Goal: Task Accomplishment & Management: Manage account settings

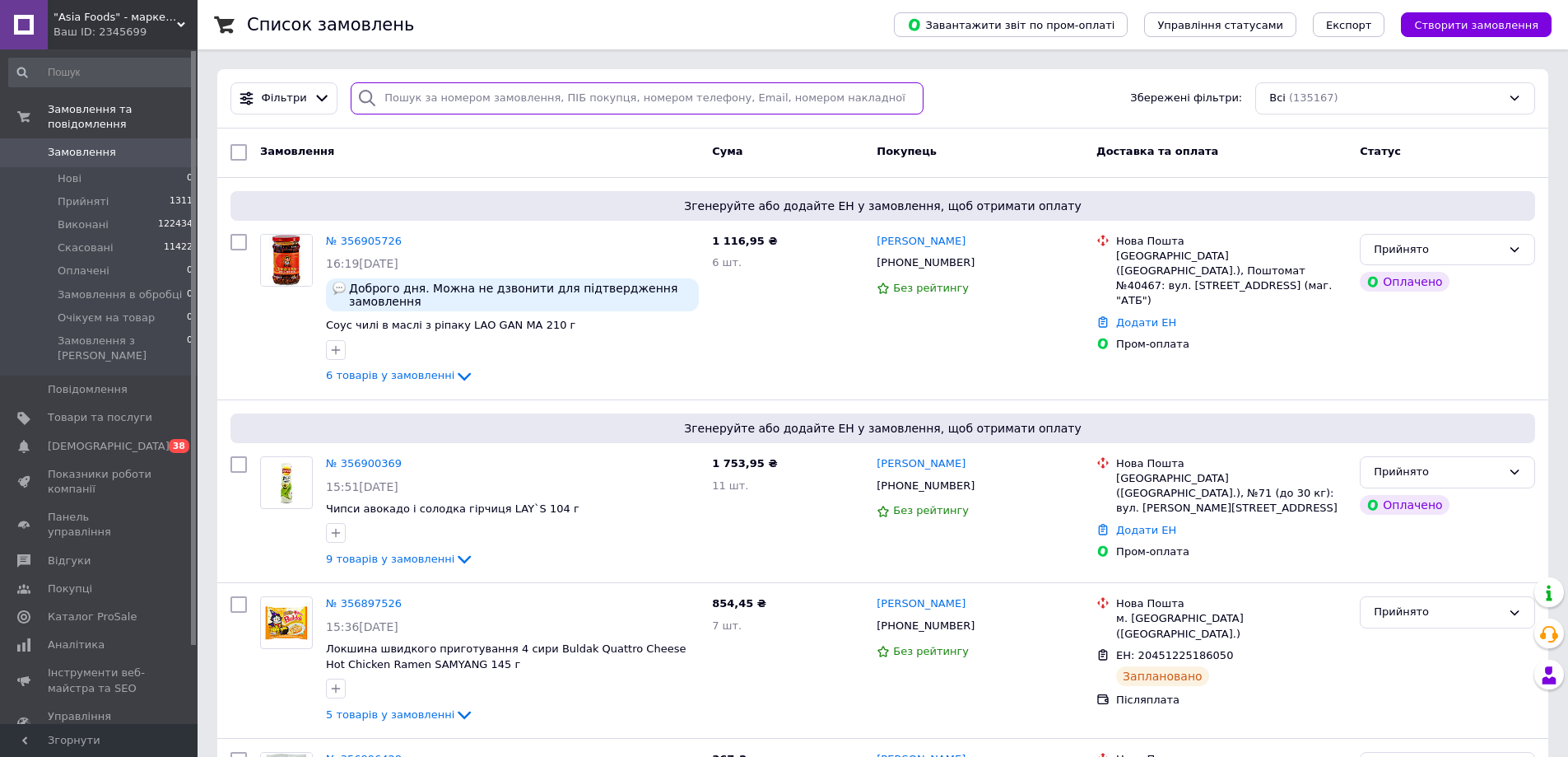
click at [449, 104] on input "search" at bounding box center [637, 98] width 573 height 32
paste input "356900369"
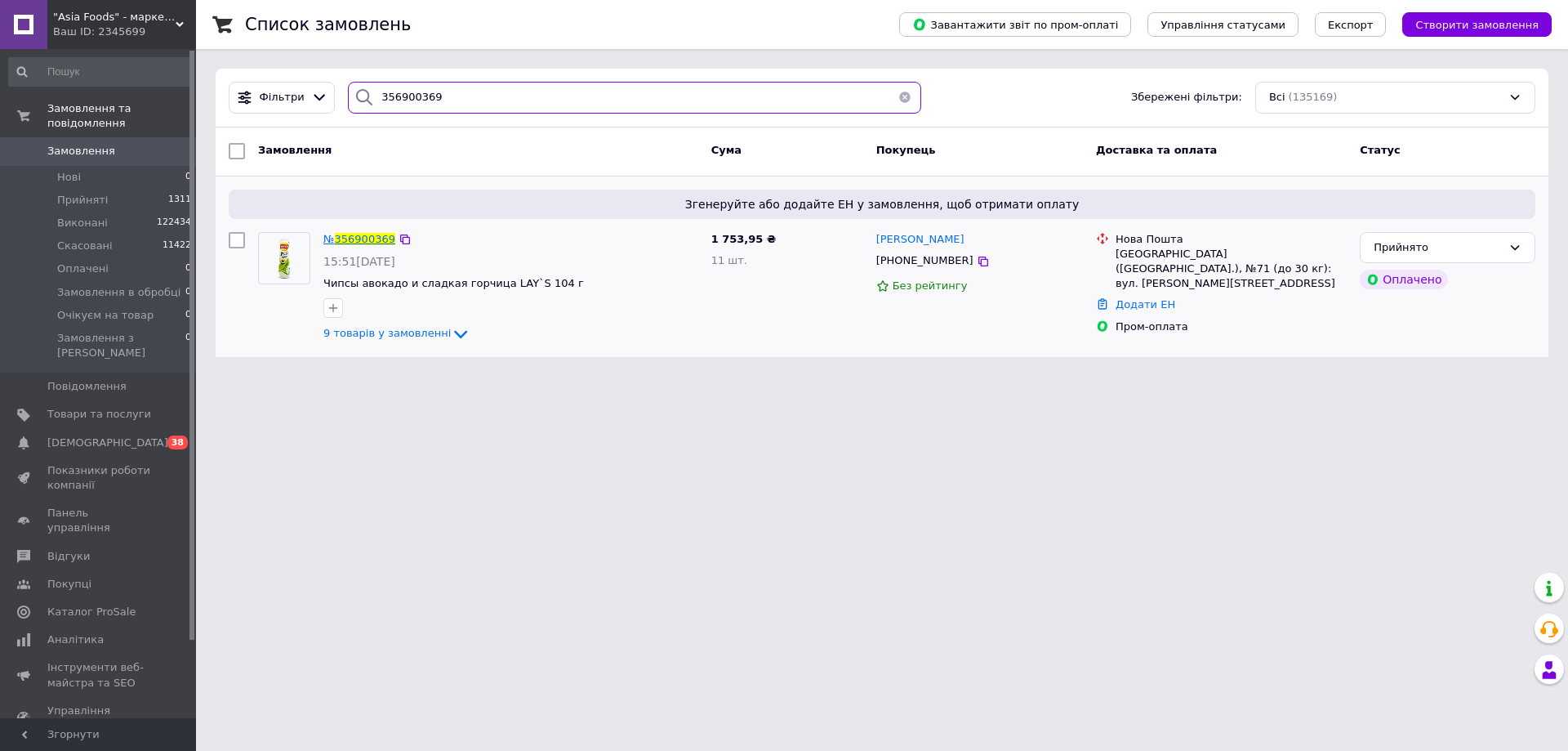
type input "356900369"
click at [359, 243] on span "356900369" at bounding box center [365, 239] width 61 height 13
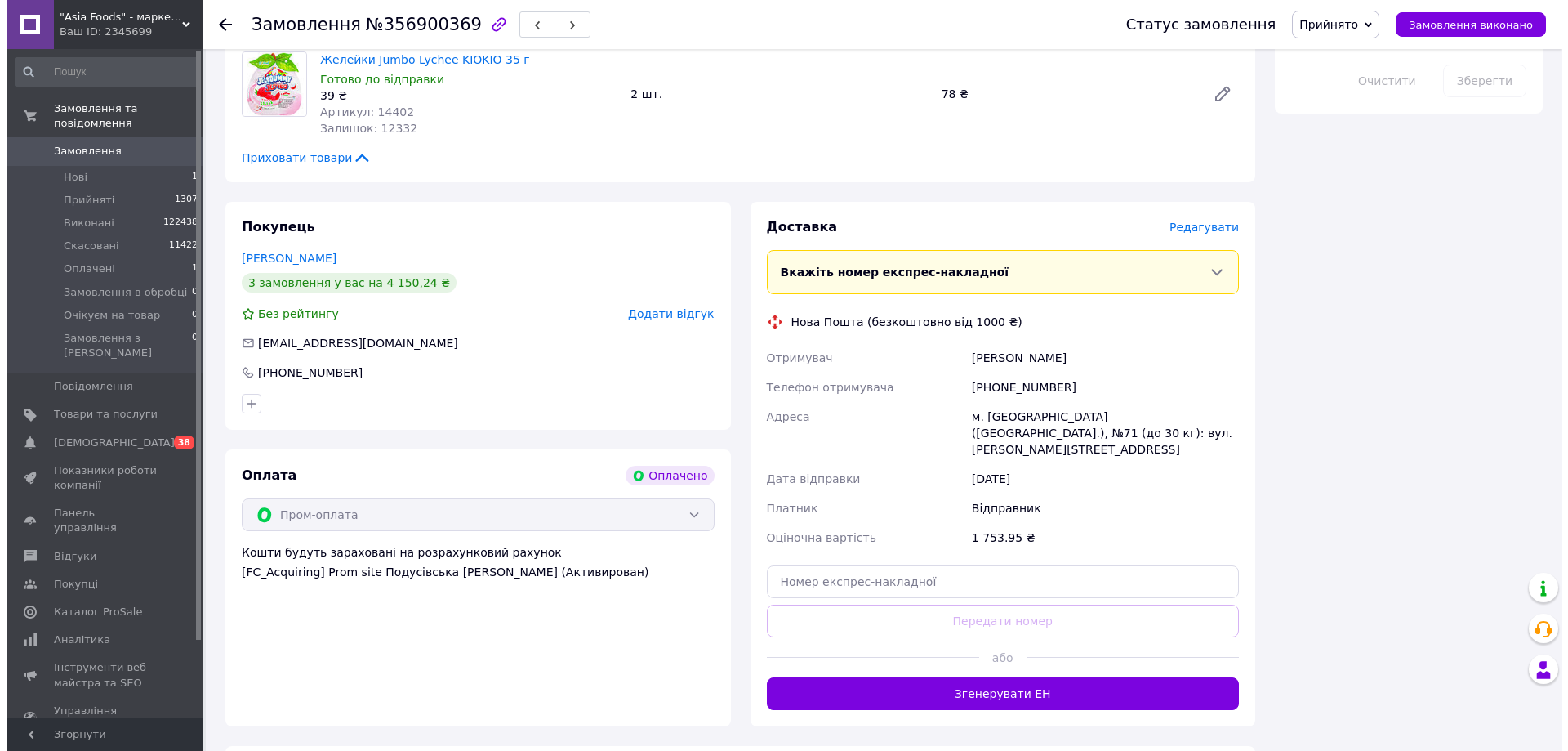
scroll to position [1470, 0]
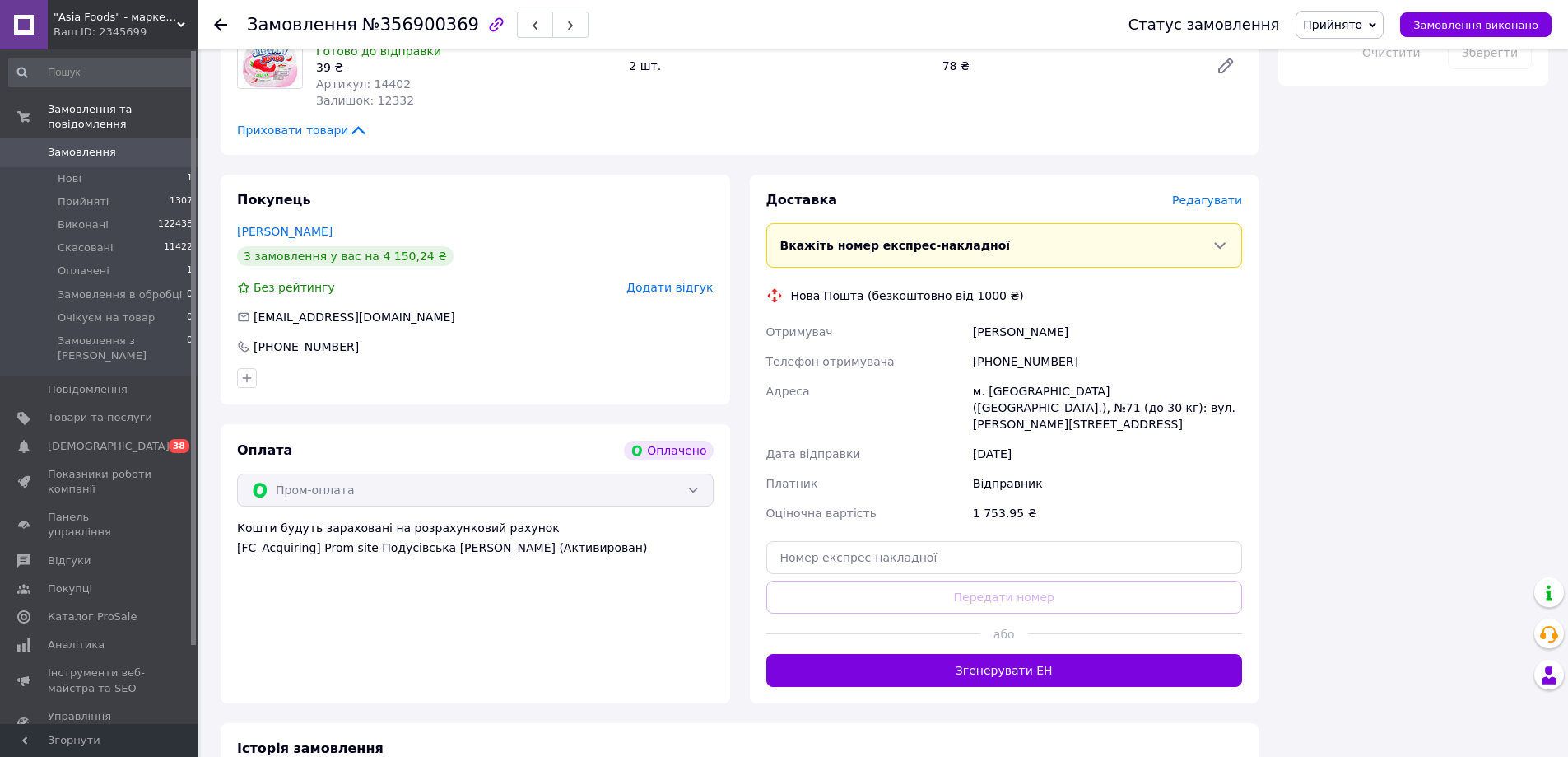
click at [1202, 193] on span "Редагувати" at bounding box center [1206, 200] width 70 height 13
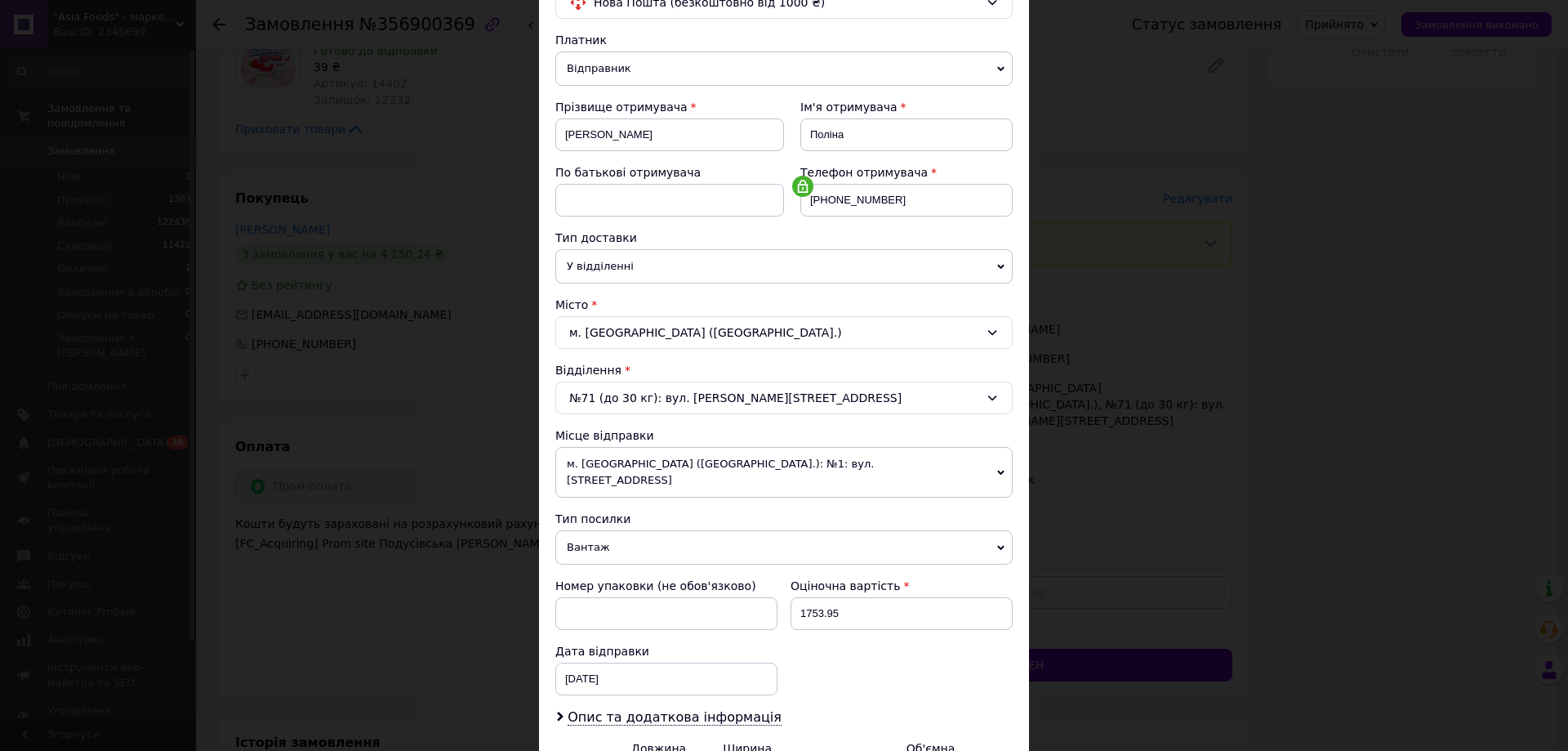
scroll to position [164, 0]
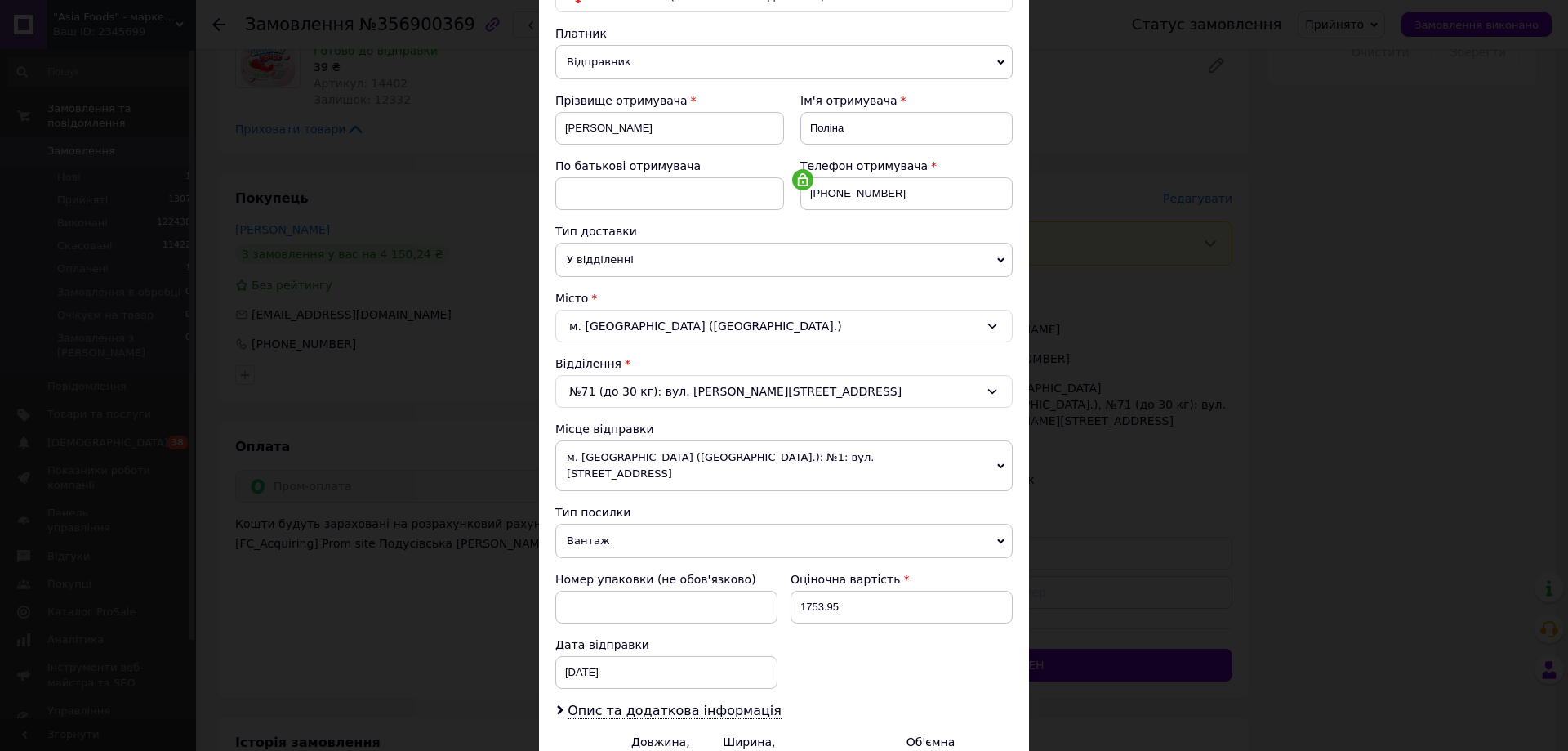
click at [708, 460] on span "м. [GEOGRAPHIC_DATA] ([GEOGRAPHIC_DATA].): №1: вул. [STREET_ADDRESS]" at bounding box center [784, 466] width 457 height 51
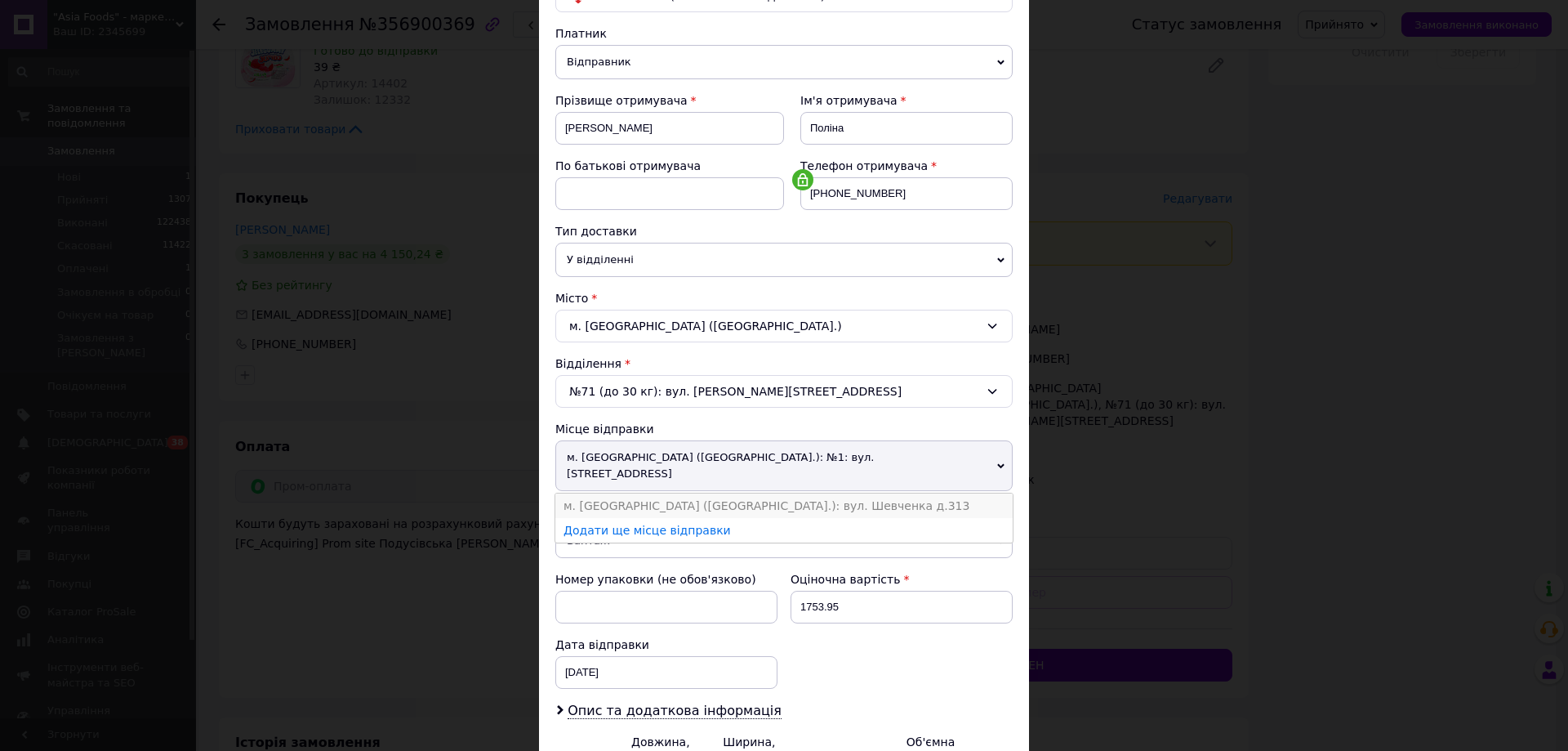
click at [690, 493] on li "м. [GEOGRAPHIC_DATA] ([GEOGRAPHIC_DATA].): вул. Шевченка д.313" at bounding box center [784, 505] width 457 height 24
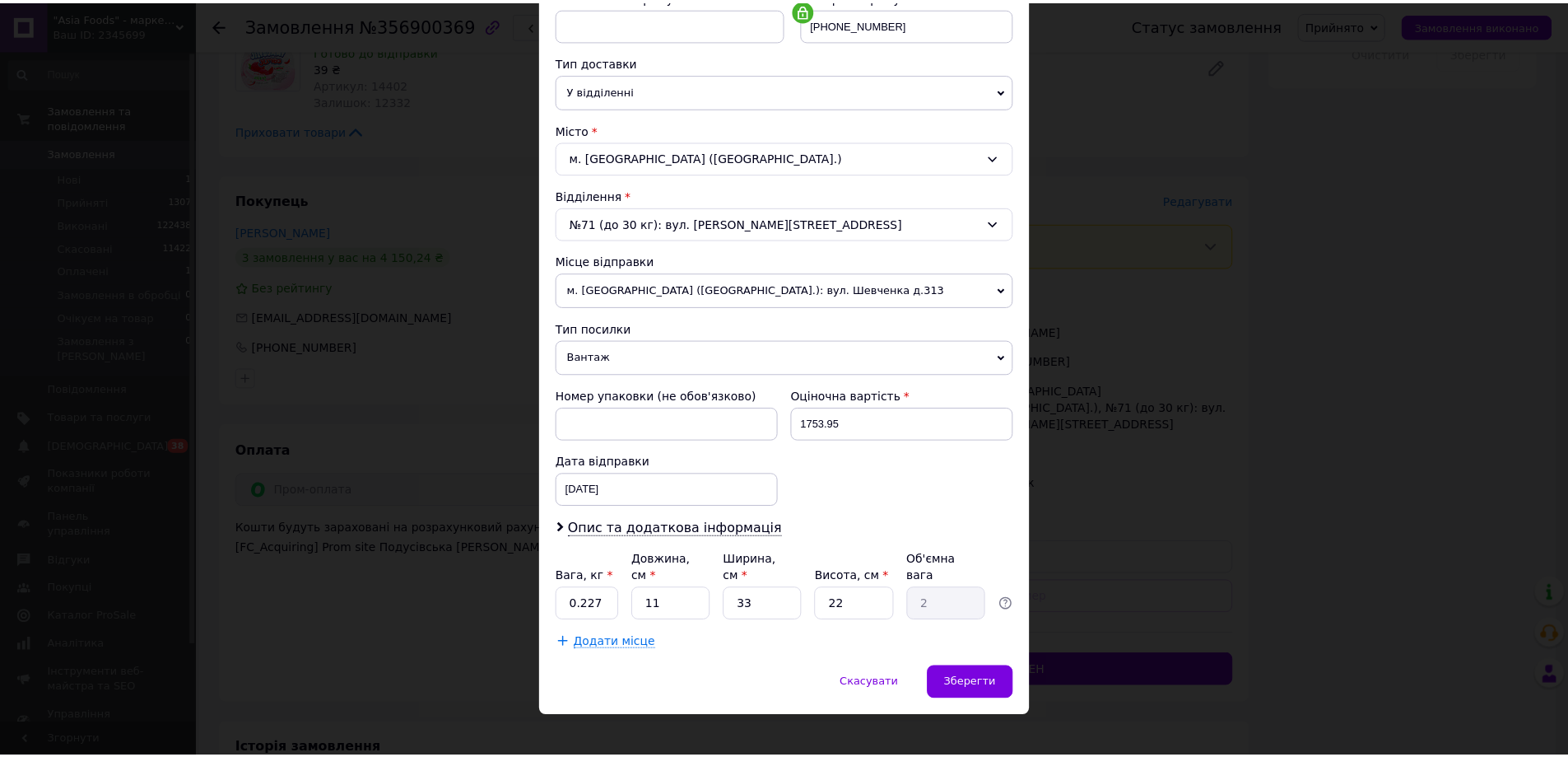
scroll to position [337, 0]
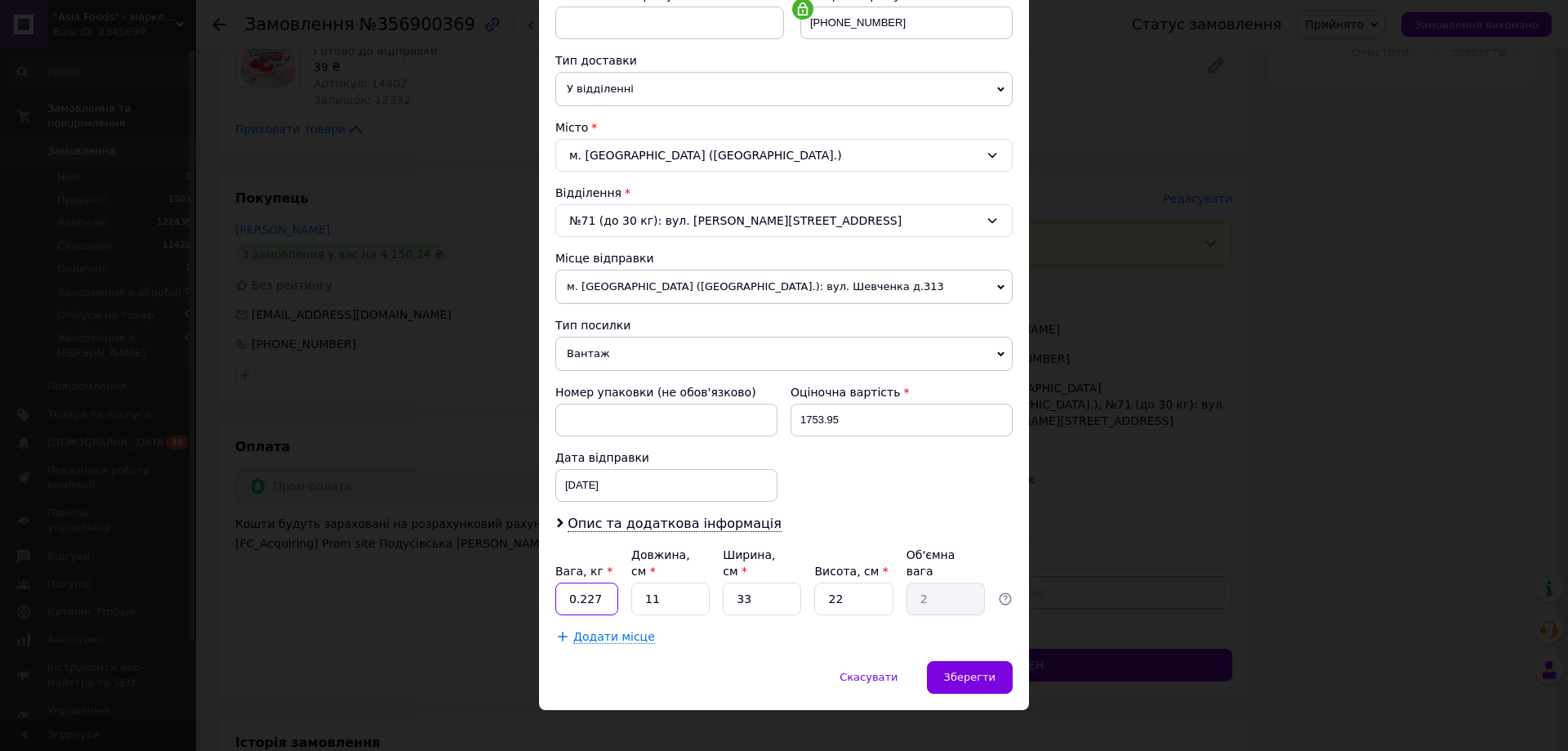
click at [586, 583] on input "0.227" at bounding box center [587, 599] width 63 height 33
type input "1.5"
click at [969, 670] on span "Зберегти" at bounding box center [969, 677] width 52 height 13
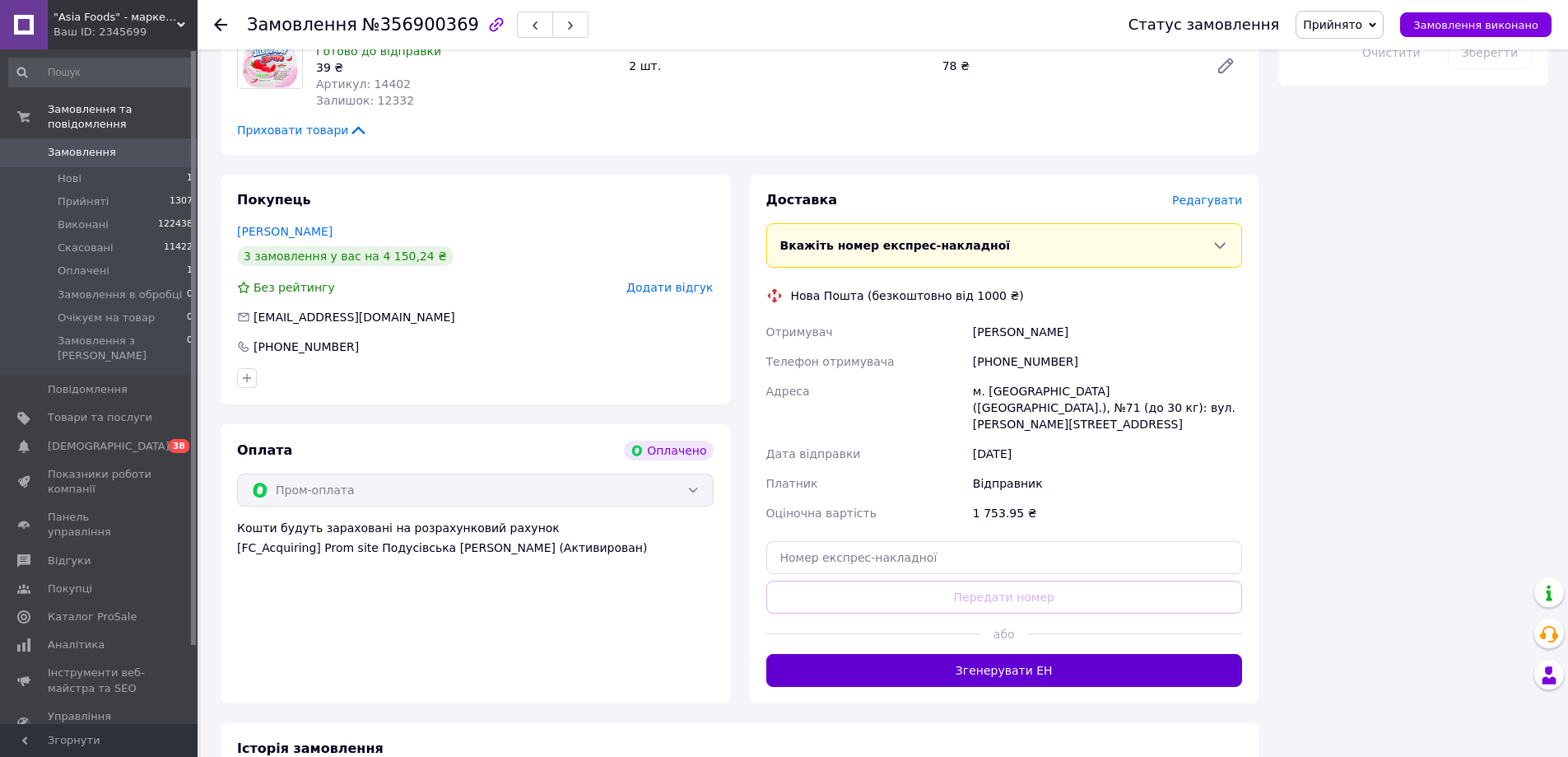
click at [979, 654] on button "Згенерувати ЕН" at bounding box center [1004, 670] width 477 height 33
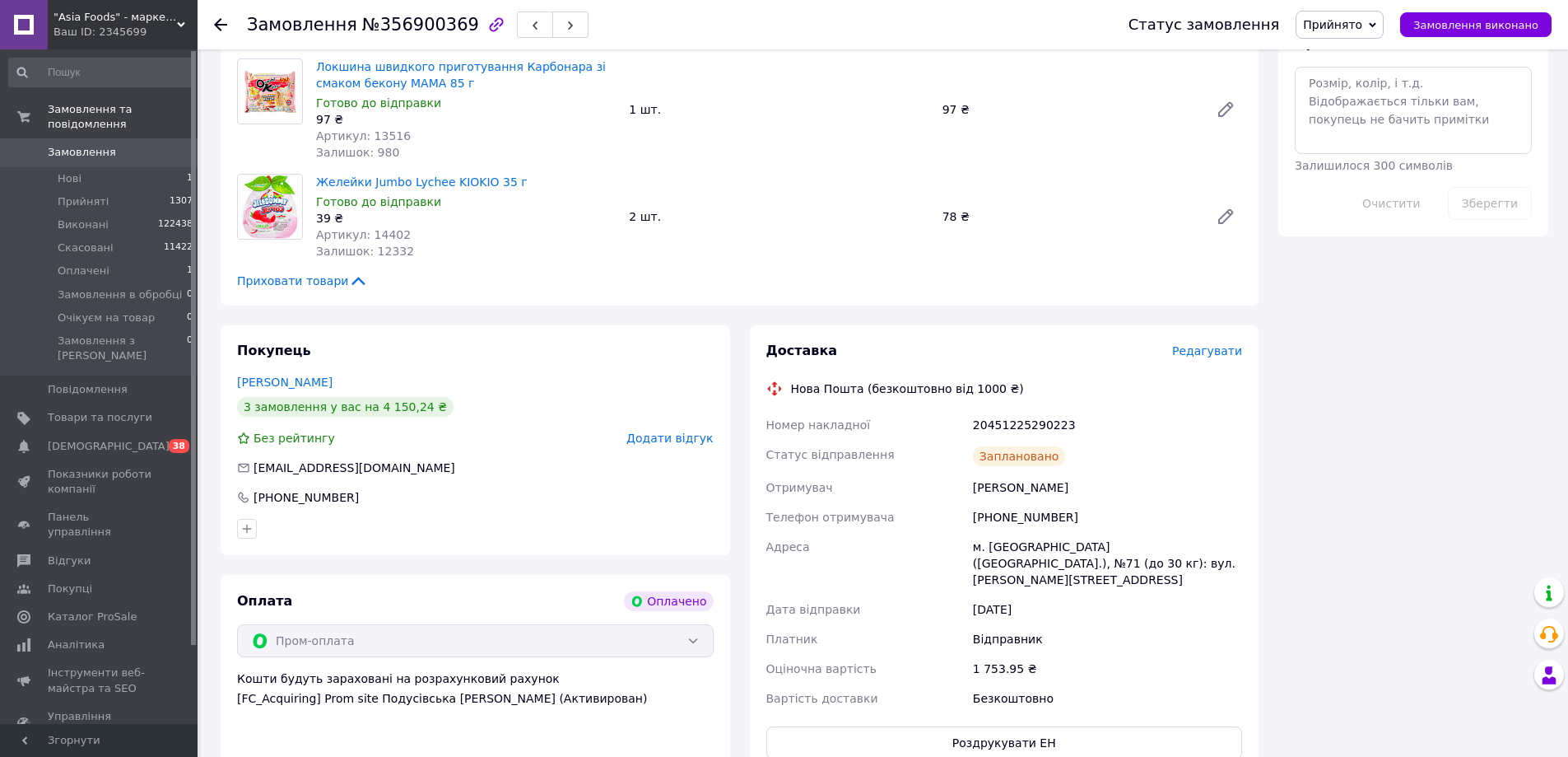
scroll to position [1317, 0]
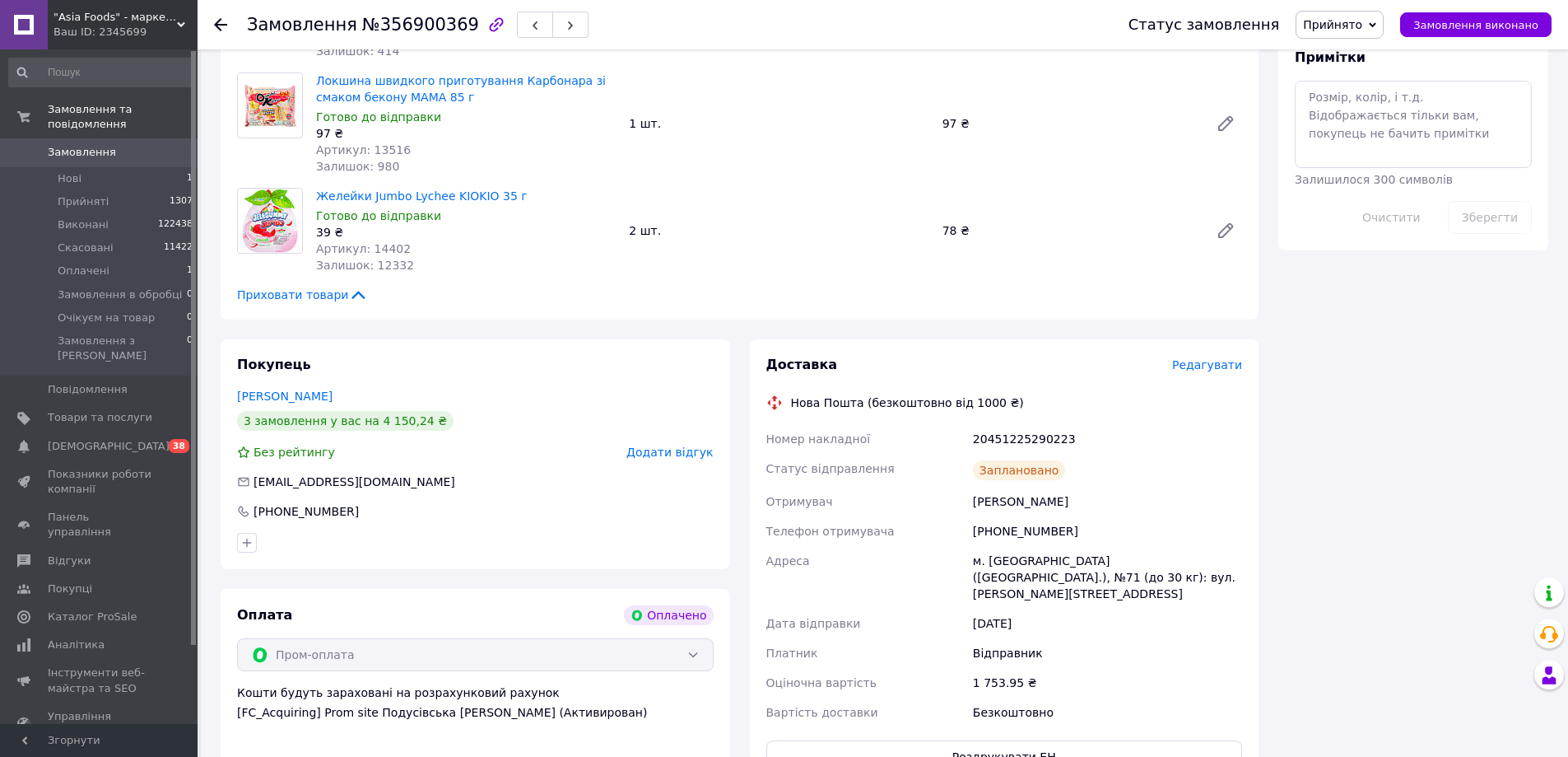
click at [1027, 424] on div "20451225290223" at bounding box center [1107, 439] width 275 height 29
copy div "20451225290223"
click at [222, 23] on icon at bounding box center [221, 25] width 13 height 13
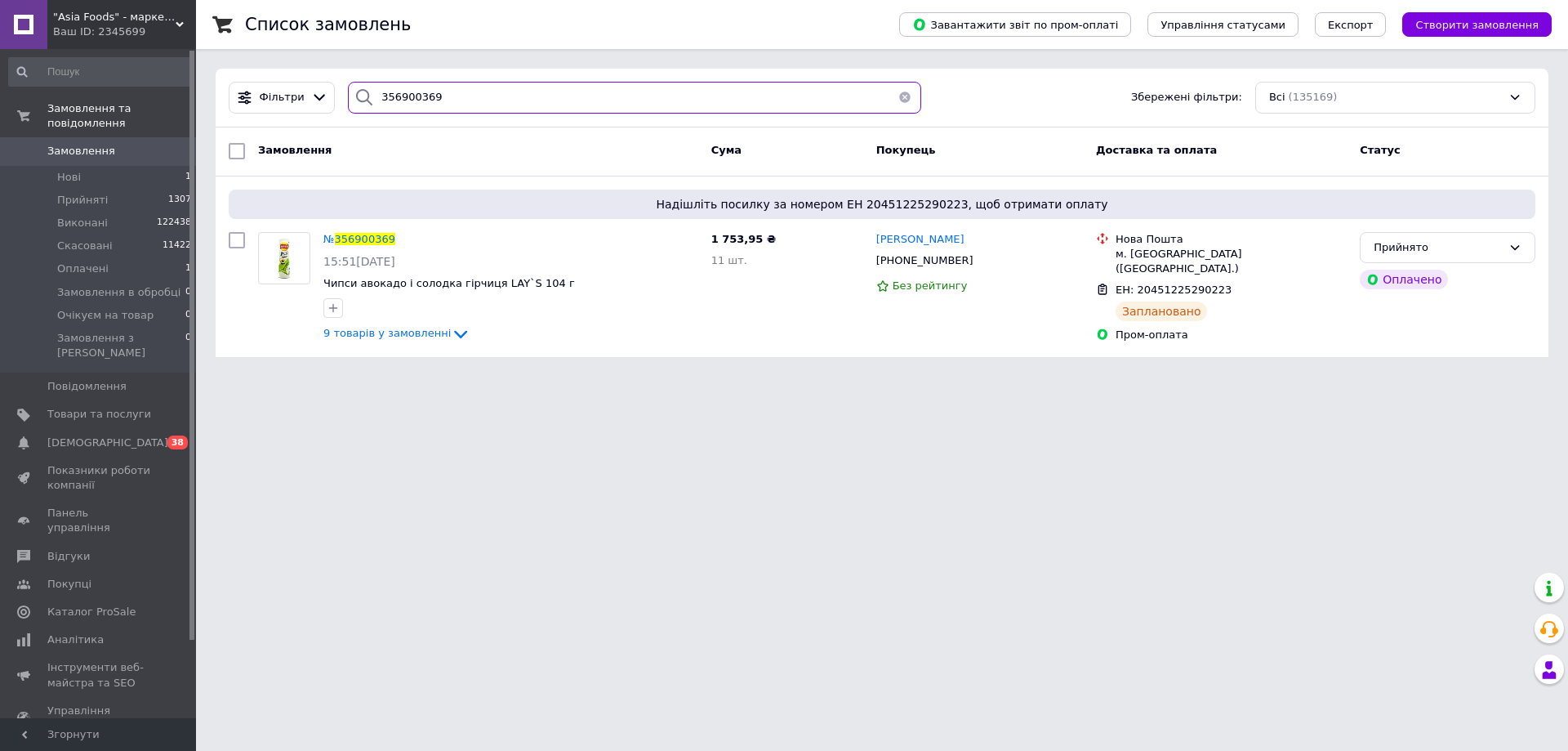
click at [442, 98] on input "356900369" at bounding box center [635, 97] width 574 height 32
paste input "5726"
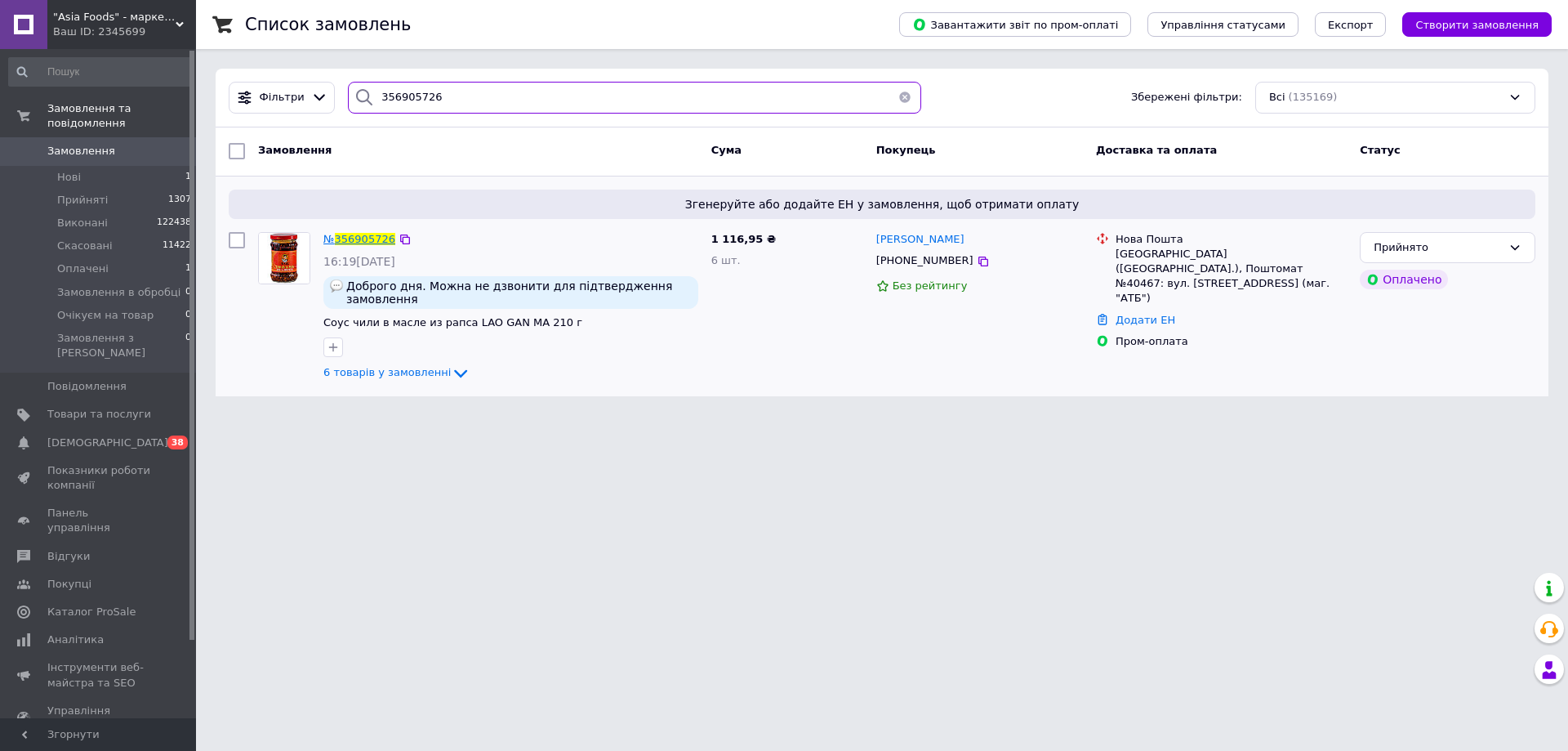
type input "356905726"
click at [356, 243] on span "356905726" at bounding box center [365, 239] width 61 height 13
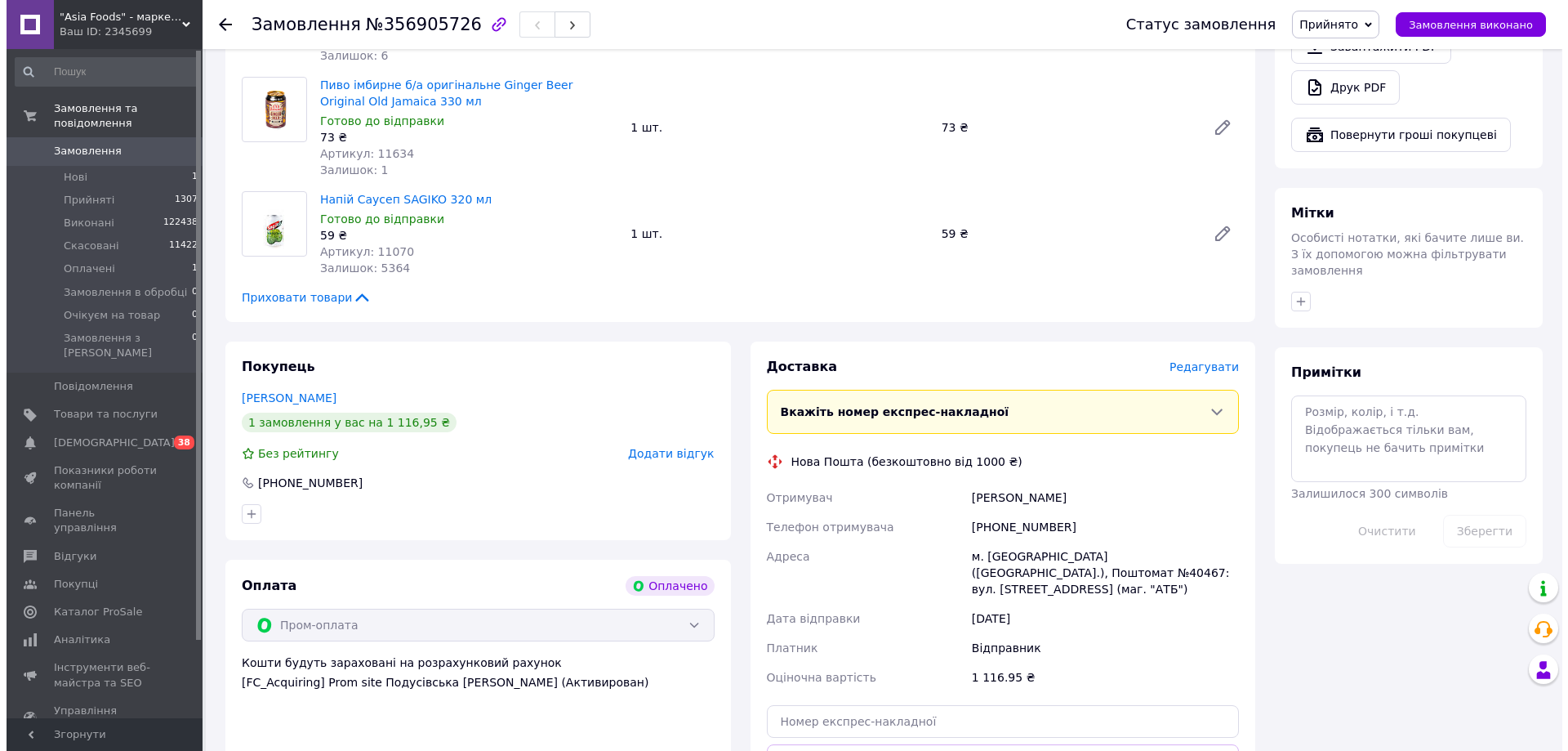
scroll to position [1225, 0]
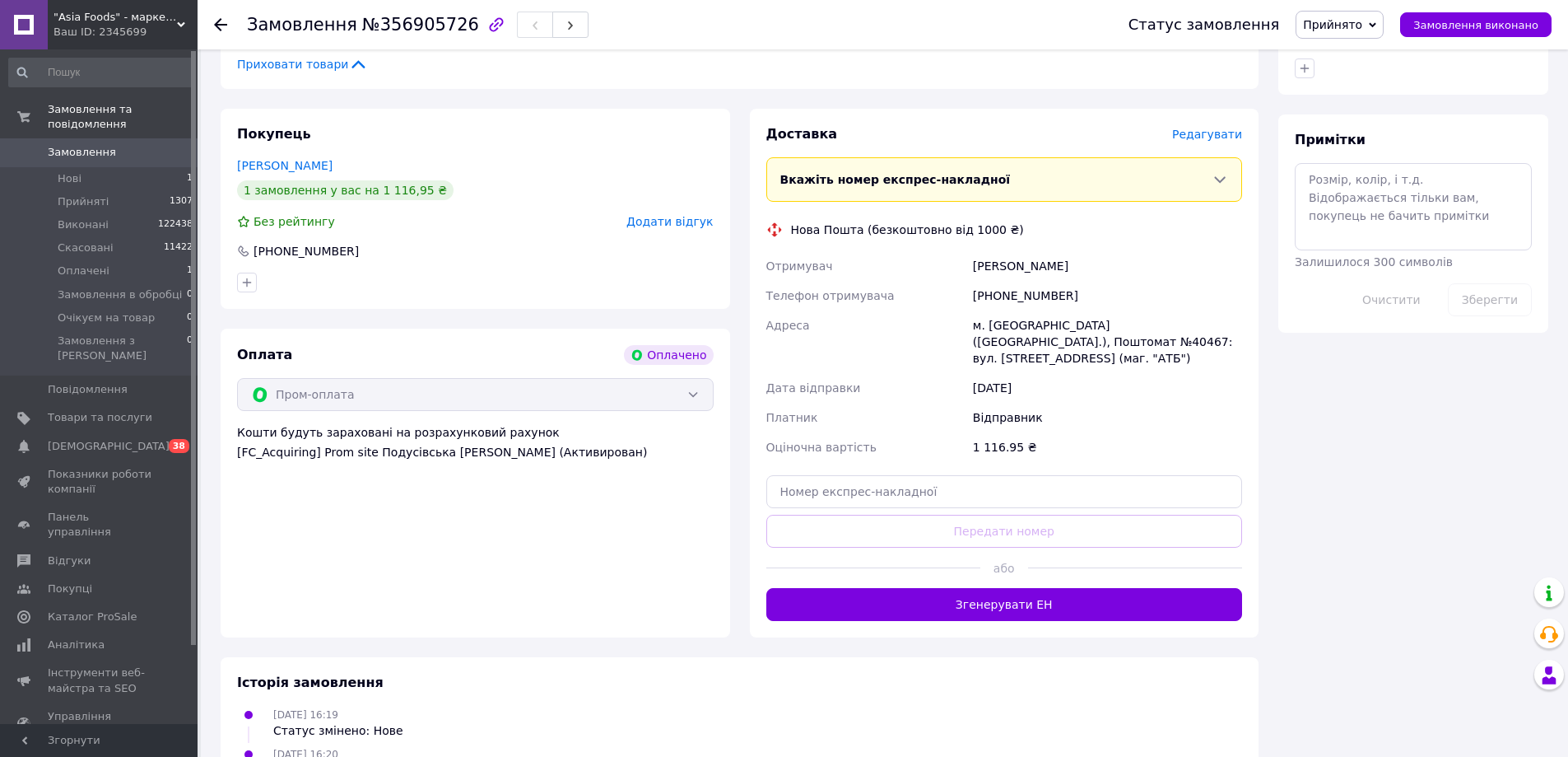
click at [1213, 128] on span "Редагувати" at bounding box center [1206, 134] width 70 height 13
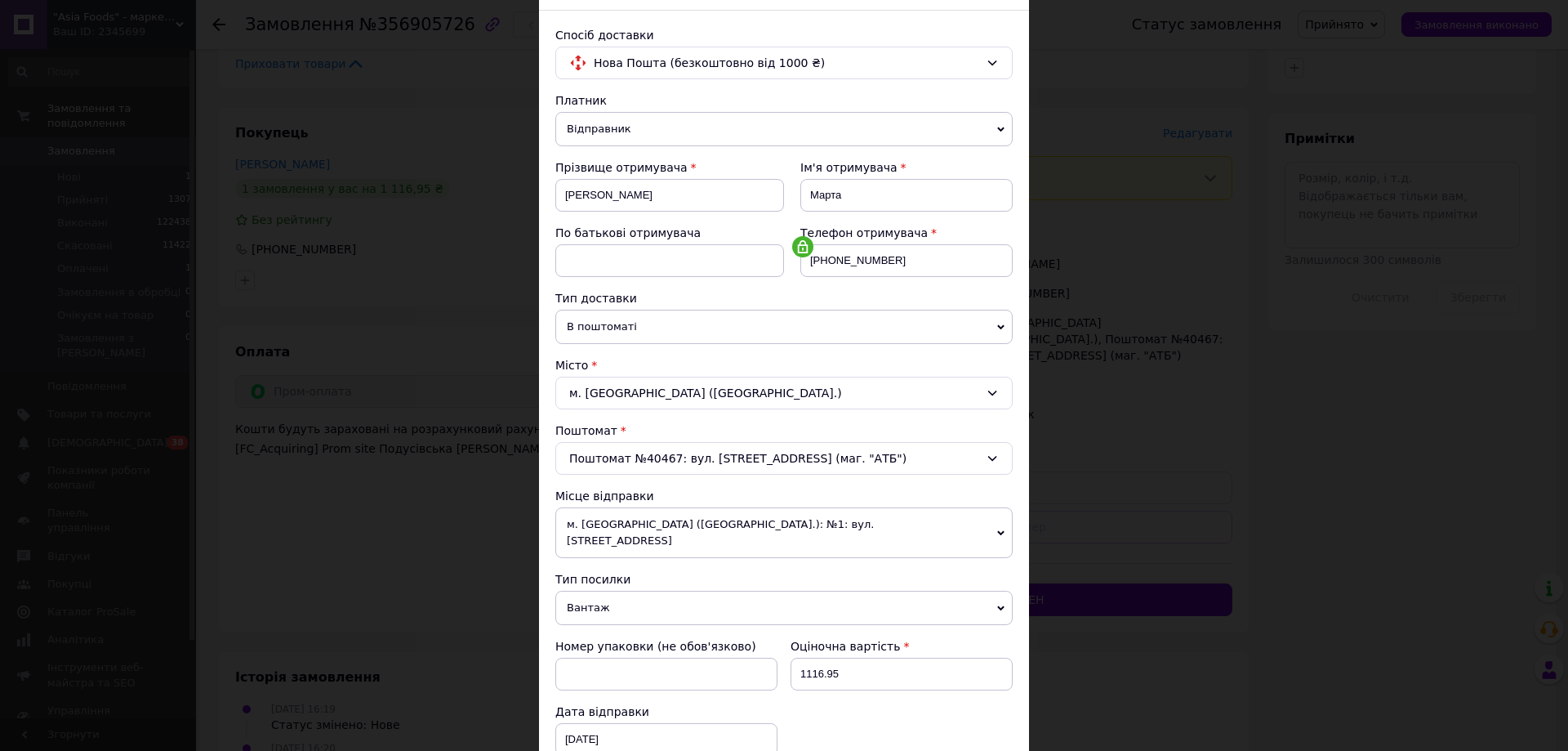
scroll to position [245, 0]
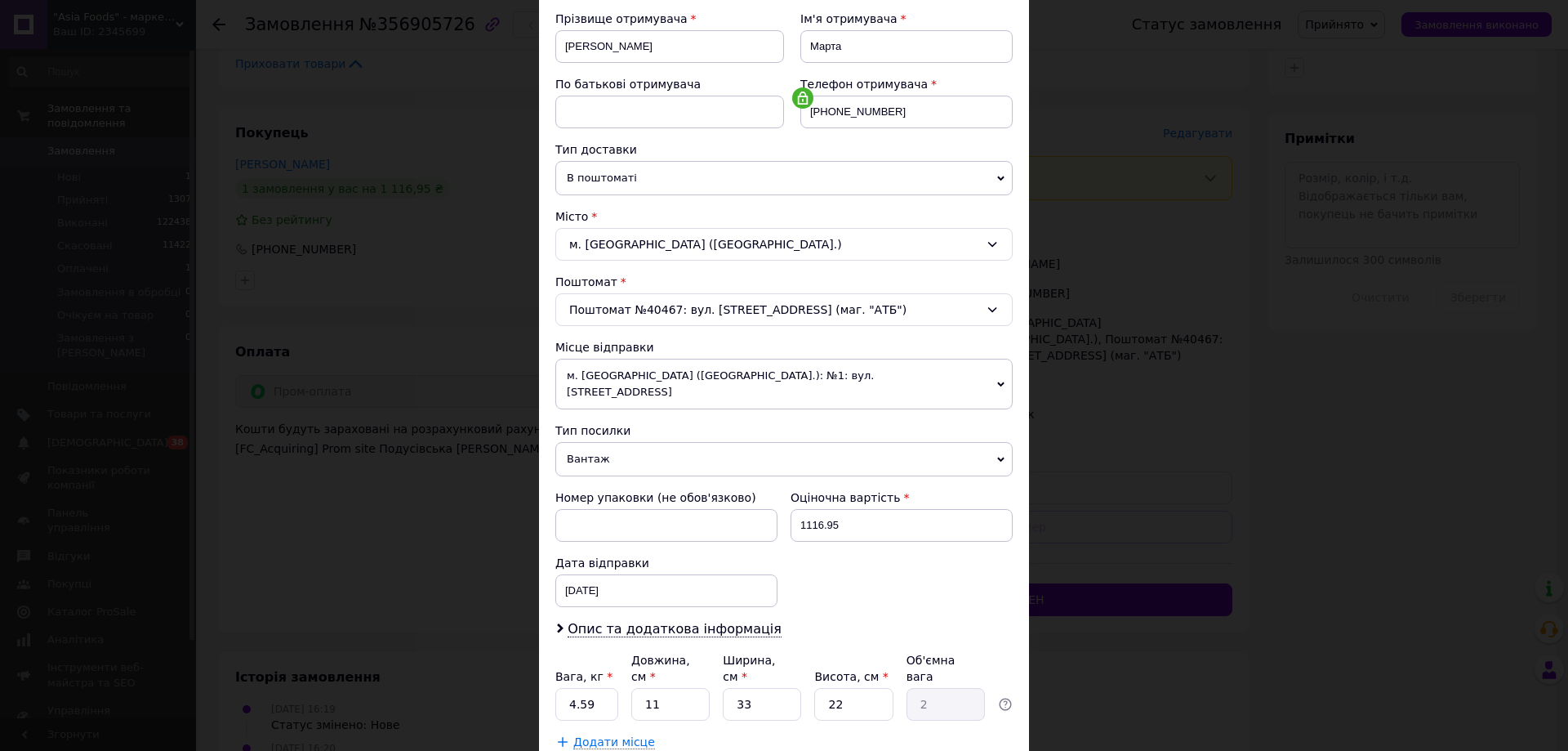
click at [763, 369] on span "м. [GEOGRAPHIC_DATA] ([GEOGRAPHIC_DATA].): №1: вул. [STREET_ADDRESS]" at bounding box center [784, 384] width 457 height 51
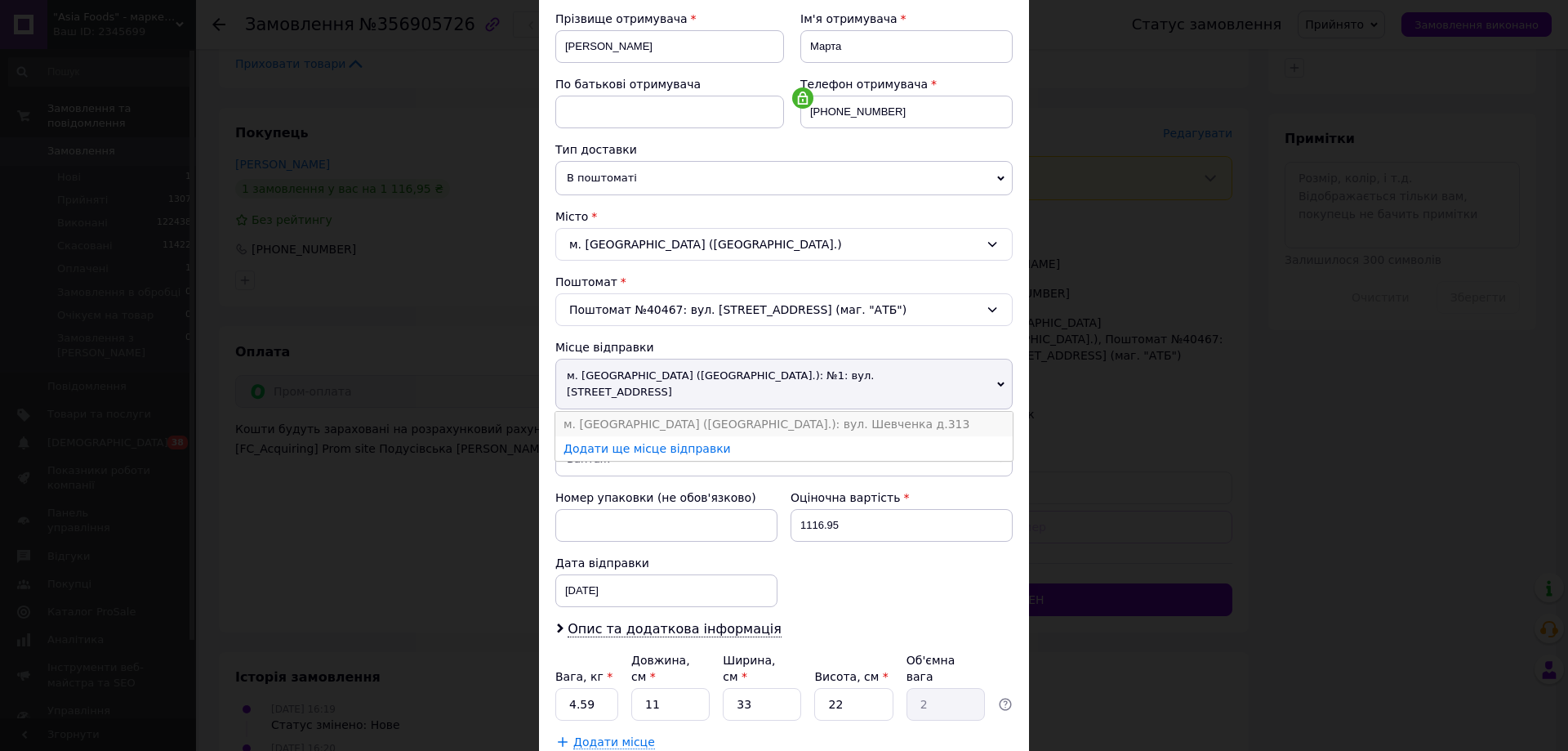
click at [769, 412] on li "м. [GEOGRAPHIC_DATA] ([GEOGRAPHIC_DATA].): вул. Шевченка д.313" at bounding box center [784, 423] width 457 height 24
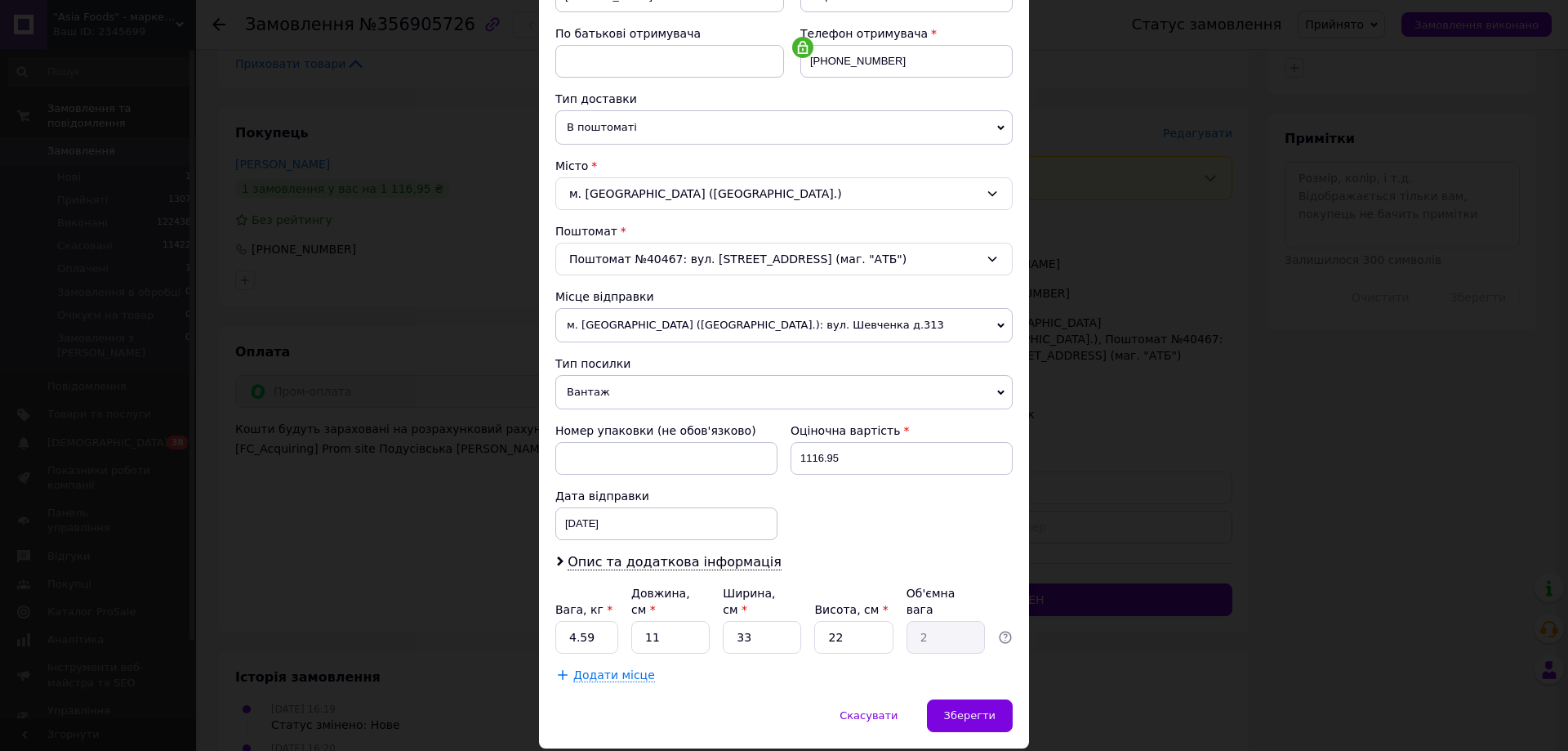
scroll to position [334, 0]
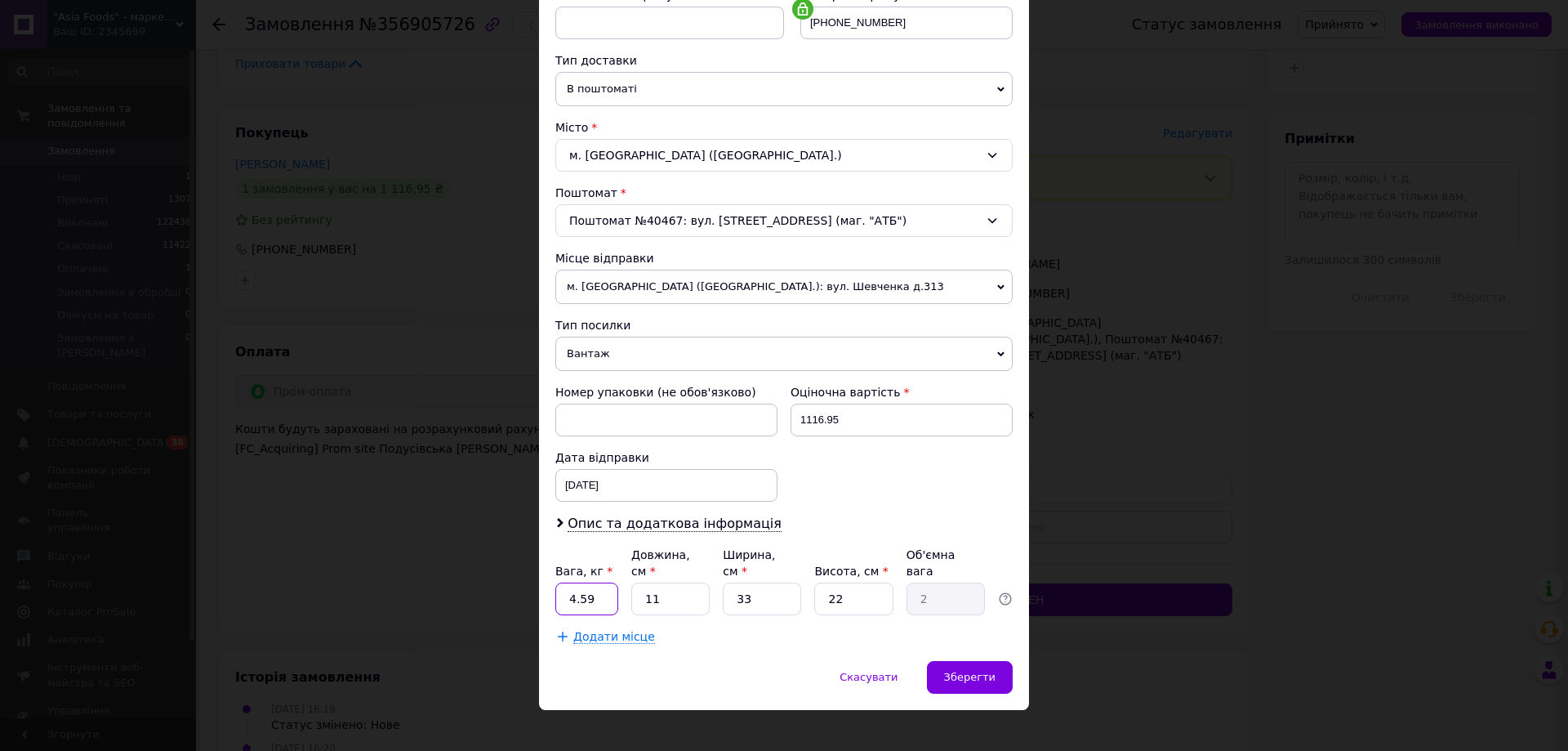
click at [600, 586] on input "4.59" at bounding box center [587, 599] width 63 height 33
type input "3"
type input "2"
type input "0.36"
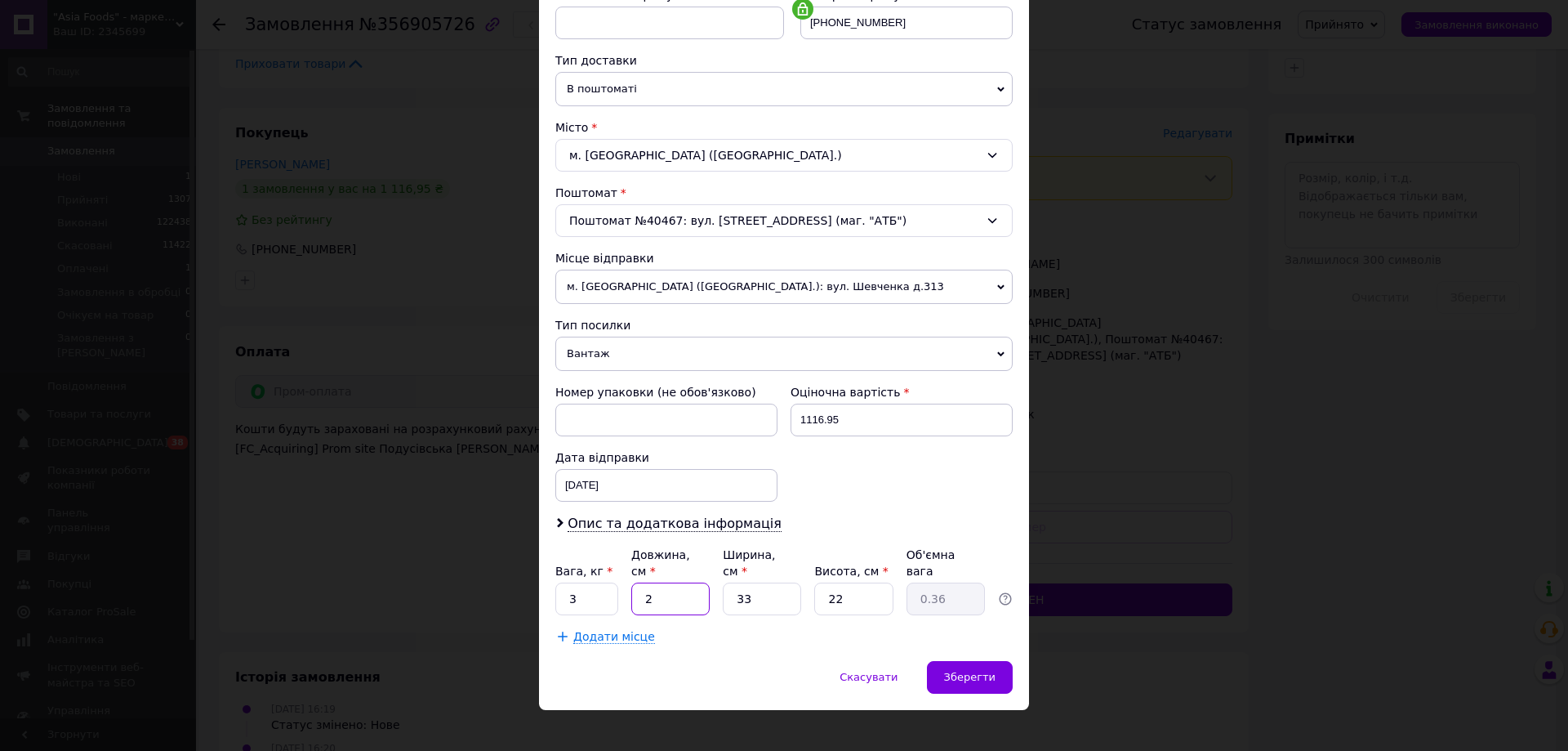
type input "20"
type input "3.63"
type input "20"
type input "4"
type input "0.44"
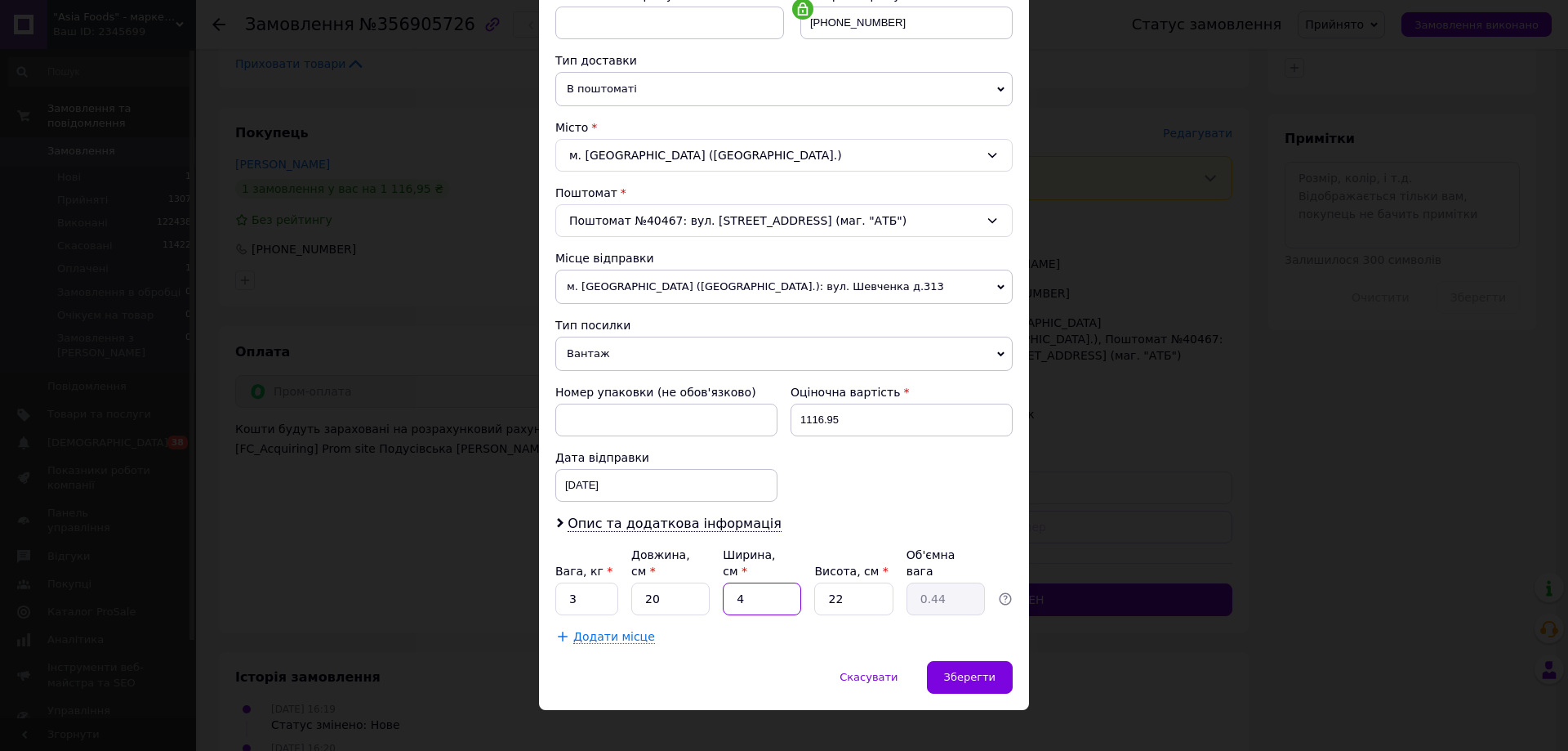
type input "40"
type input "4.4"
type input "40"
type input "2"
type input "0.4"
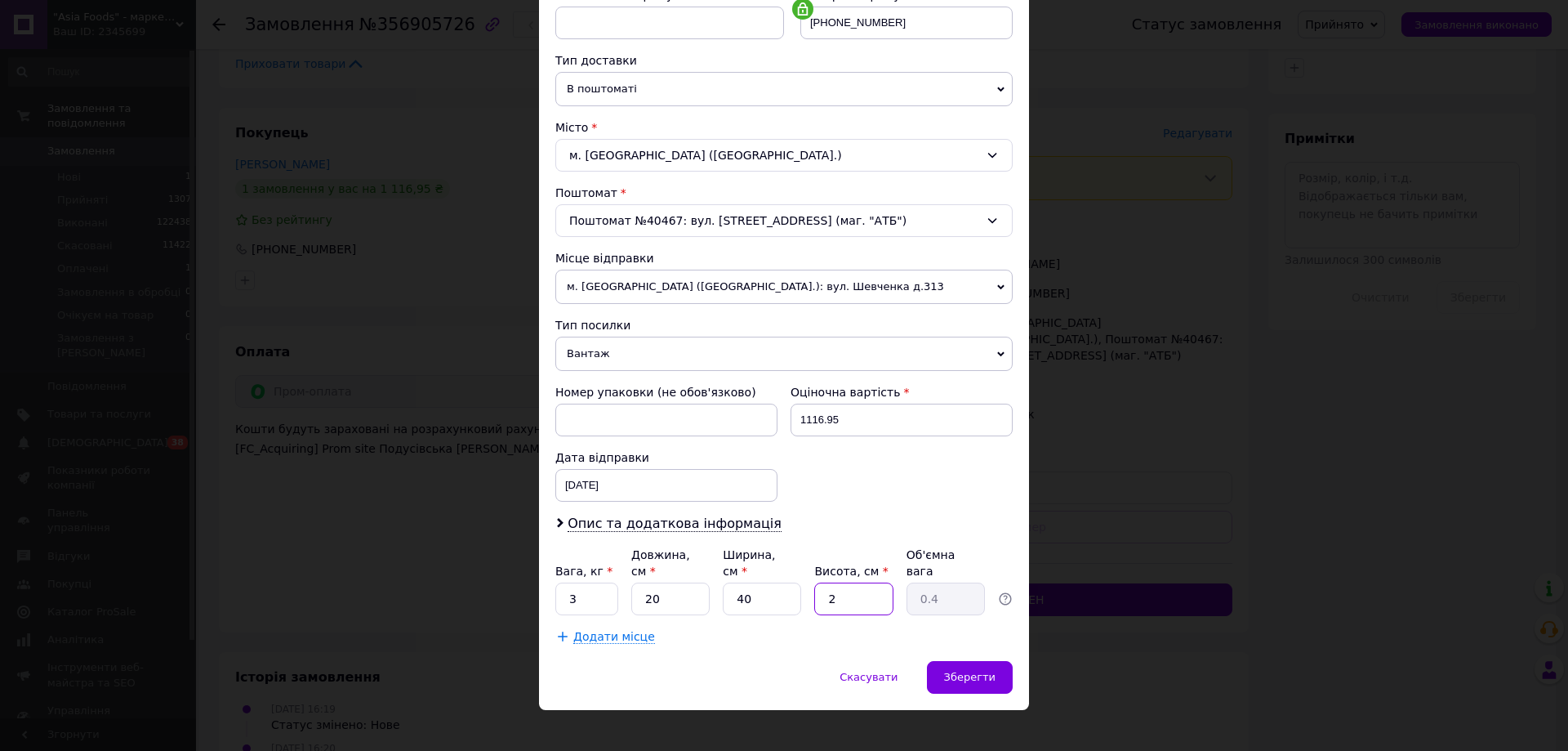
type input "20"
type input "4"
type input "20"
click at [955, 661] on div "Зберегти" at bounding box center [970, 677] width 86 height 33
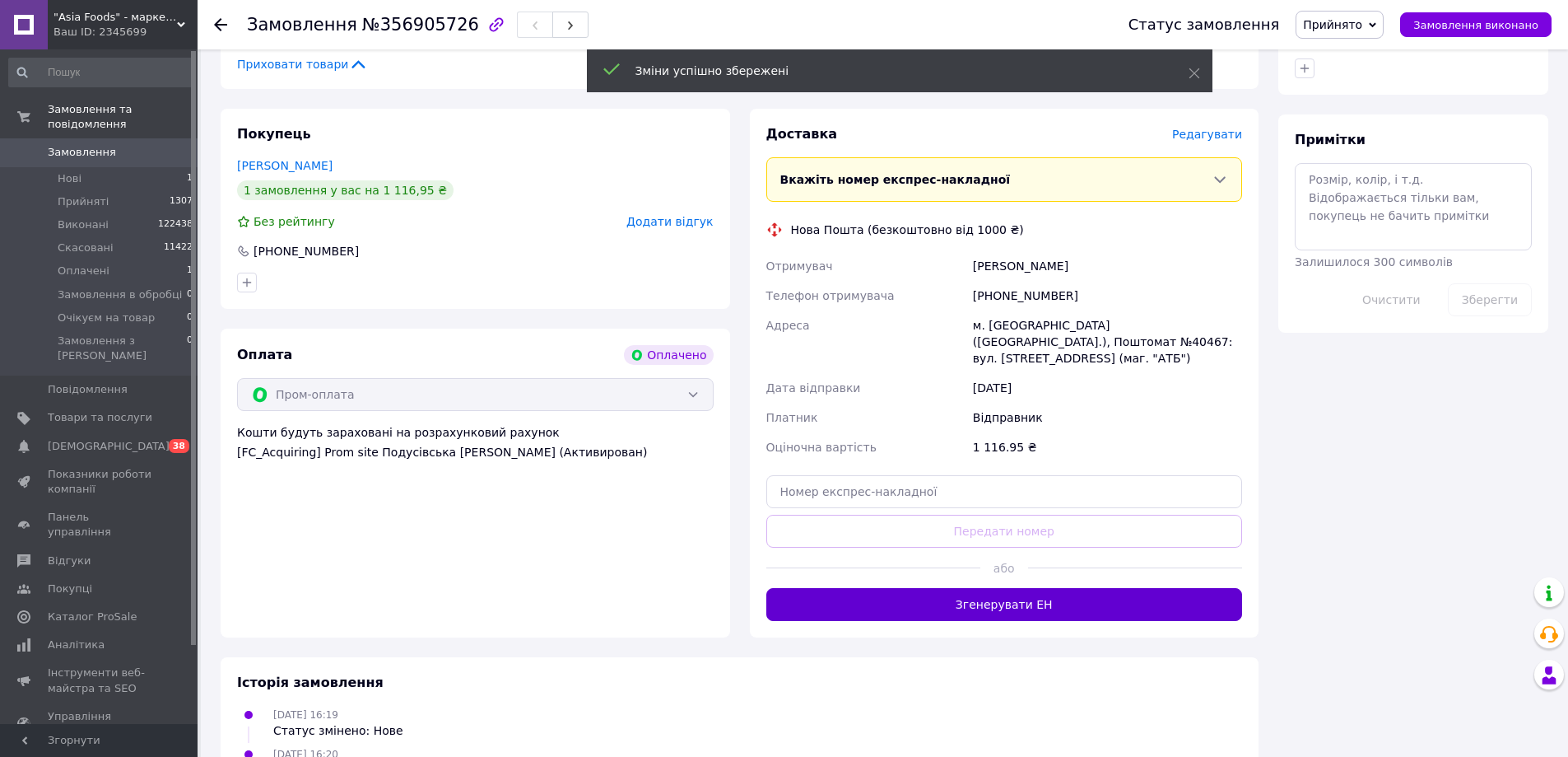
click at [985, 588] on button "Згенерувати ЕН" at bounding box center [1004, 605] width 477 height 33
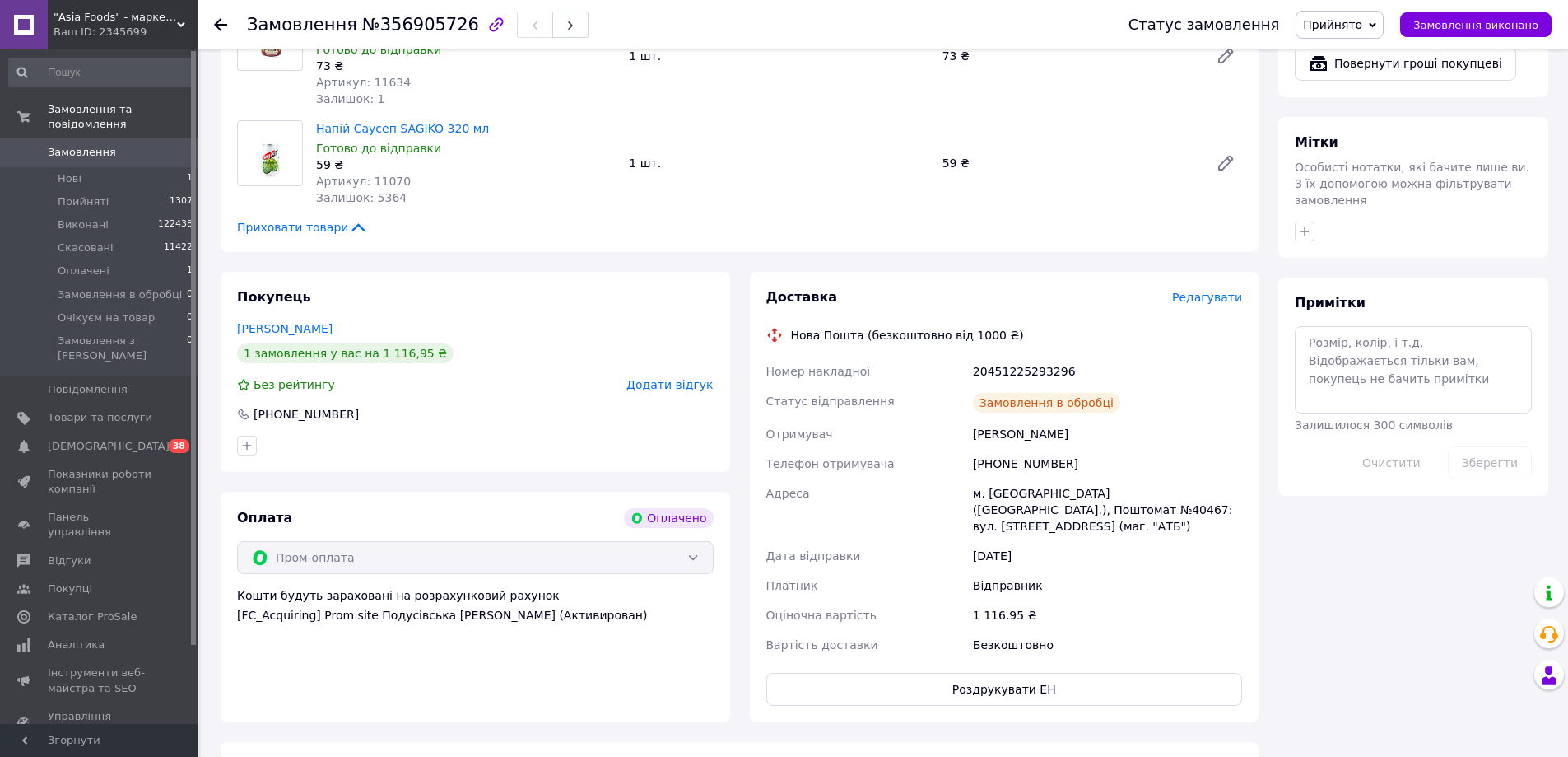
scroll to position [1070, 0]
click at [1030, 358] on div "20451225293296" at bounding box center [1107, 373] width 275 height 29
copy div "20451225293296"
click at [72, 171] on span "Нові" at bounding box center [69, 179] width 24 height 15
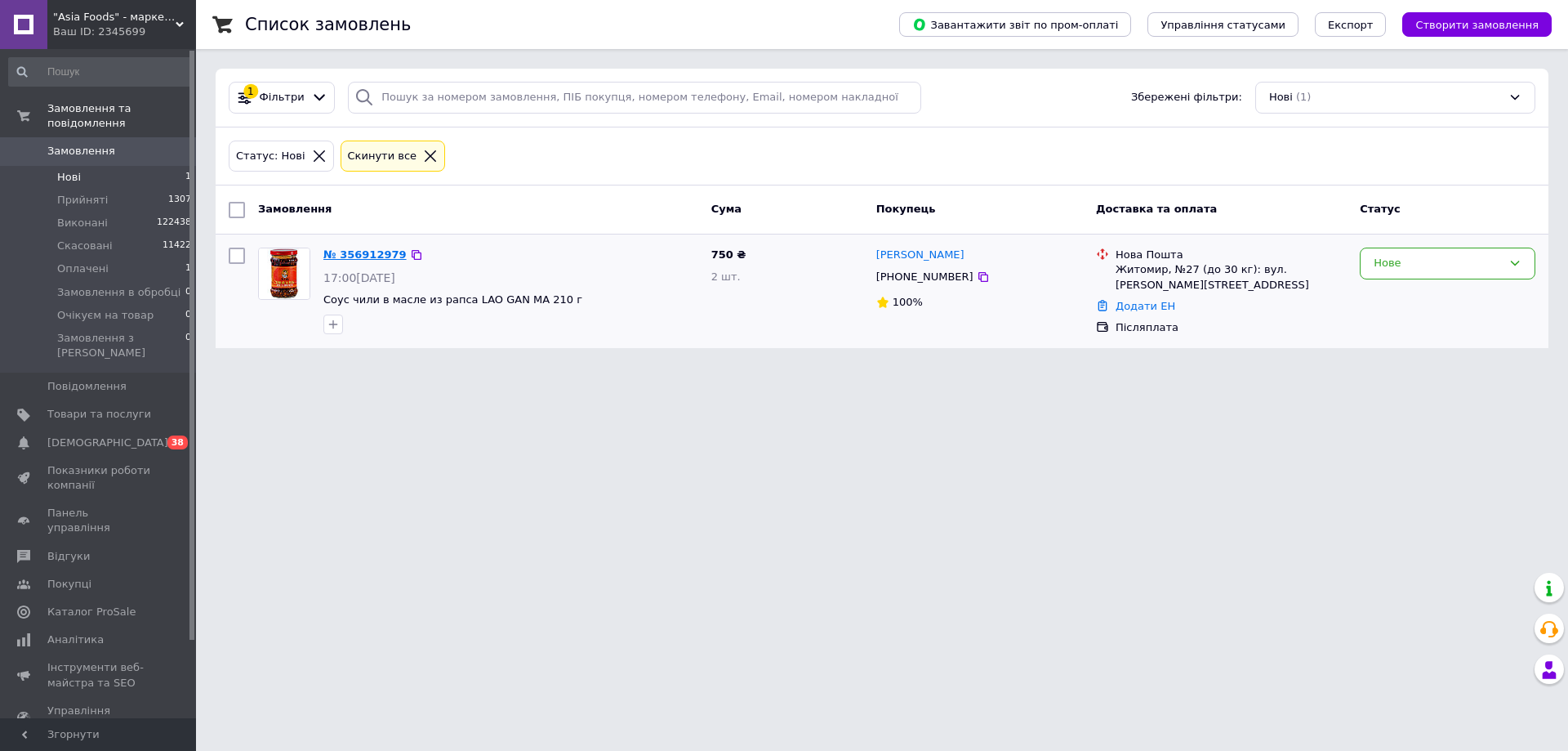
click at [363, 251] on link "№ 356912979" at bounding box center [365, 254] width 83 height 13
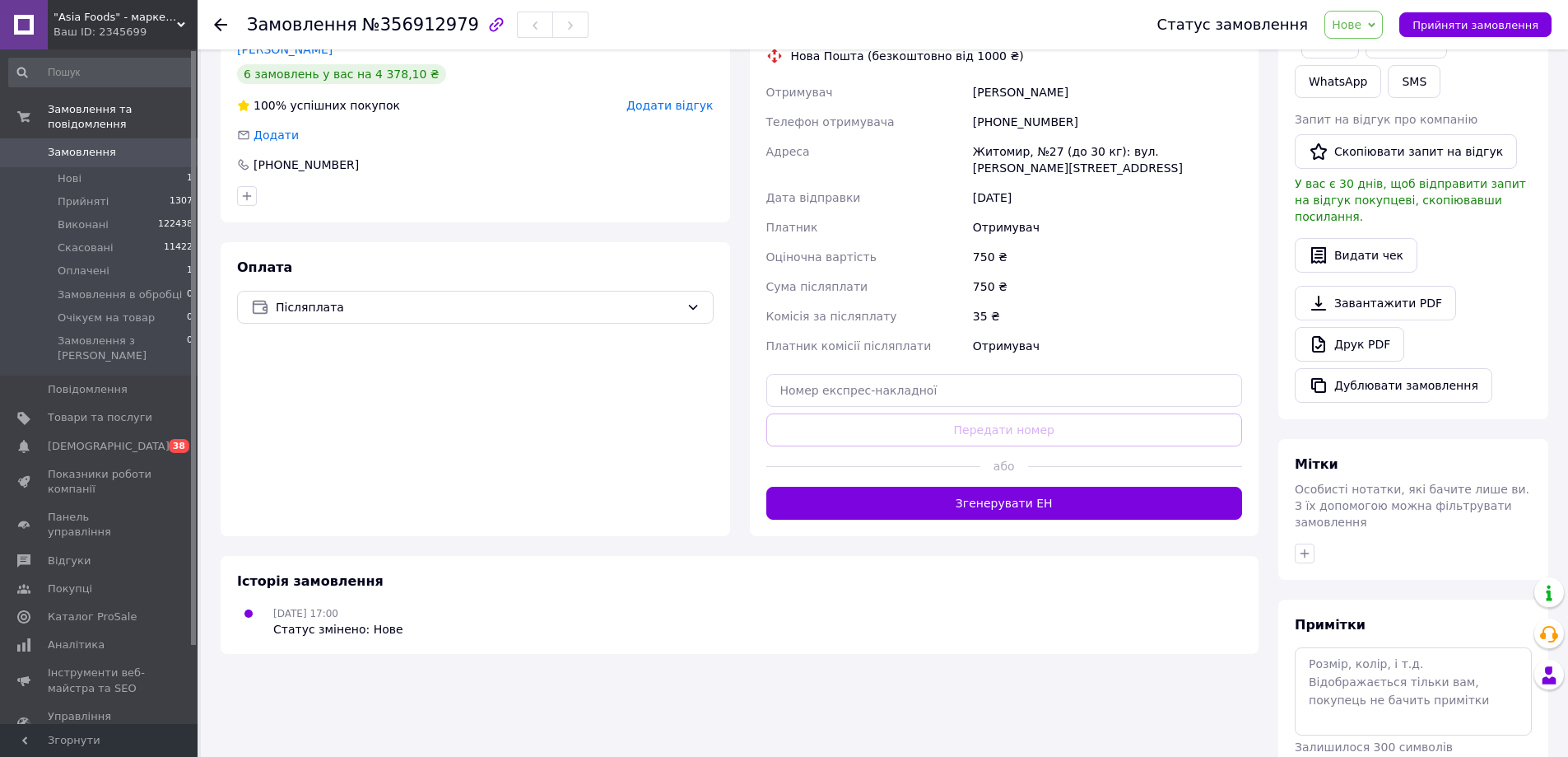
scroll to position [329, 0]
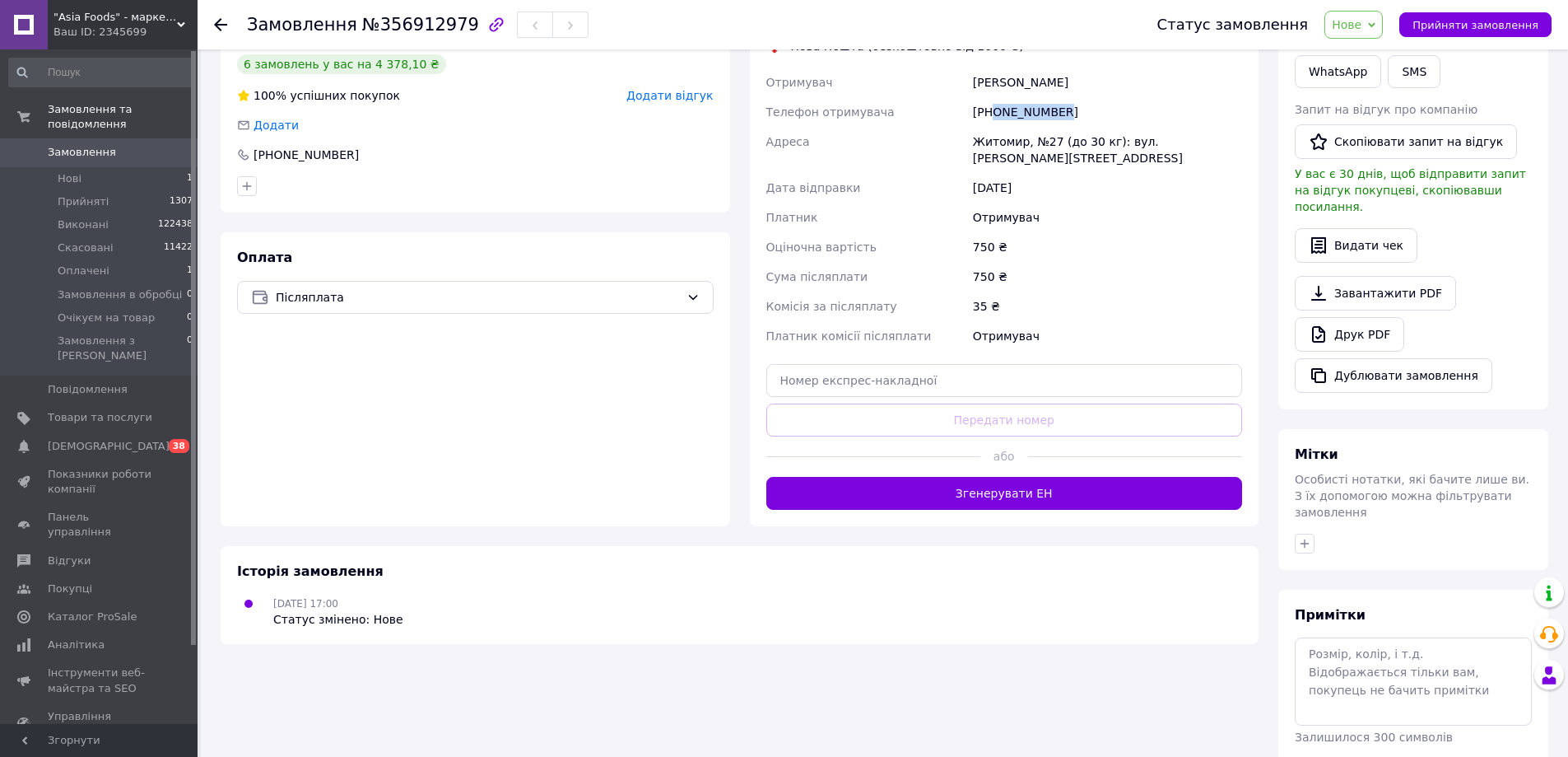
drag, startPoint x: 994, startPoint y: 114, endPoint x: 1087, endPoint y: 102, distance: 93.8
click at [1087, 102] on div "+380978257305" at bounding box center [1107, 112] width 275 height 29
copy div "0978257305"
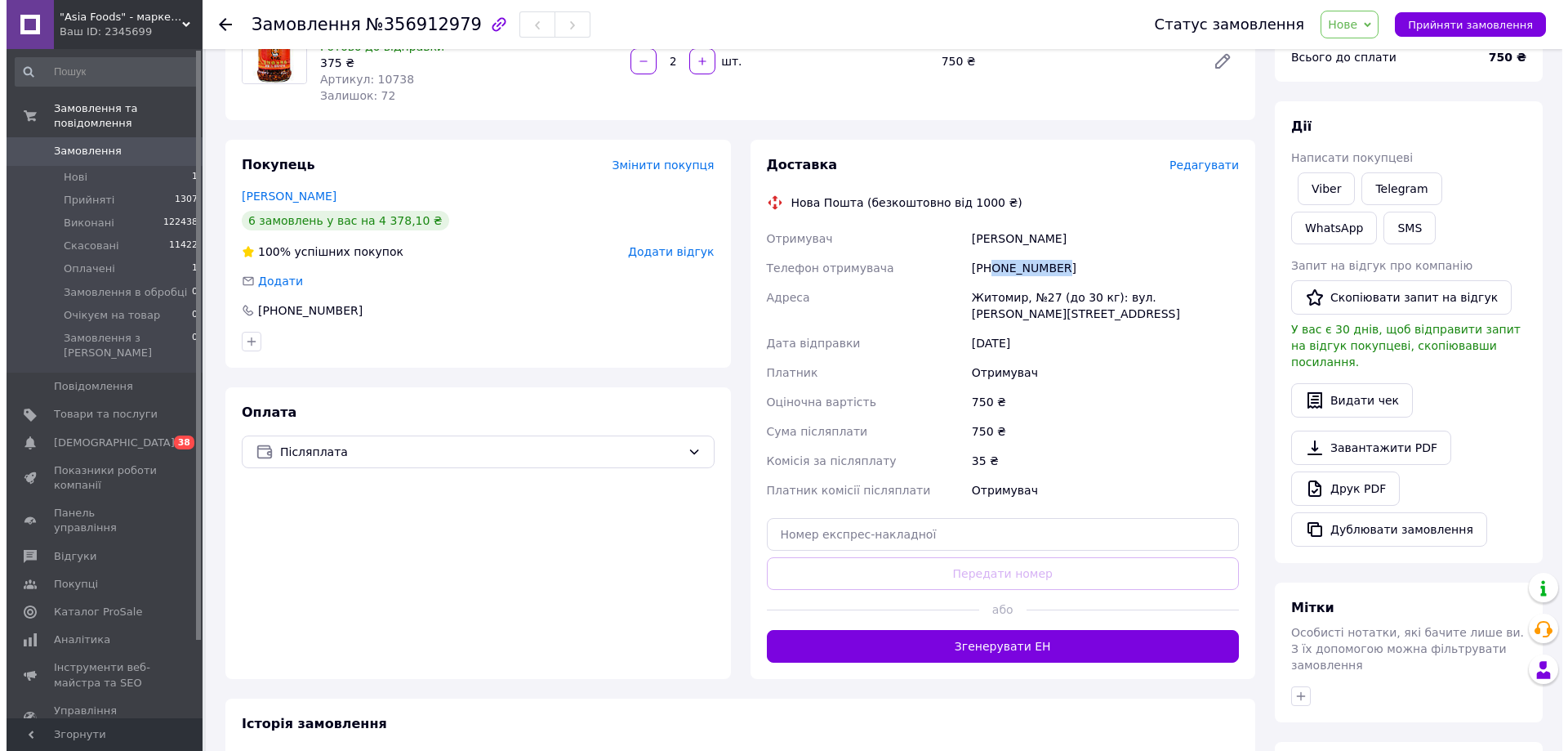
scroll to position [164, 0]
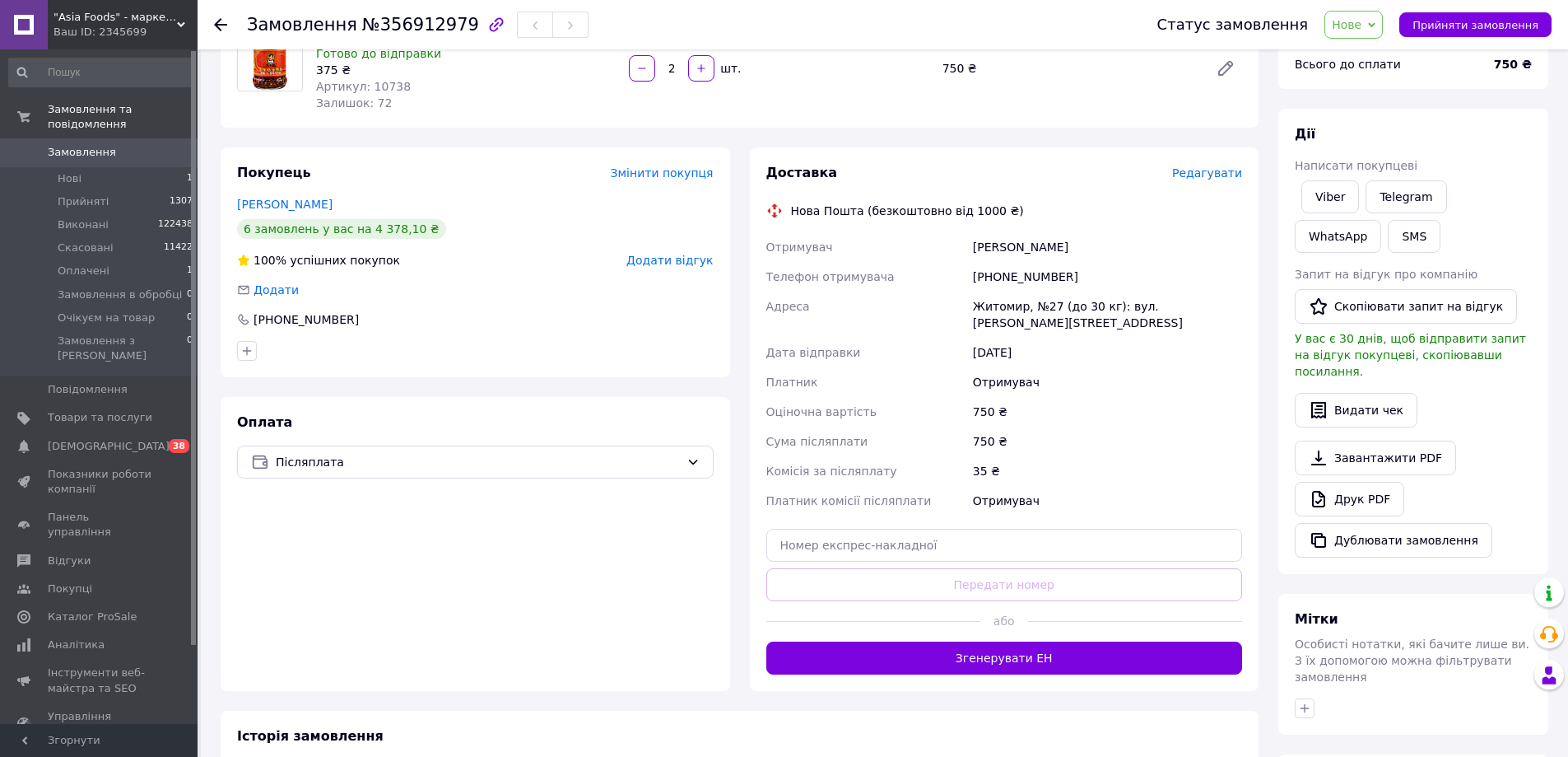
click at [1218, 173] on span "Редагувати" at bounding box center [1206, 172] width 70 height 13
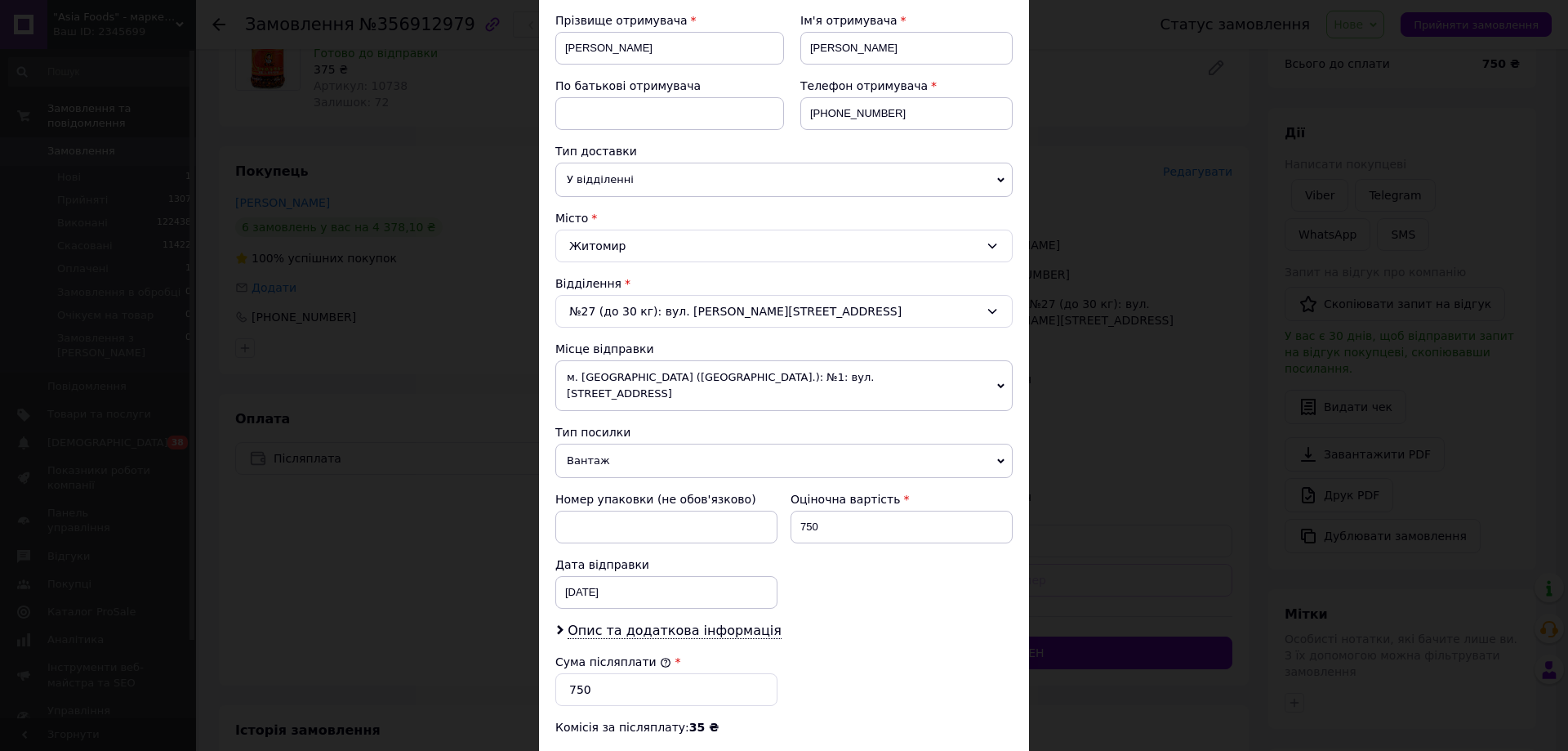
scroll to position [245, 0]
click at [751, 383] on span "м. [GEOGRAPHIC_DATA] ([GEOGRAPHIC_DATA].): №1: вул. [STREET_ADDRESS]" at bounding box center [784, 384] width 457 height 51
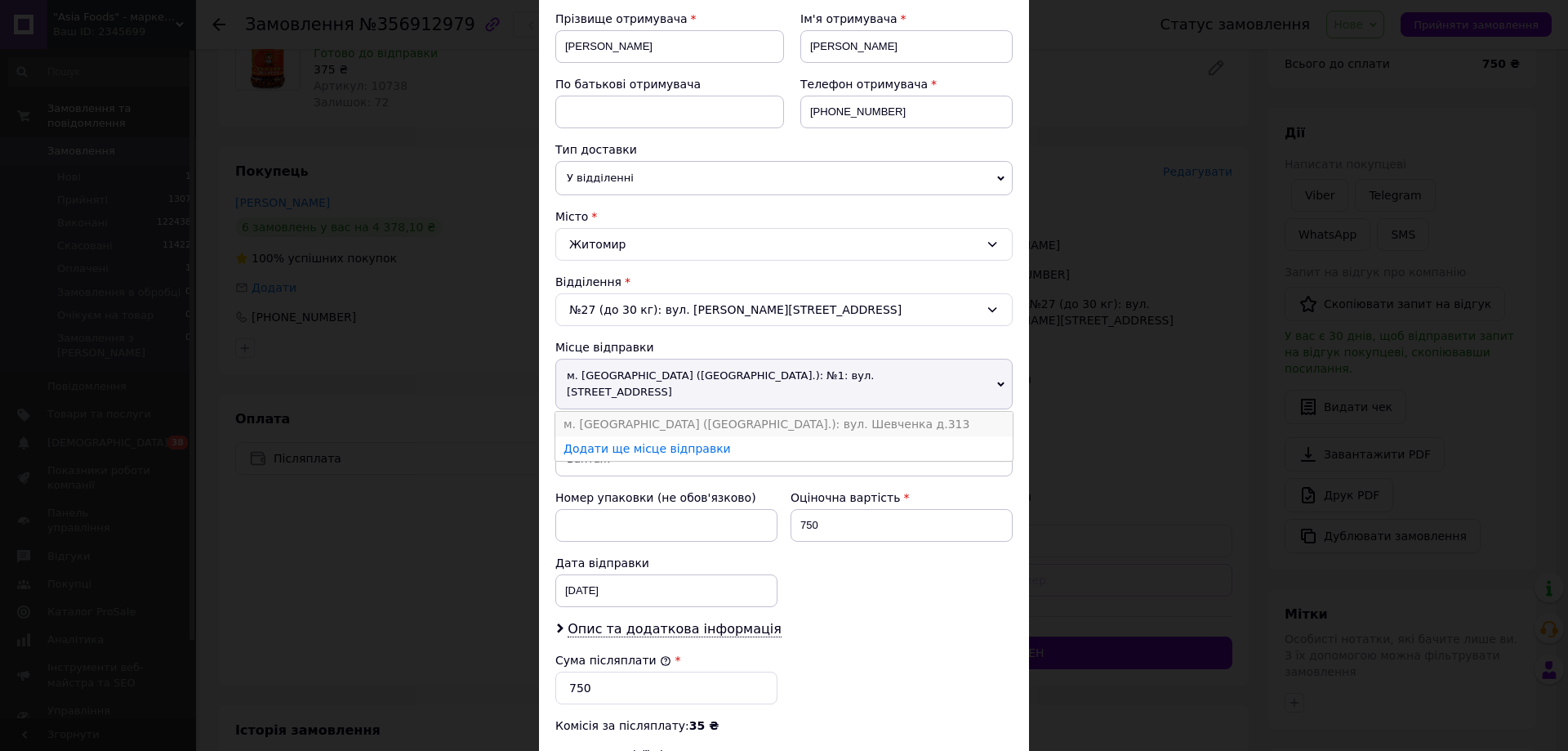
click at [699, 414] on li "м. [GEOGRAPHIC_DATA] ([GEOGRAPHIC_DATA].): вул. Шевченка д.313" at bounding box center [784, 423] width 457 height 24
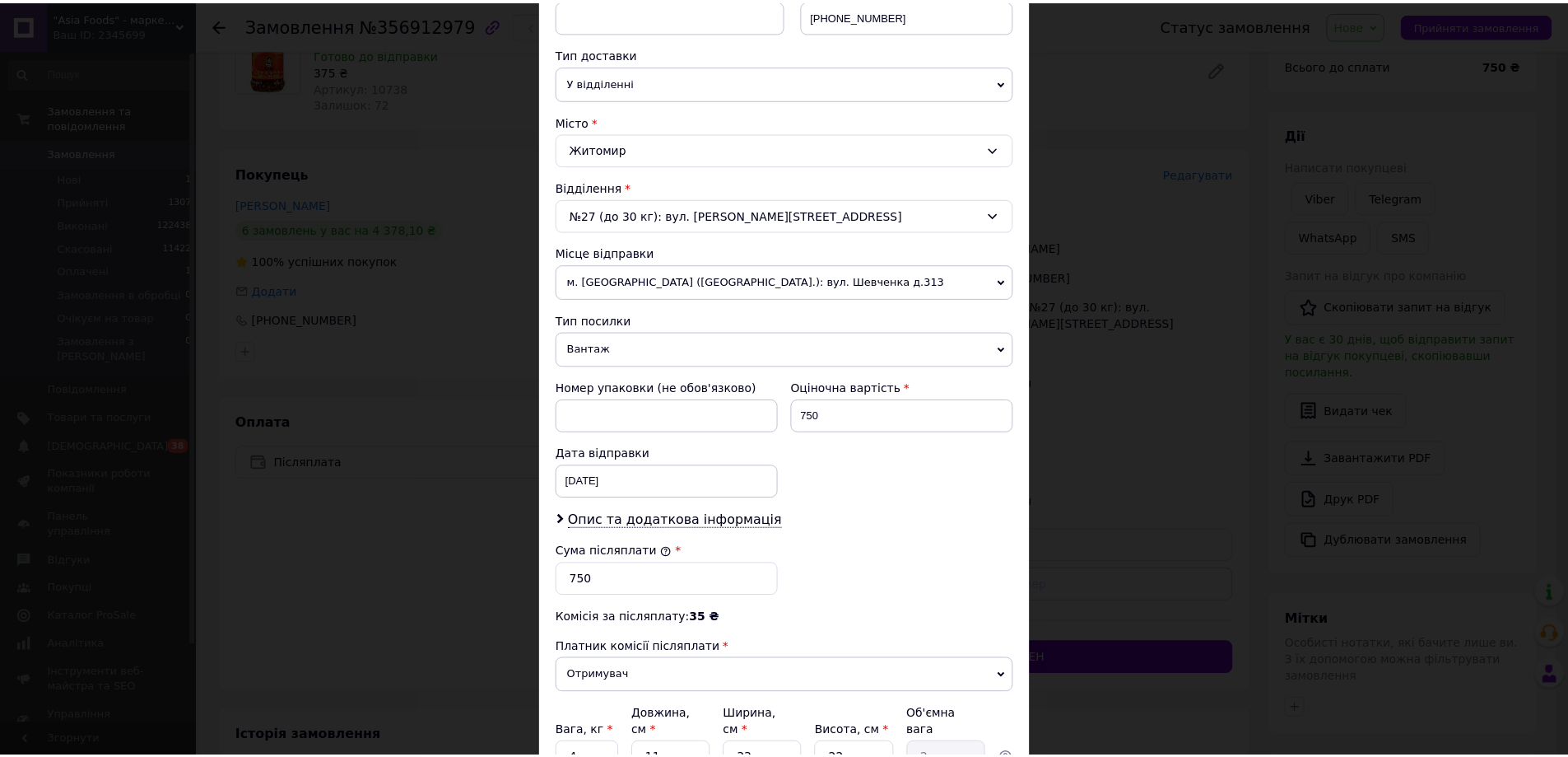
scroll to position [500, 0]
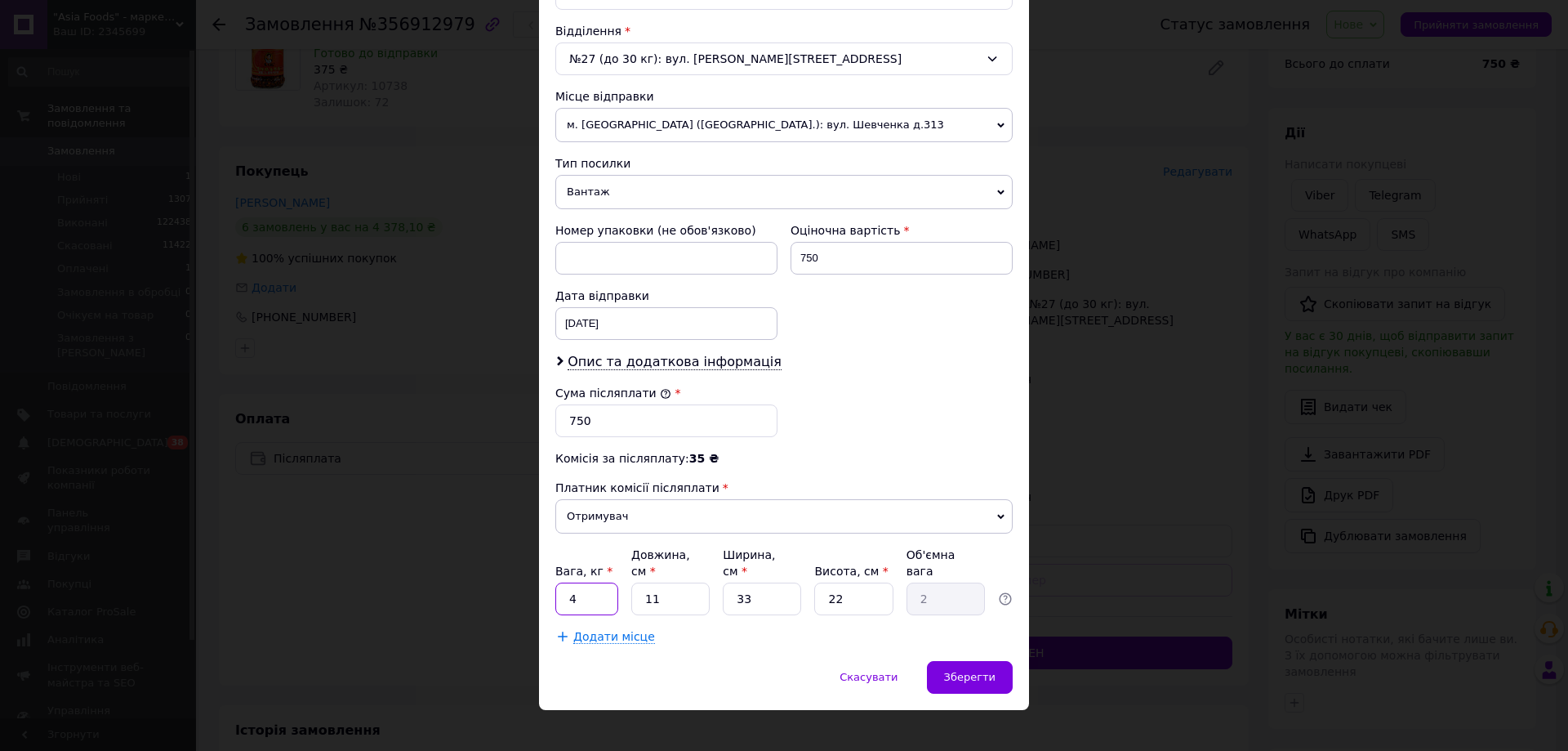
click at [598, 583] on input "4" at bounding box center [587, 599] width 63 height 33
type input "1"
click at [947, 661] on div "Зберегти" at bounding box center [970, 677] width 86 height 33
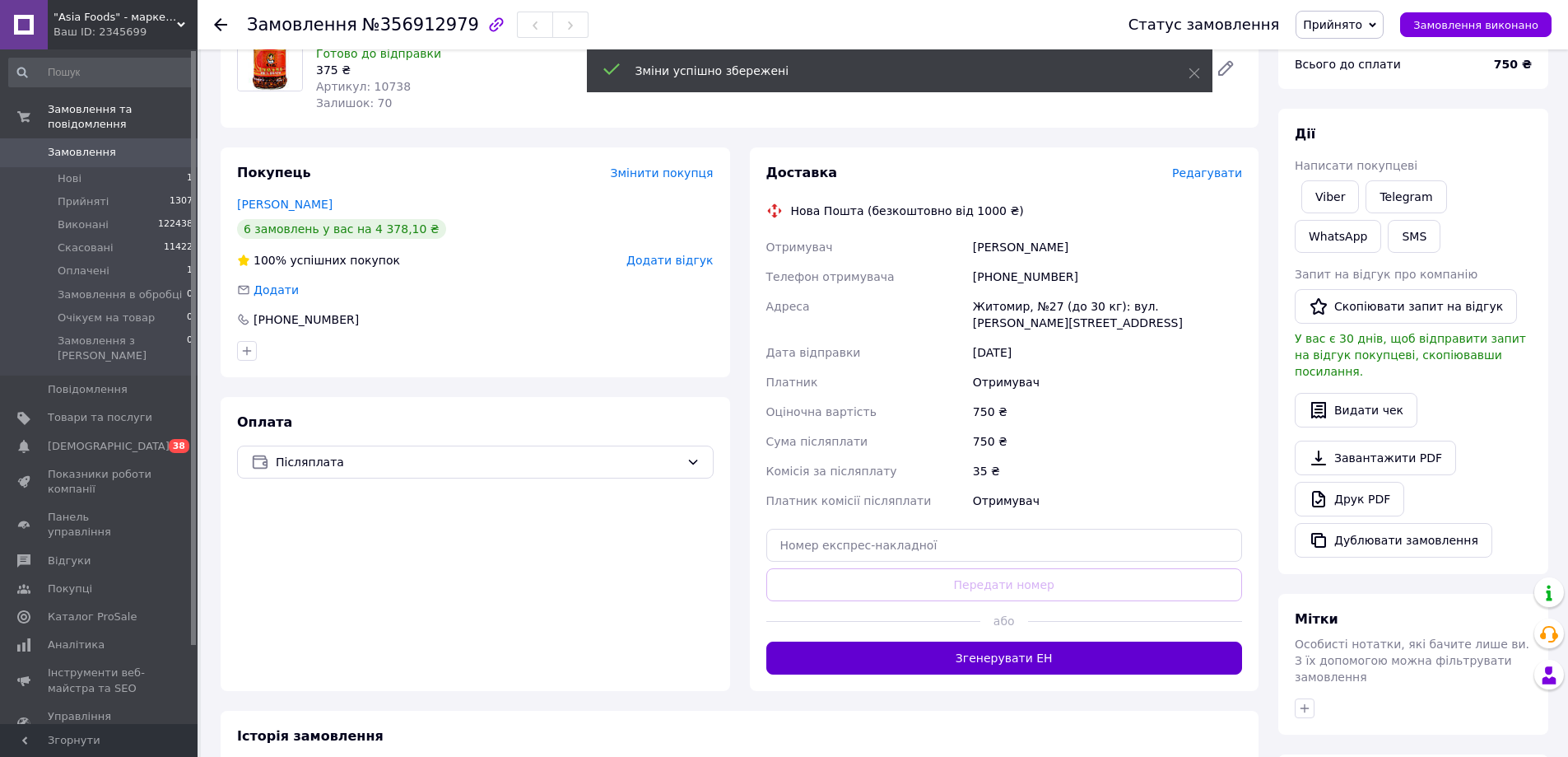
click at [955, 667] on button "Згенерувати ЕН" at bounding box center [1004, 658] width 477 height 33
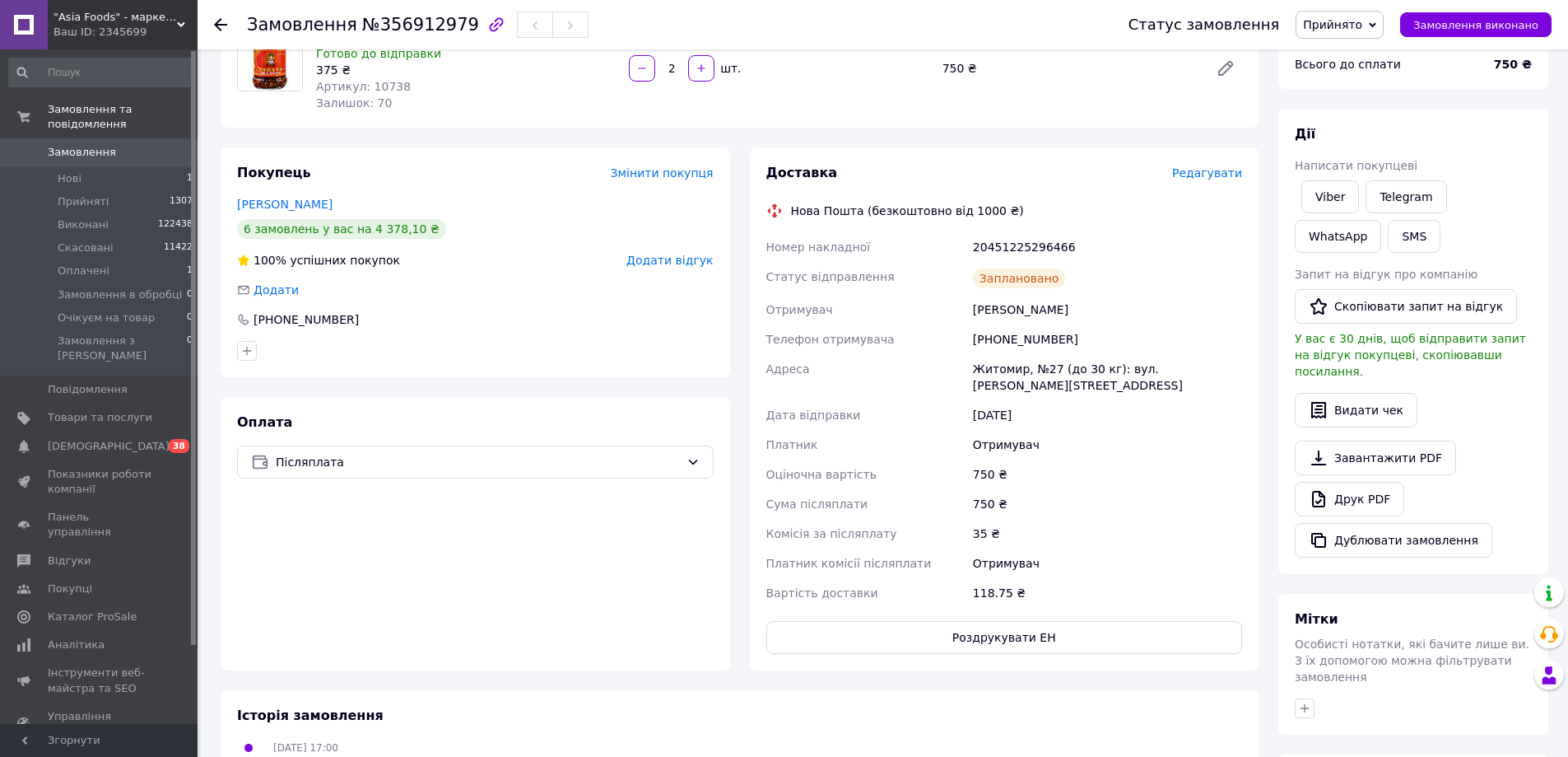
click at [994, 244] on div "20451225296466" at bounding box center [1107, 247] width 275 height 29
copy div "20451225296466"
click at [223, 24] on use at bounding box center [221, 25] width 13 height 13
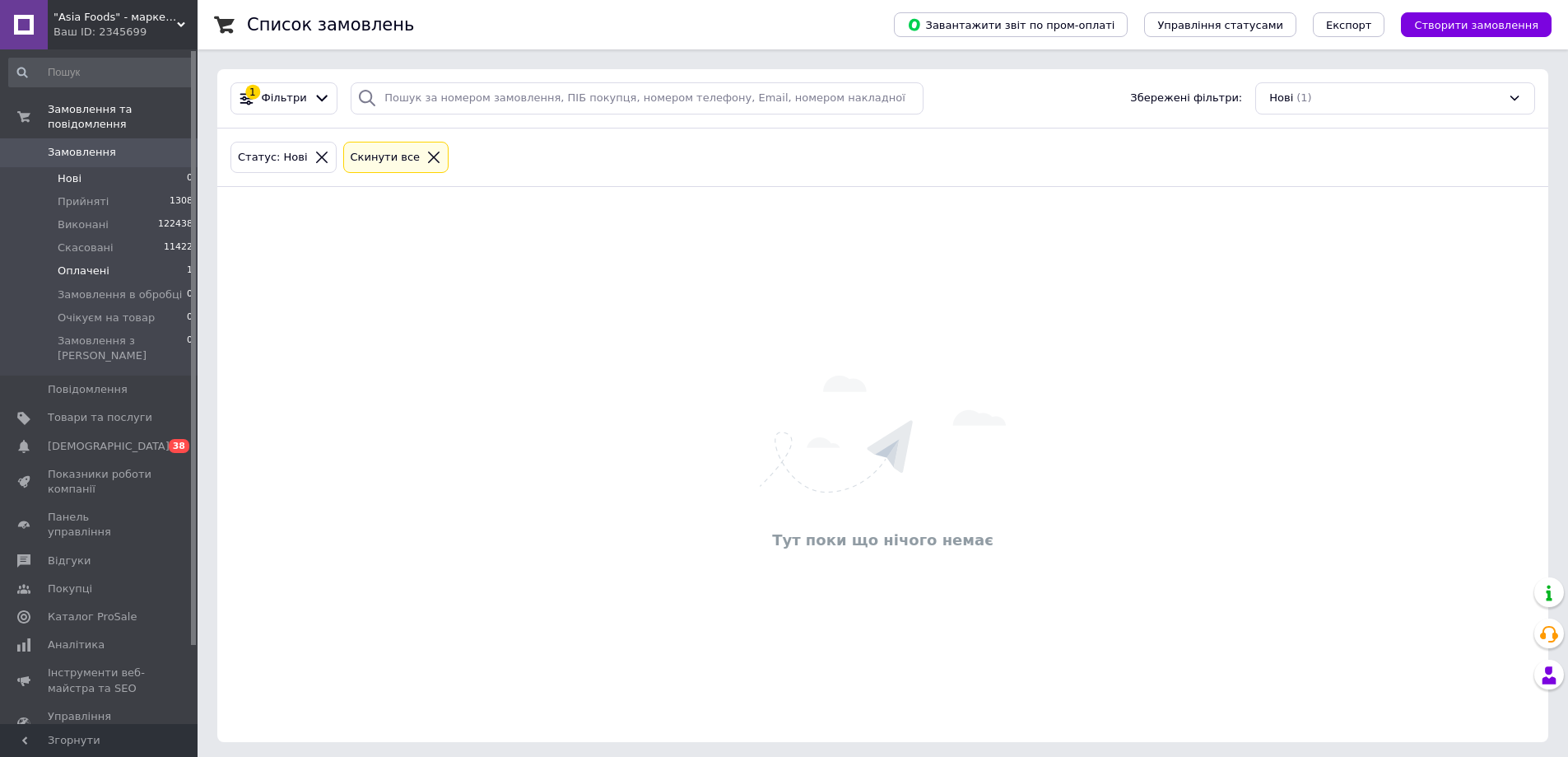
click at [85, 264] on span "Оплачені" at bounding box center [83, 271] width 52 height 15
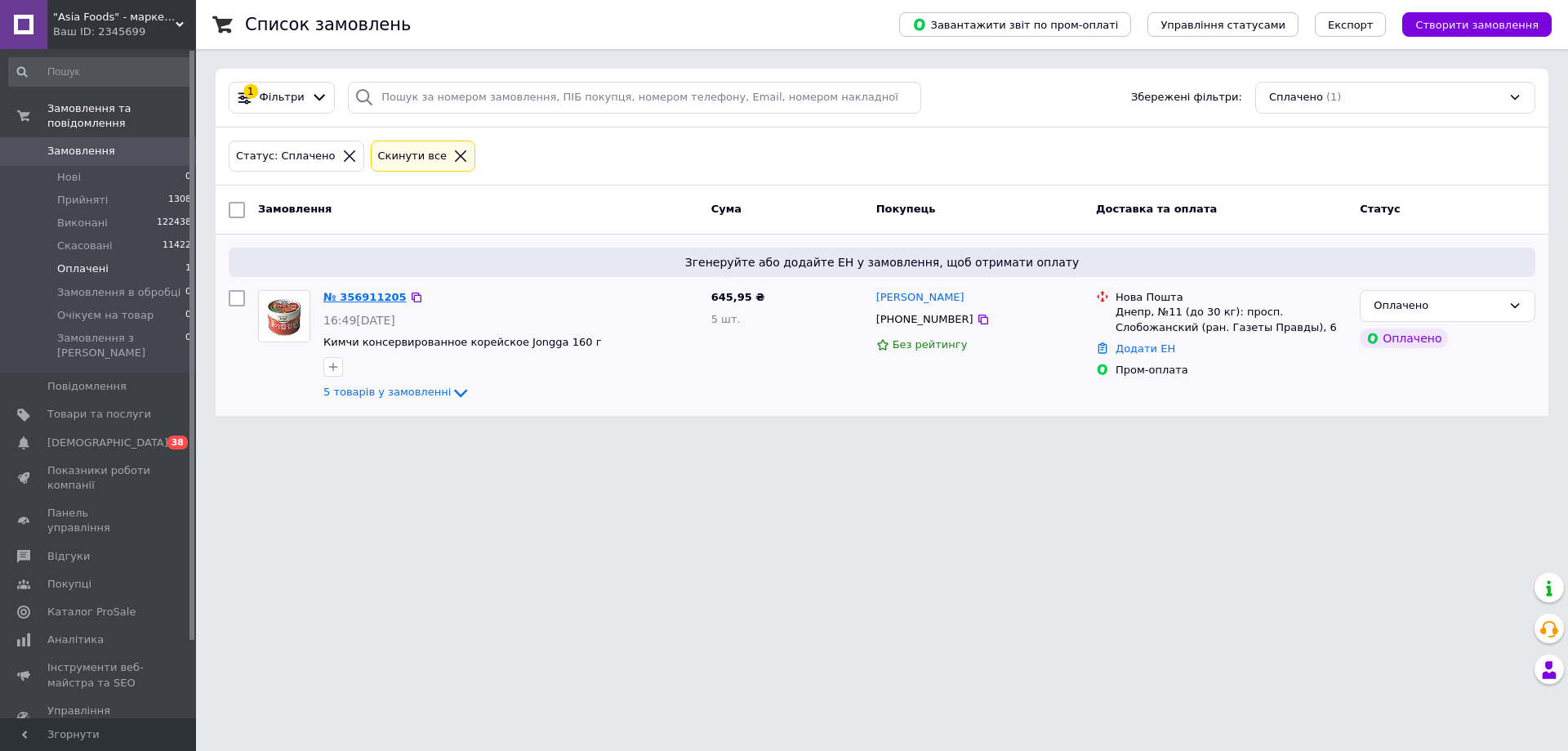
click at [344, 297] on link "№ 356911205" at bounding box center [365, 297] width 83 height 13
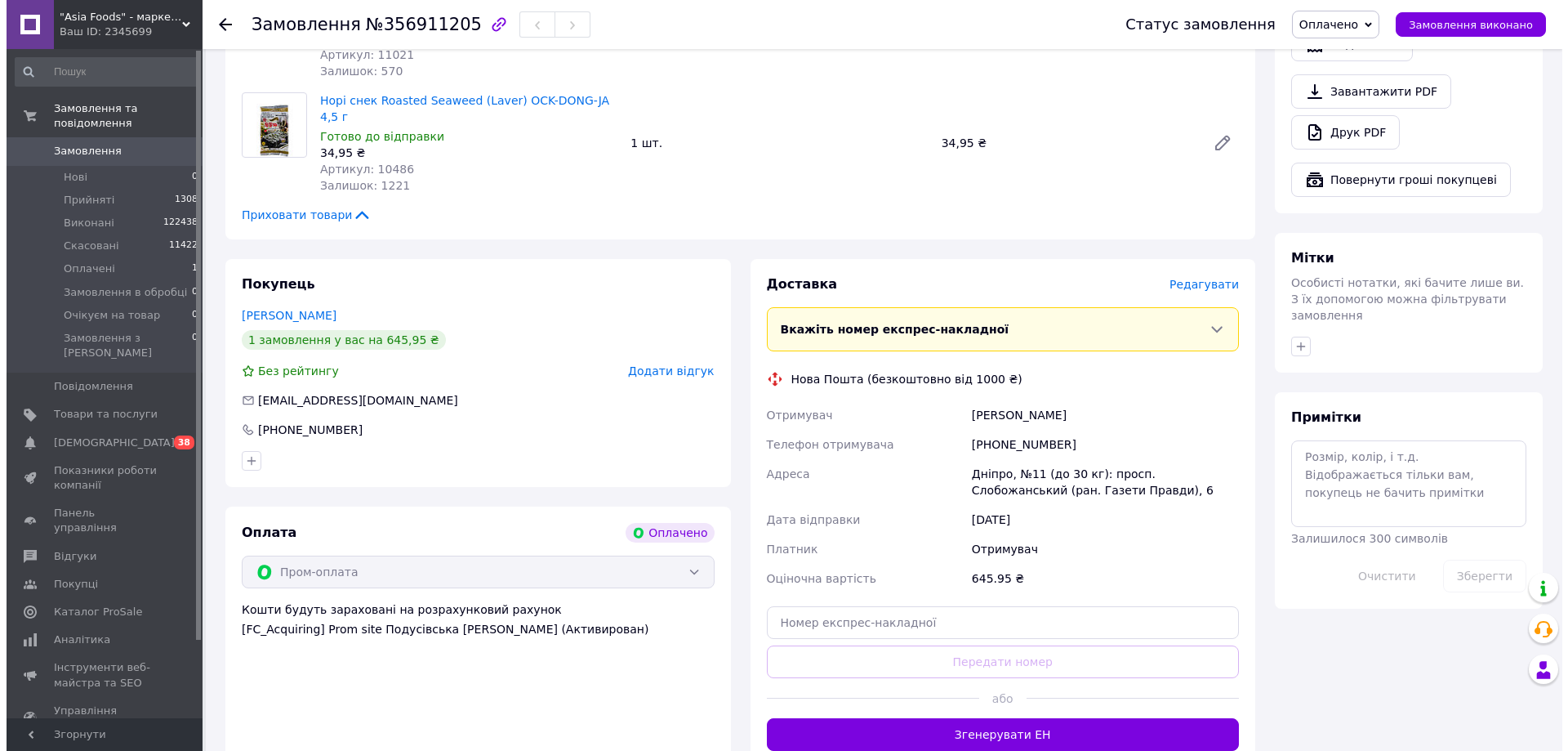
scroll to position [980, 0]
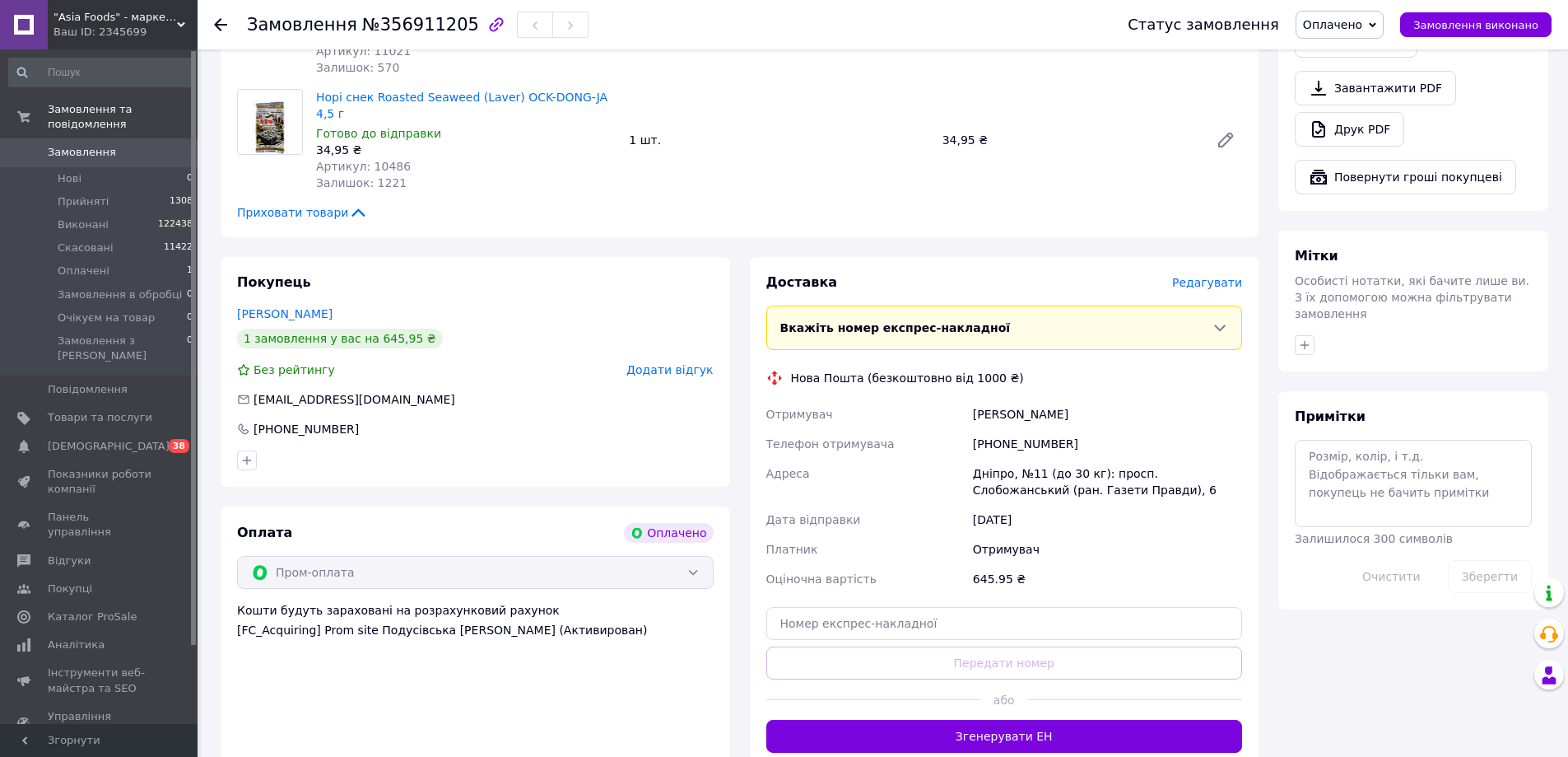
drag, startPoint x: 994, startPoint y: 409, endPoint x: 1089, endPoint y: 394, distance: 96.2
click at [1089, 399] on div "Отримувач Д'яченко Крістіна Телефон отримувача +380935351019 Адреса Дніпро, №11…" at bounding box center [1005, 496] width 483 height 194
click at [1028, 429] on div "+380935351019" at bounding box center [1107, 443] width 275 height 29
drag, startPoint x: 994, startPoint y: 410, endPoint x: 1073, endPoint y: 410, distance: 79.0
click at [1073, 429] on div "+380935351019" at bounding box center [1107, 443] width 275 height 29
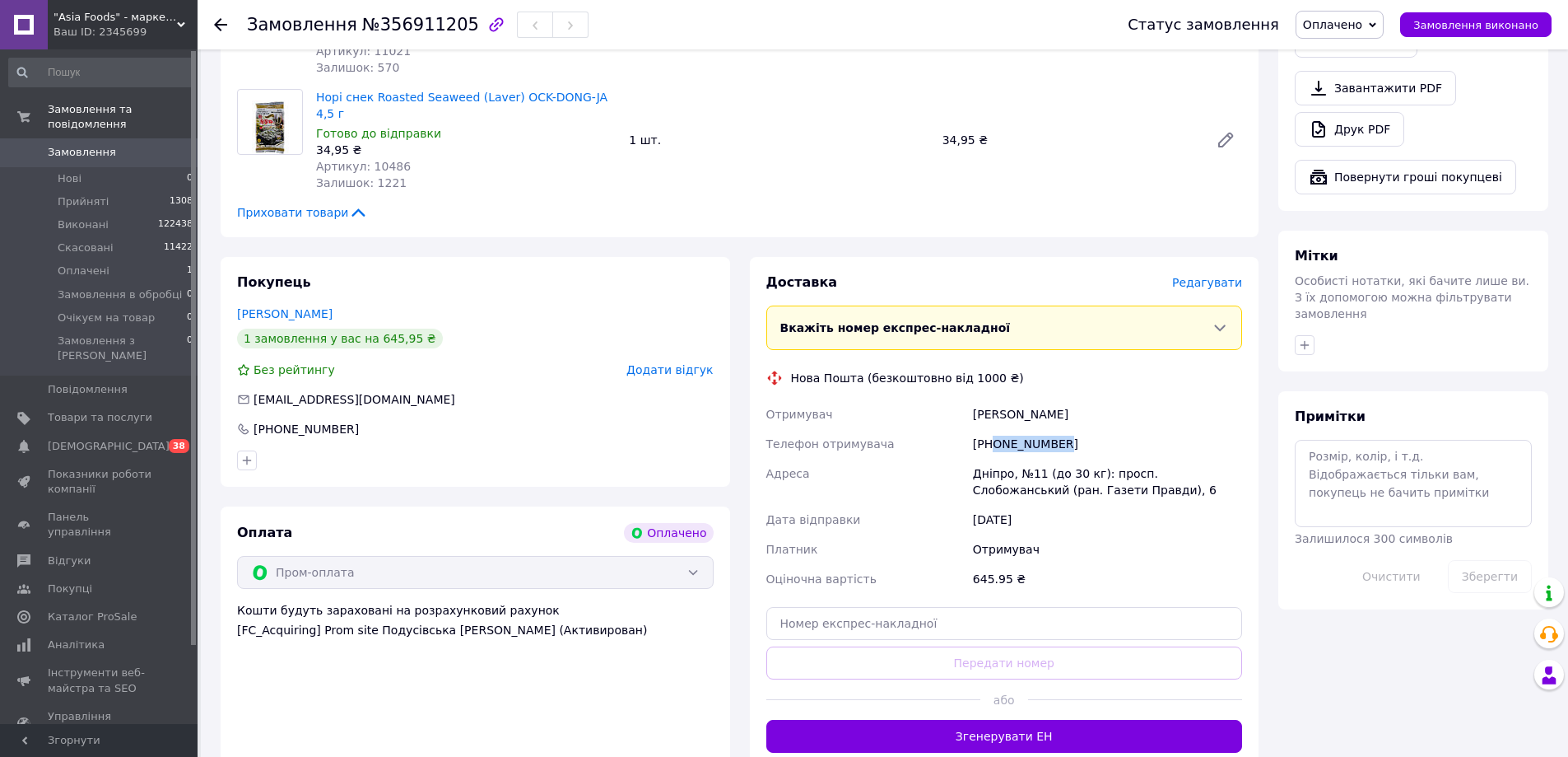
copy div "0935351019"
click at [1206, 275] on span "Редагувати" at bounding box center [1206, 282] width 70 height 13
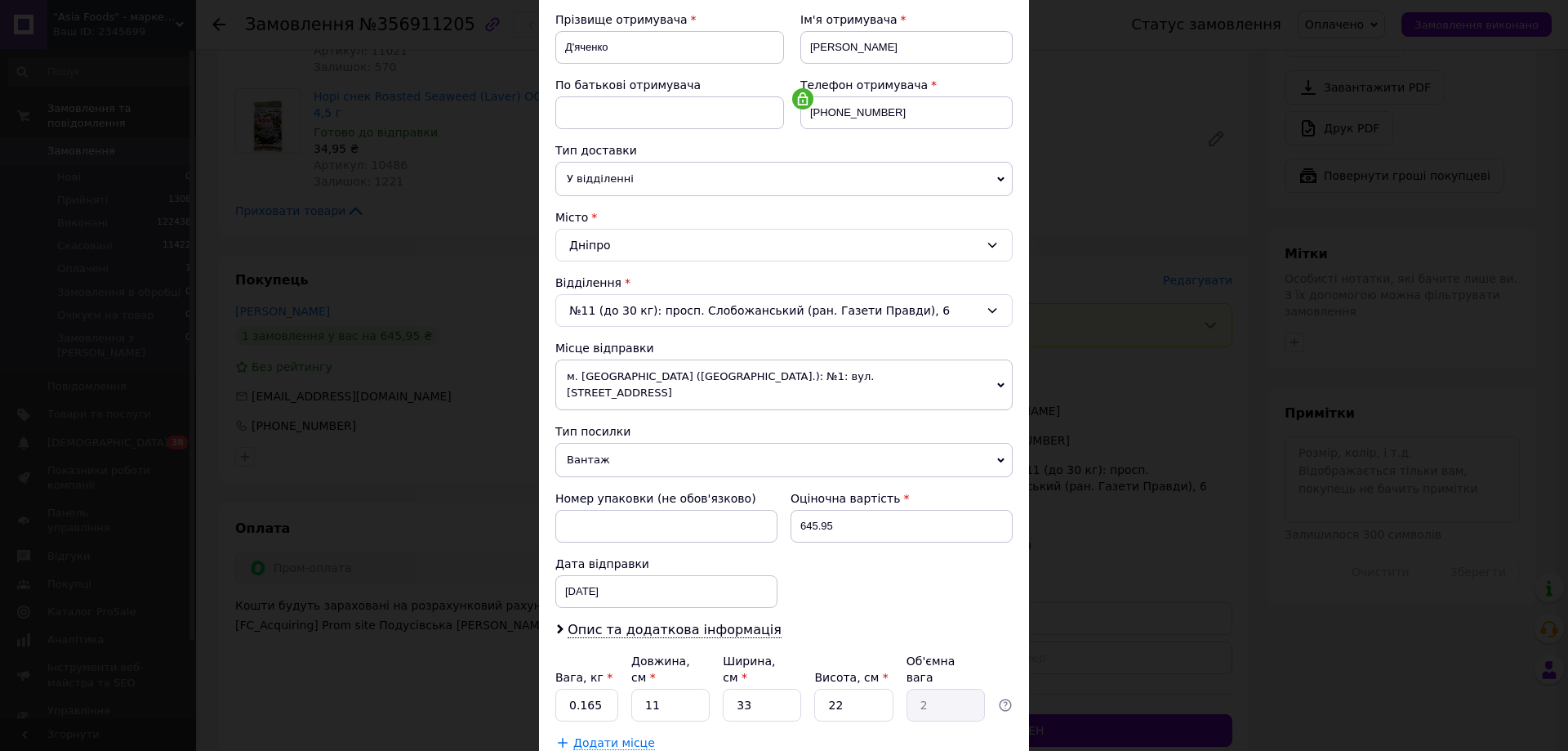
scroll to position [245, 0]
click at [801, 376] on span "м. [GEOGRAPHIC_DATA] ([GEOGRAPHIC_DATA].): №1: вул. [STREET_ADDRESS]" at bounding box center [784, 384] width 457 height 51
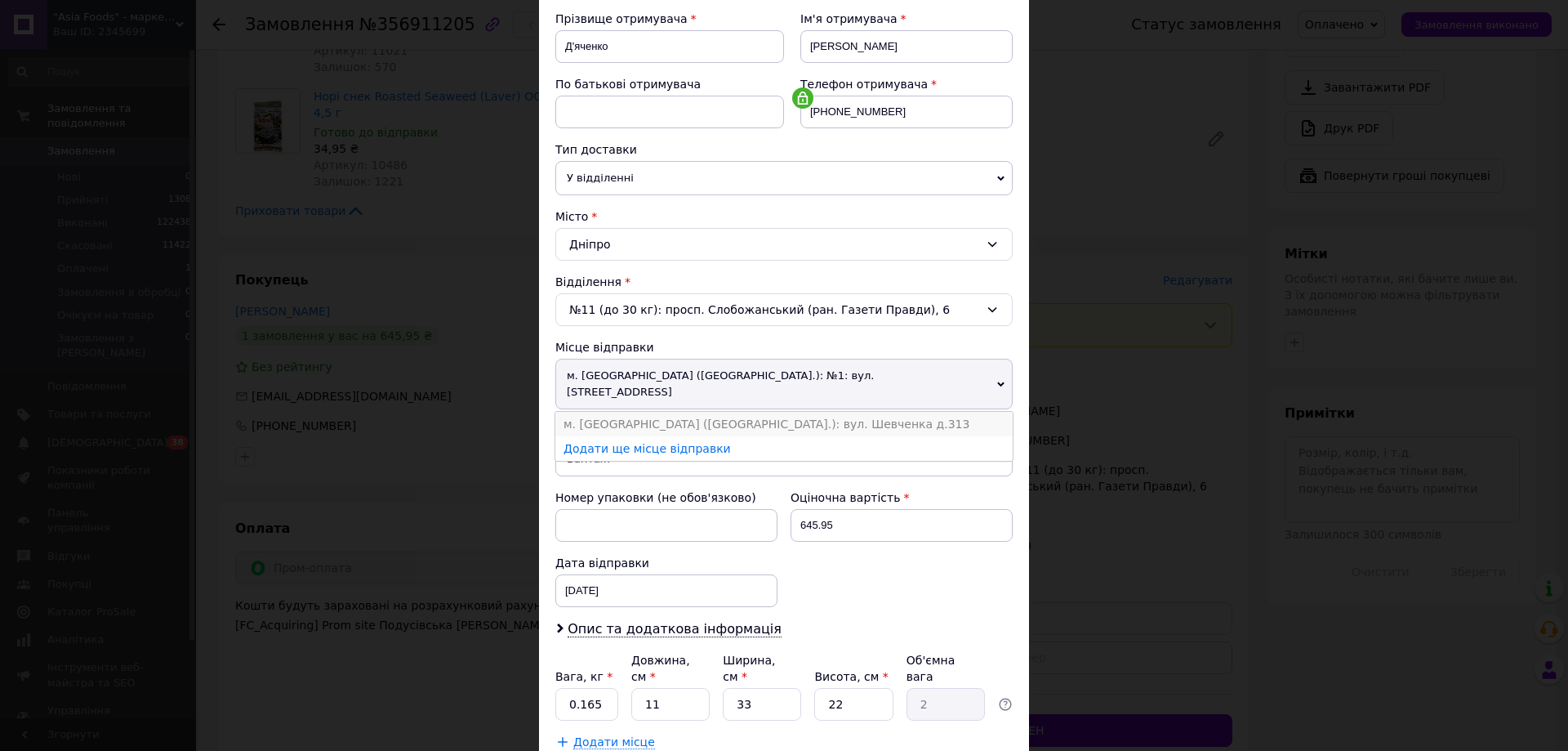
click at [781, 412] on li "м. [GEOGRAPHIC_DATA] ([GEOGRAPHIC_DATA].): вул. Шевченка д.313" at bounding box center [784, 423] width 457 height 24
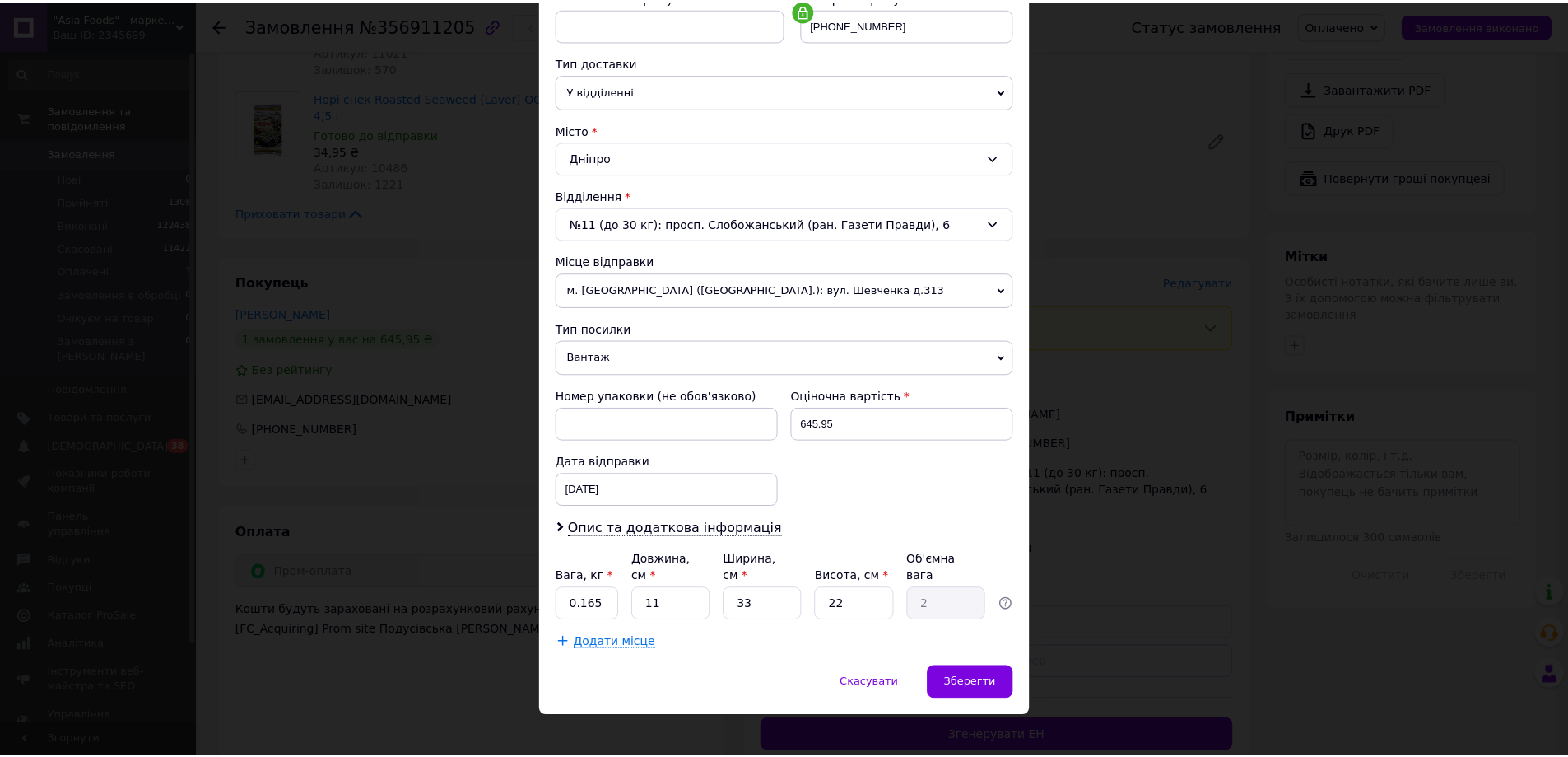
scroll to position [337, 0]
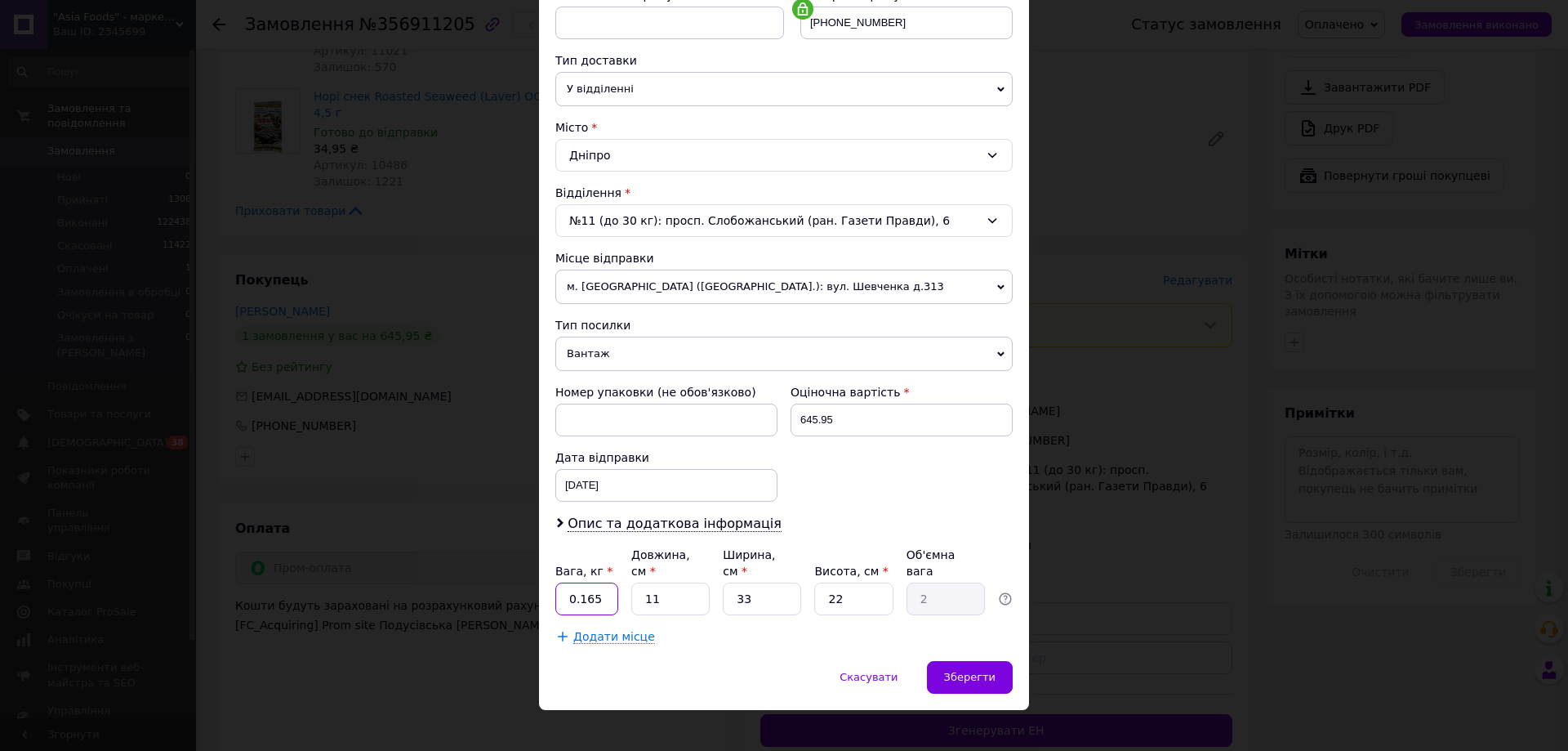
click at [575, 593] on input "0.165" at bounding box center [587, 599] width 63 height 33
type input "1.5"
click at [971, 670] on span "Зберегти" at bounding box center [969, 677] width 52 height 13
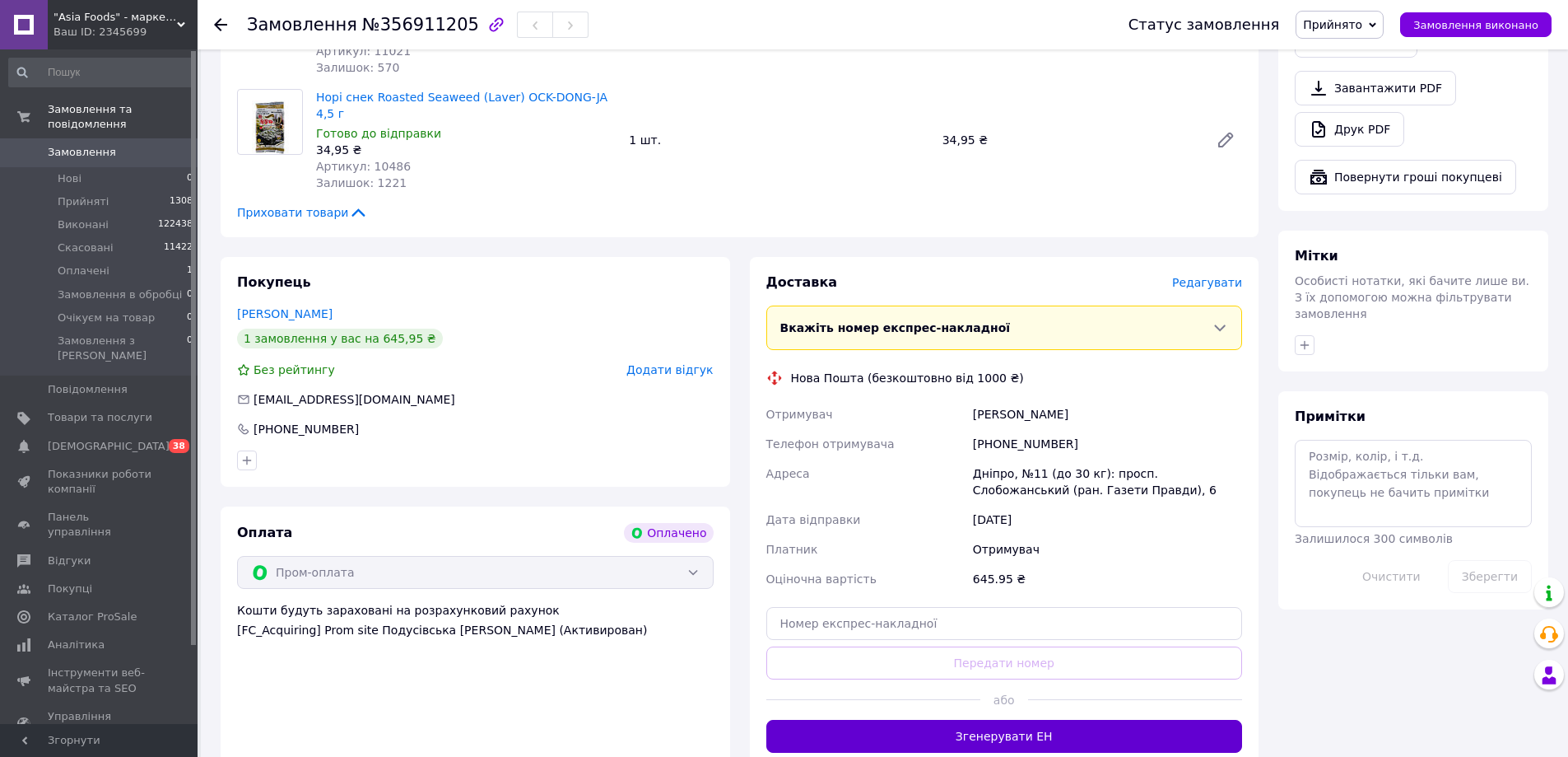
click at [909, 720] on button "Згенерувати ЕН" at bounding box center [1004, 736] width 477 height 33
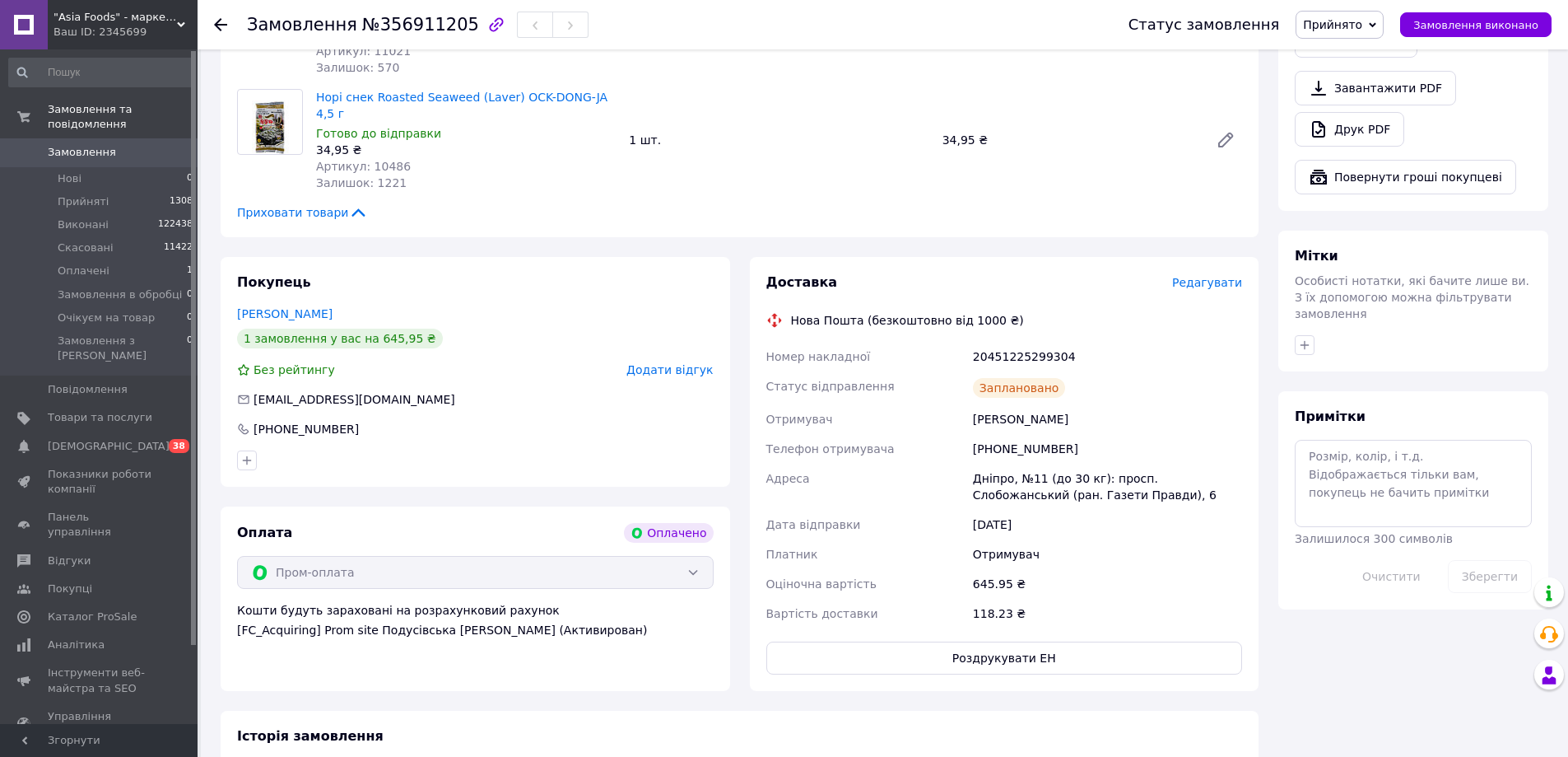
click at [1018, 342] on div "20451225299304" at bounding box center [1107, 357] width 275 height 29
copy div "20451225299304"
click at [79, 171] on span "Нові" at bounding box center [69, 179] width 24 height 15
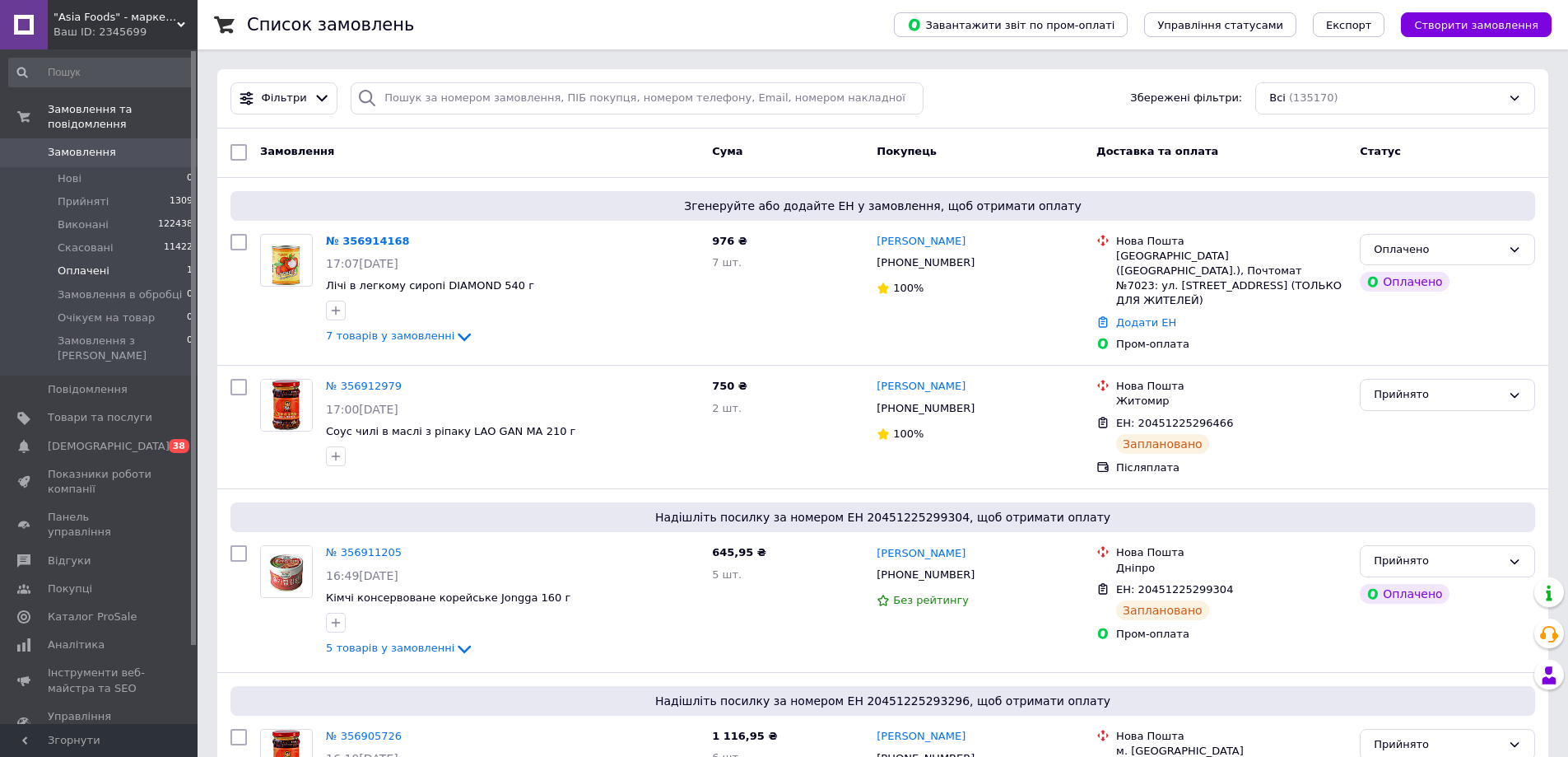
click at [106, 259] on li "Оплачені 1" at bounding box center [101, 270] width 202 height 23
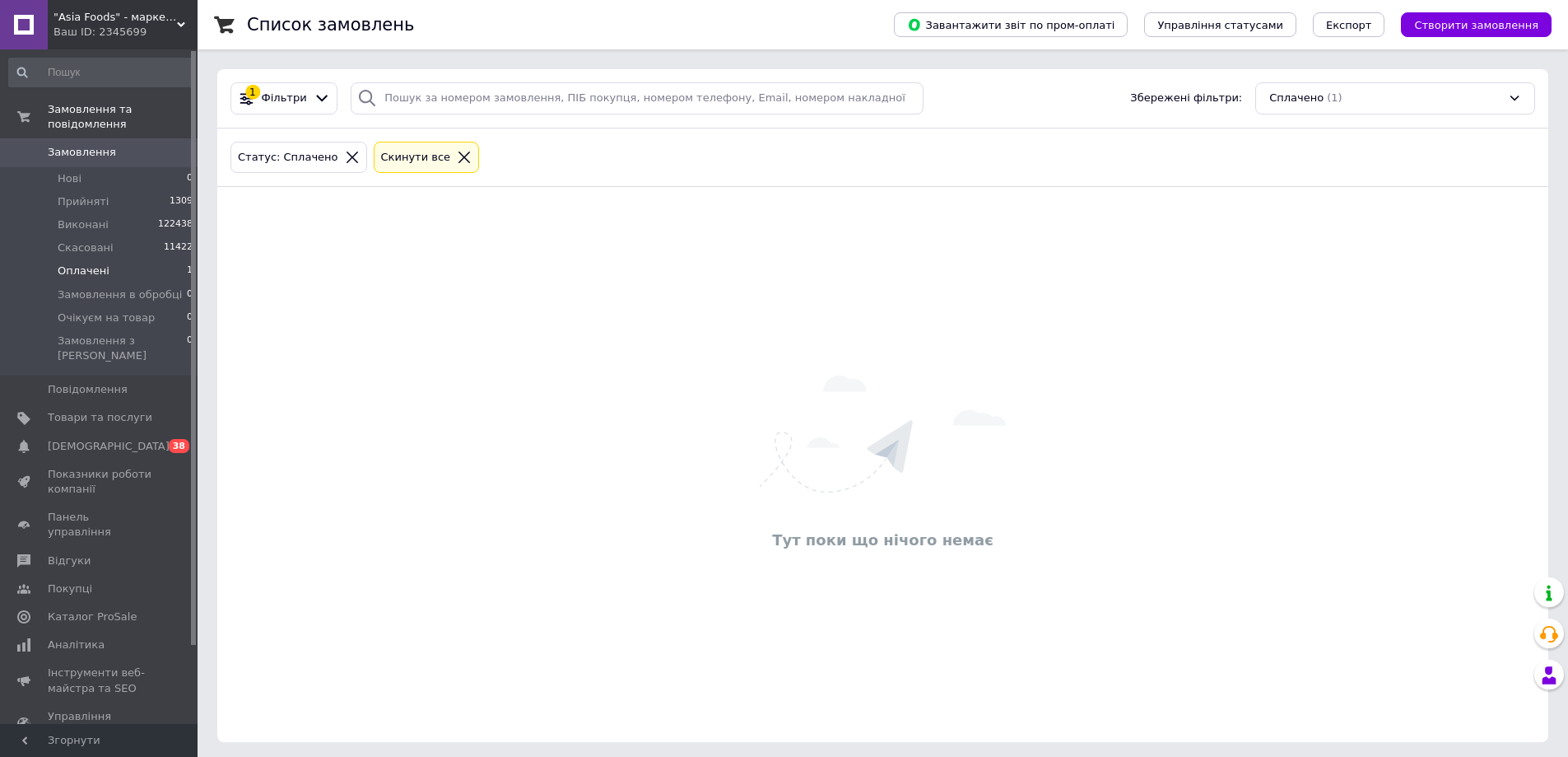
click at [106, 259] on li "Оплачені 1" at bounding box center [101, 270] width 202 height 23
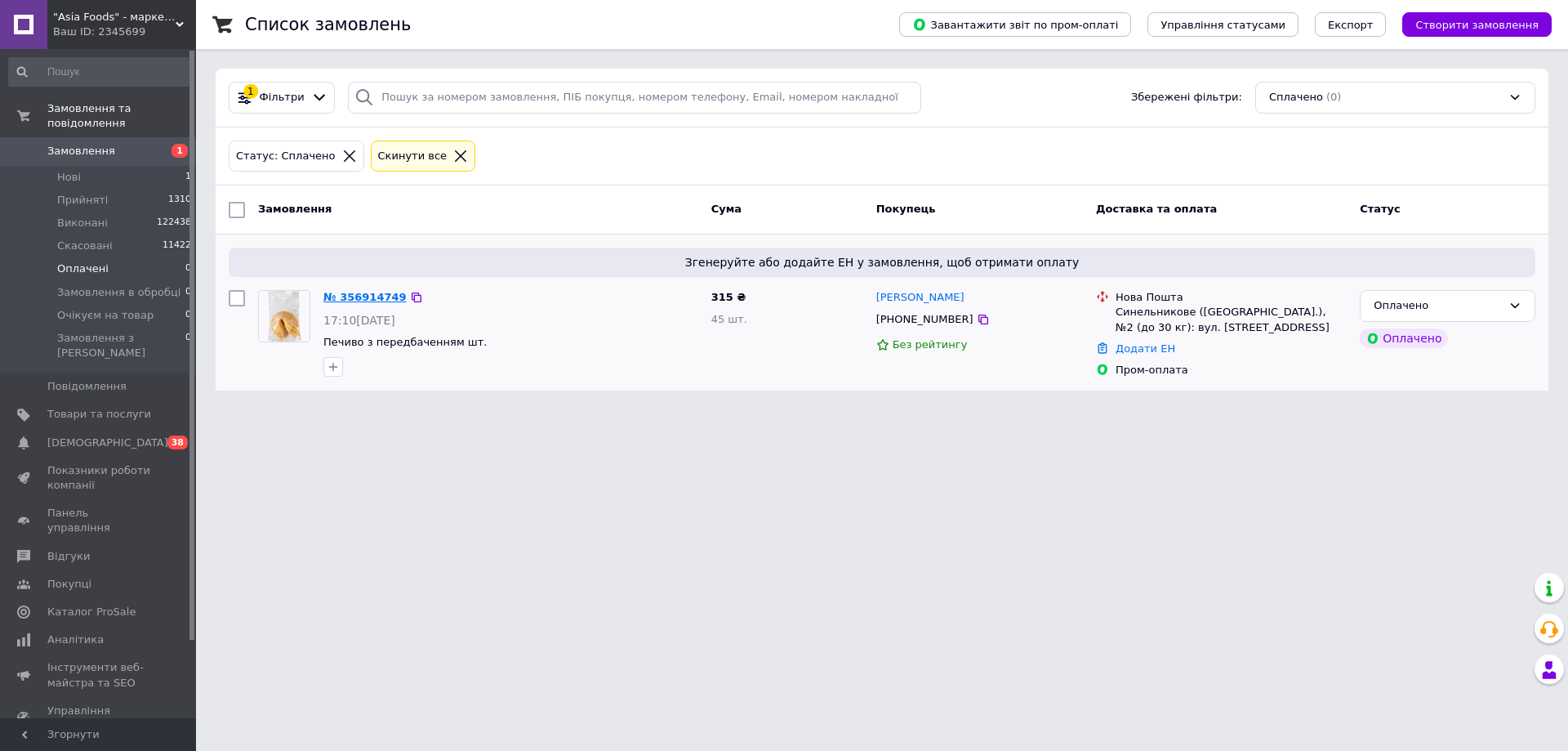
click at [382, 294] on link "№ 356914749" at bounding box center [365, 297] width 83 height 13
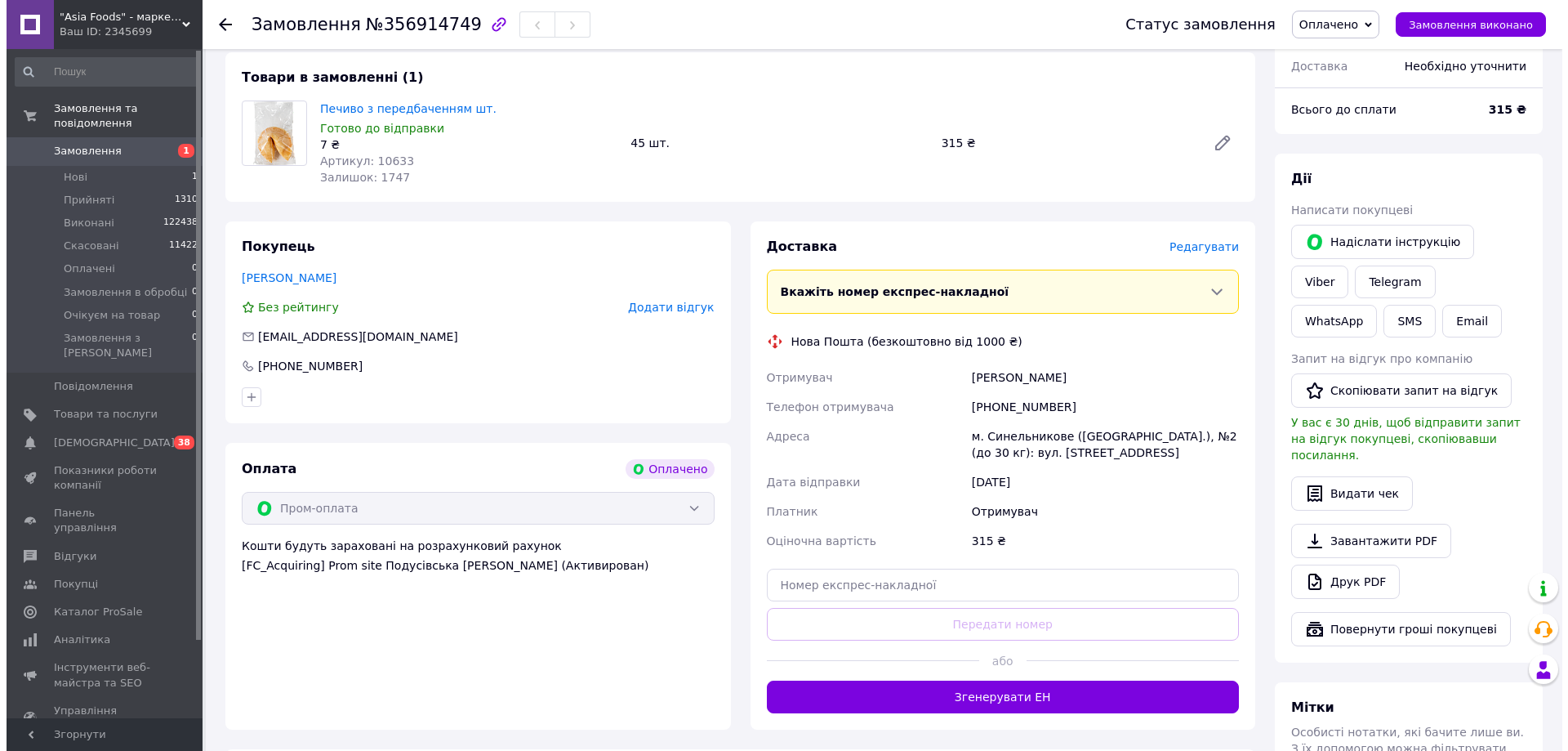
scroll to position [556, 0]
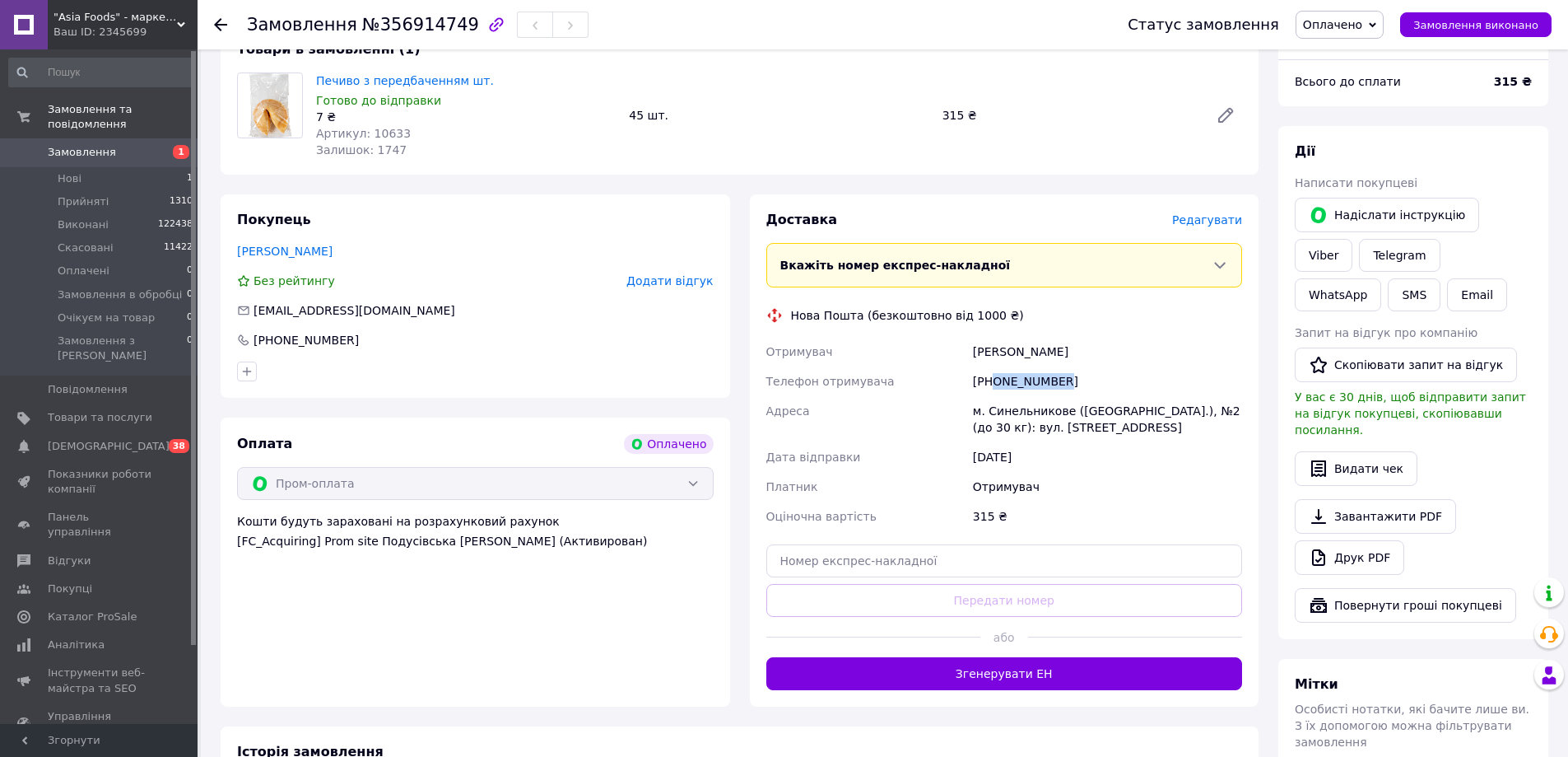
drag, startPoint x: 993, startPoint y: 367, endPoint x: 1063, endPoint y: 355, distance: 71.0
click at [1063, 367] on div "+380953893826" at bounding box center [1107, 381] width 275 height 29
drag, startPoint x: 1031, startPoint y: 364, endPoint x: 1091, endPoint y: 376, distance: 61.2
click at [1082, 368] on div "+380953893826" at bounding box center [1107, 381] width 275 height 29
copy div "0953893826"
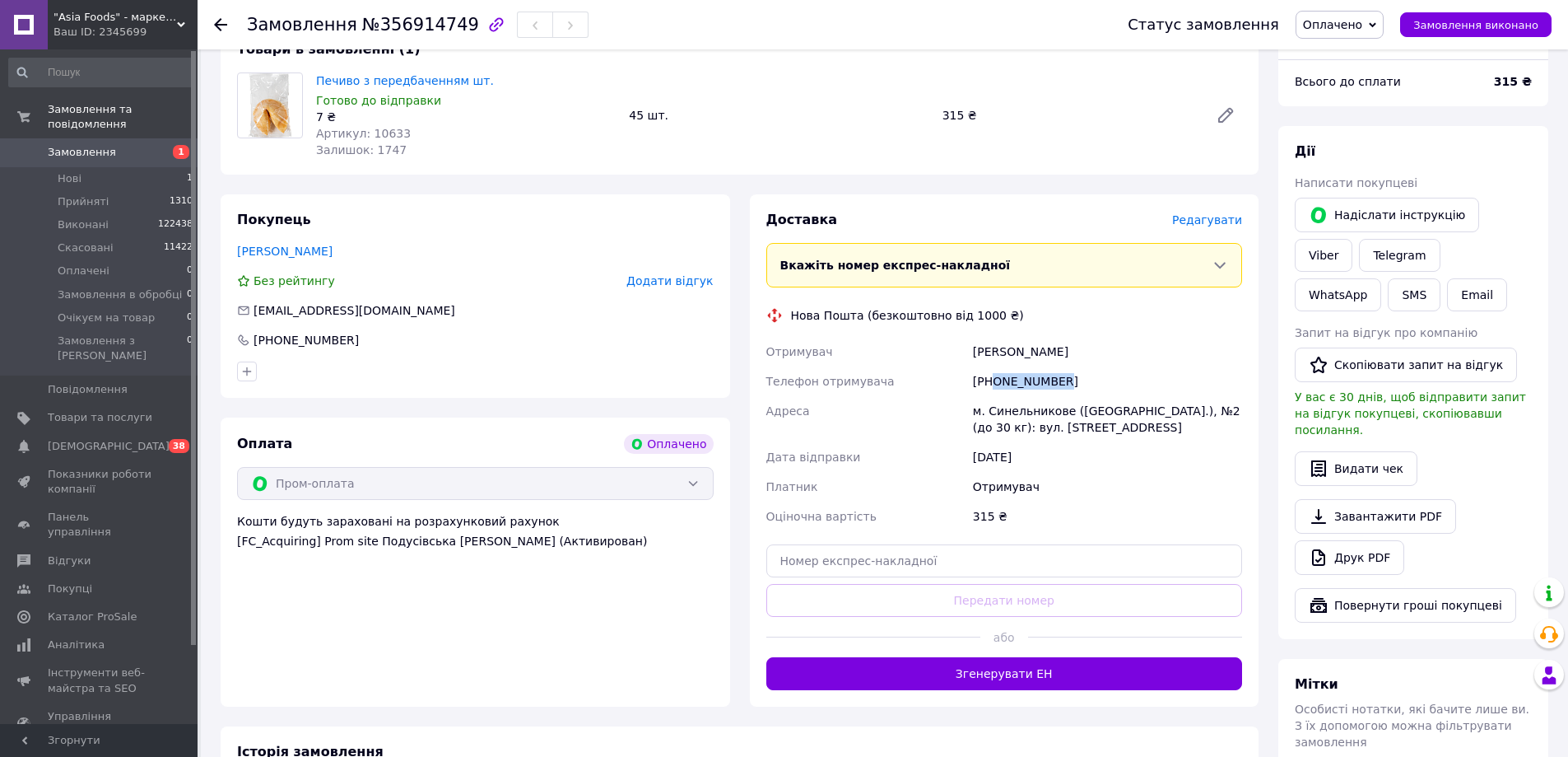
click at [410, 33] on span "№356914749" at bounding box center [420, 25] width 117 height 20
copy span "356914749"
click at [1210, 213] on span "Редагувати" at bounding box center [1206, 220] width 70 height 13
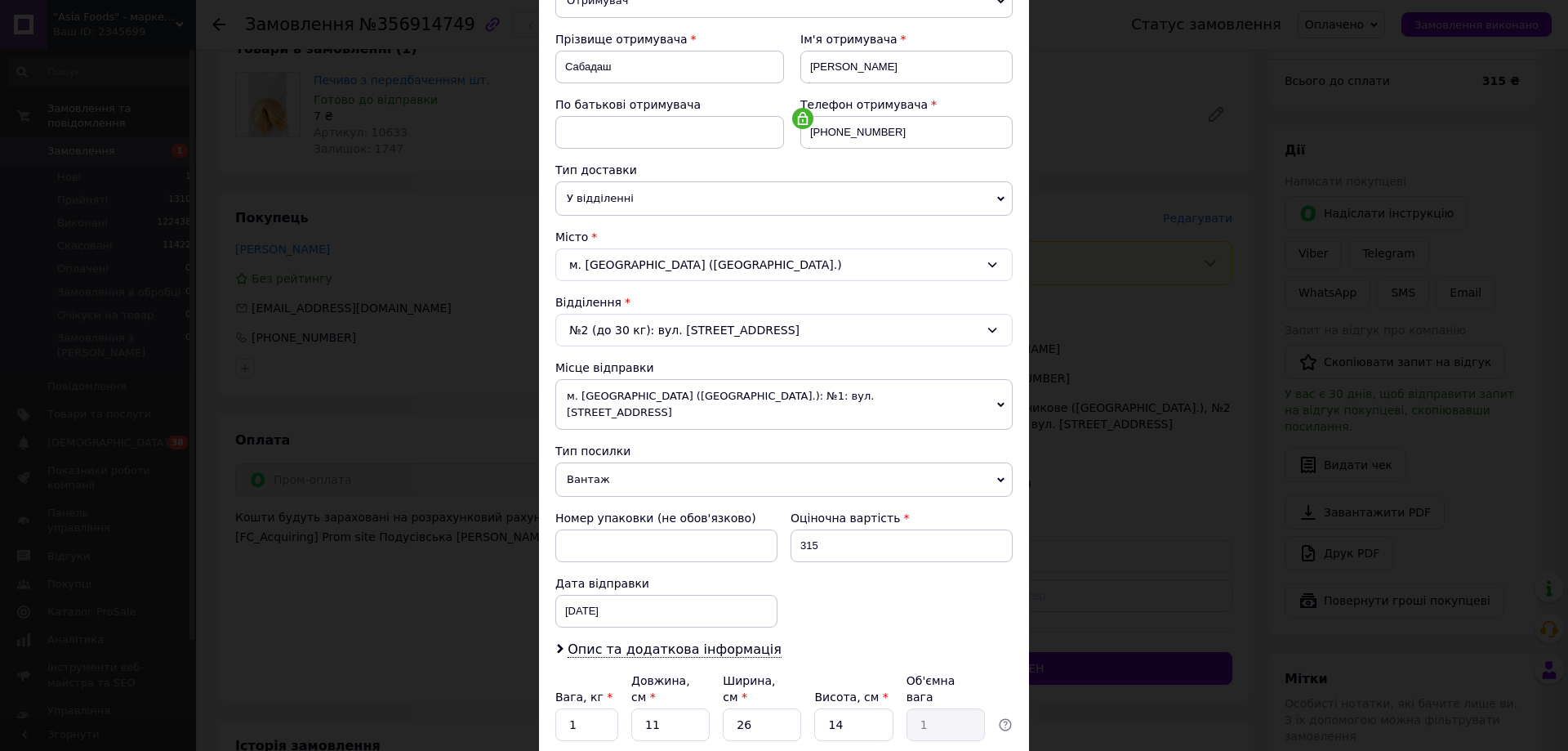
scroll to position [245, 0]
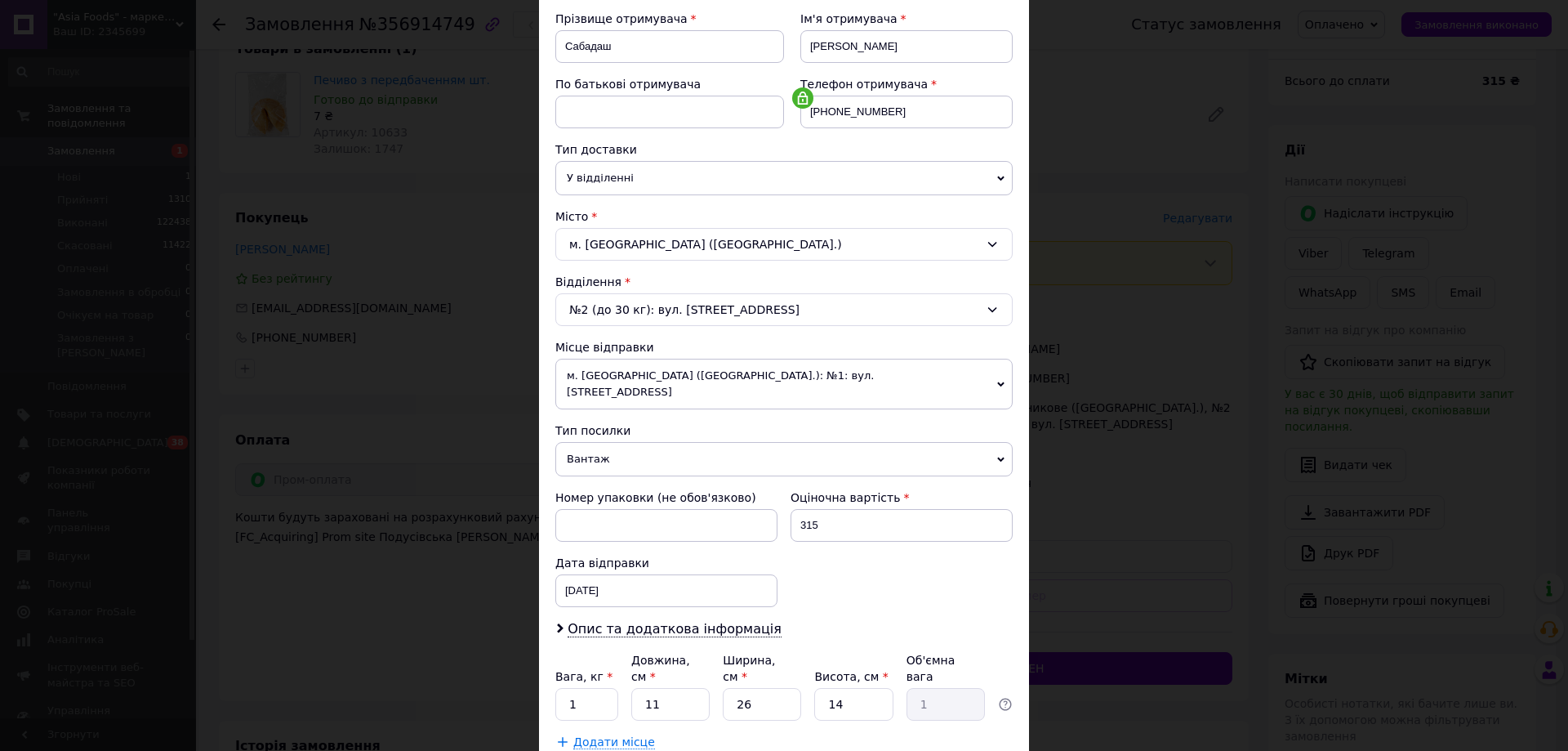
click at [768, 380] on span "м. [GEOGRAPHIC_DATA] ([GEOGRAPHIC_DATA].): №1: вул. [STREET_ADDRESS]" at bounding box center [784, 384] width 457 height 51
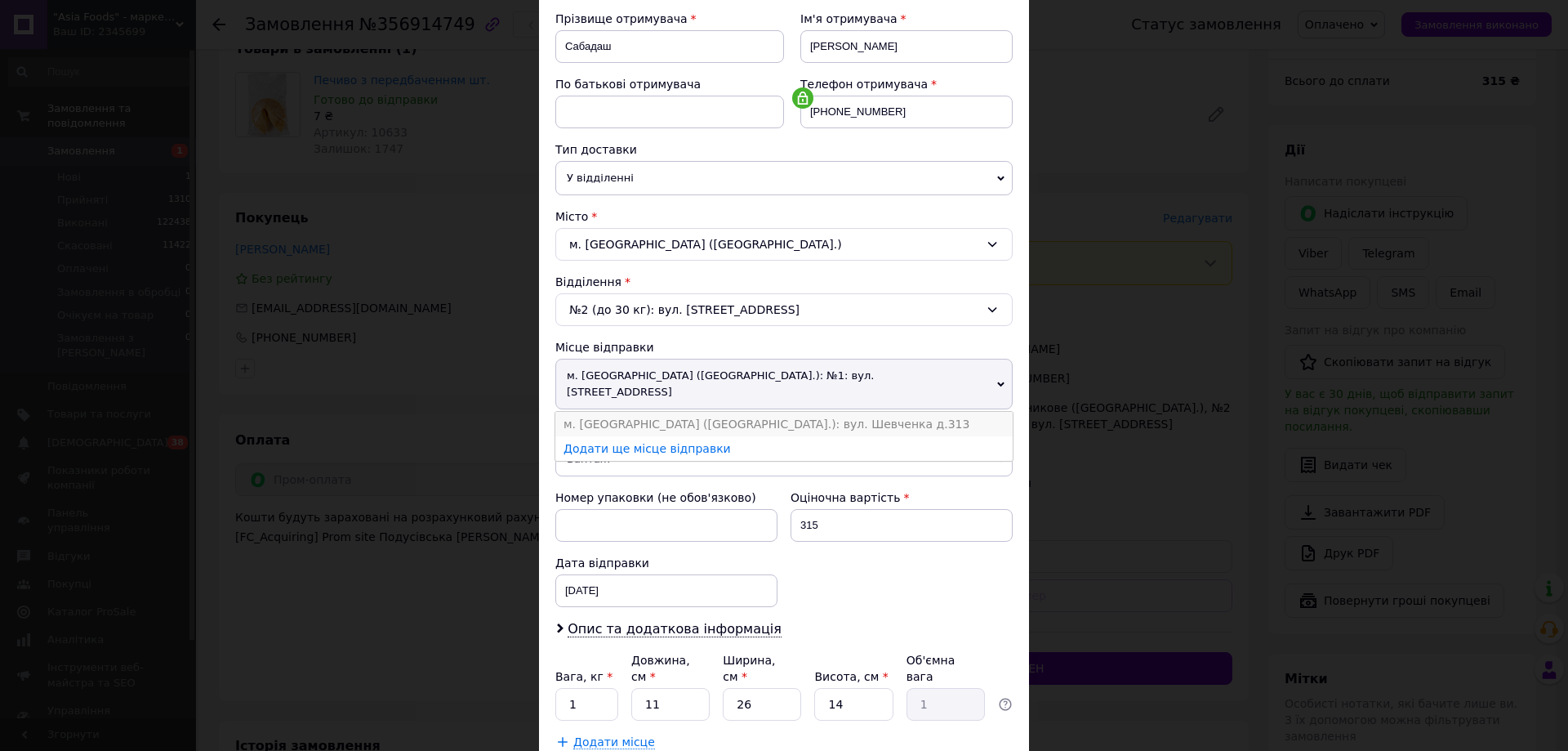
click at [741, 412] on li "м. [GEOGRAPHIC_DATA] ([GEOGRAPHIC_DATA].): вул. Шевченка д.313" at bounding box center [784, 423] width 457 height 24
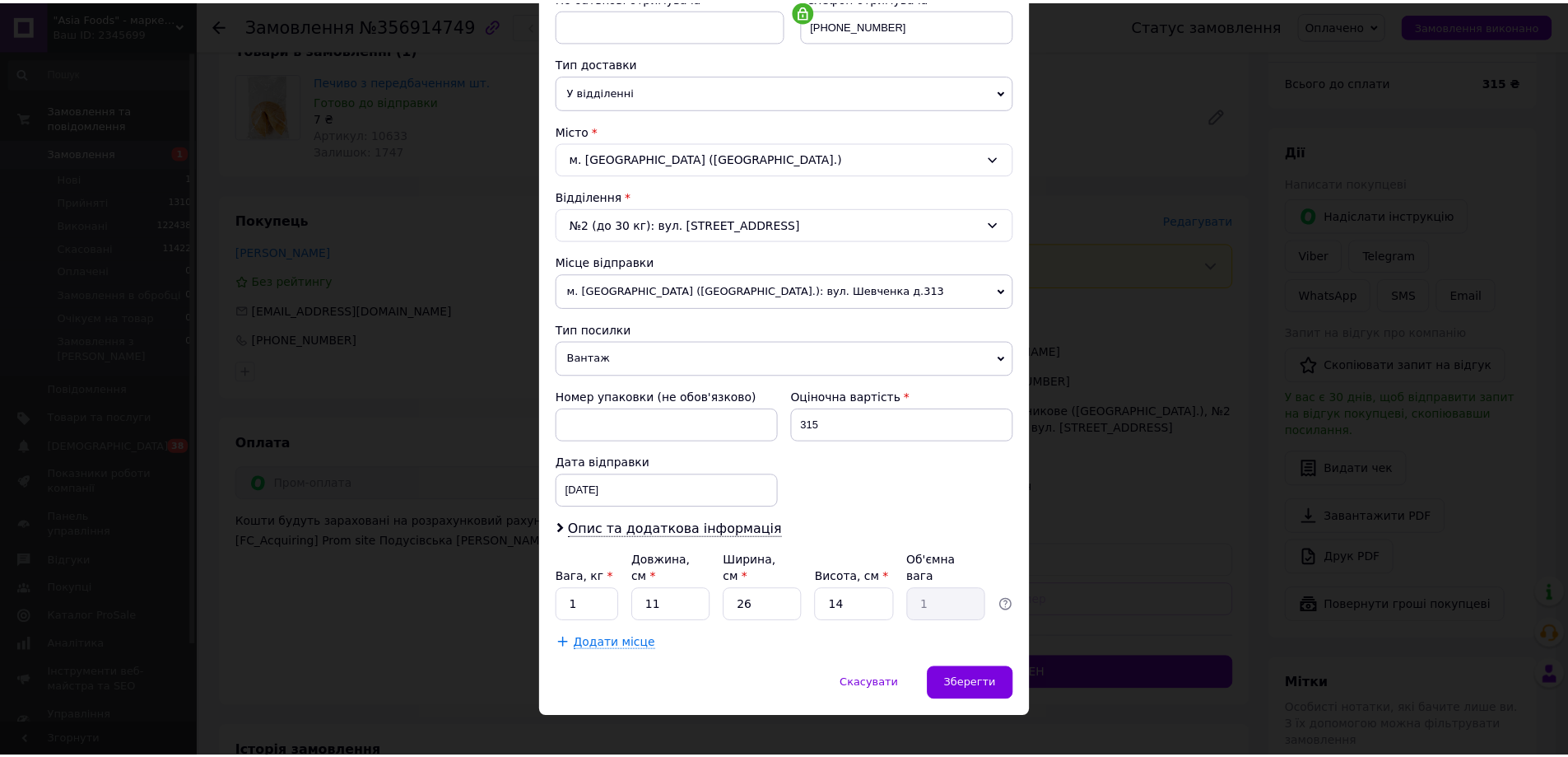
scroll to position [337, 0]
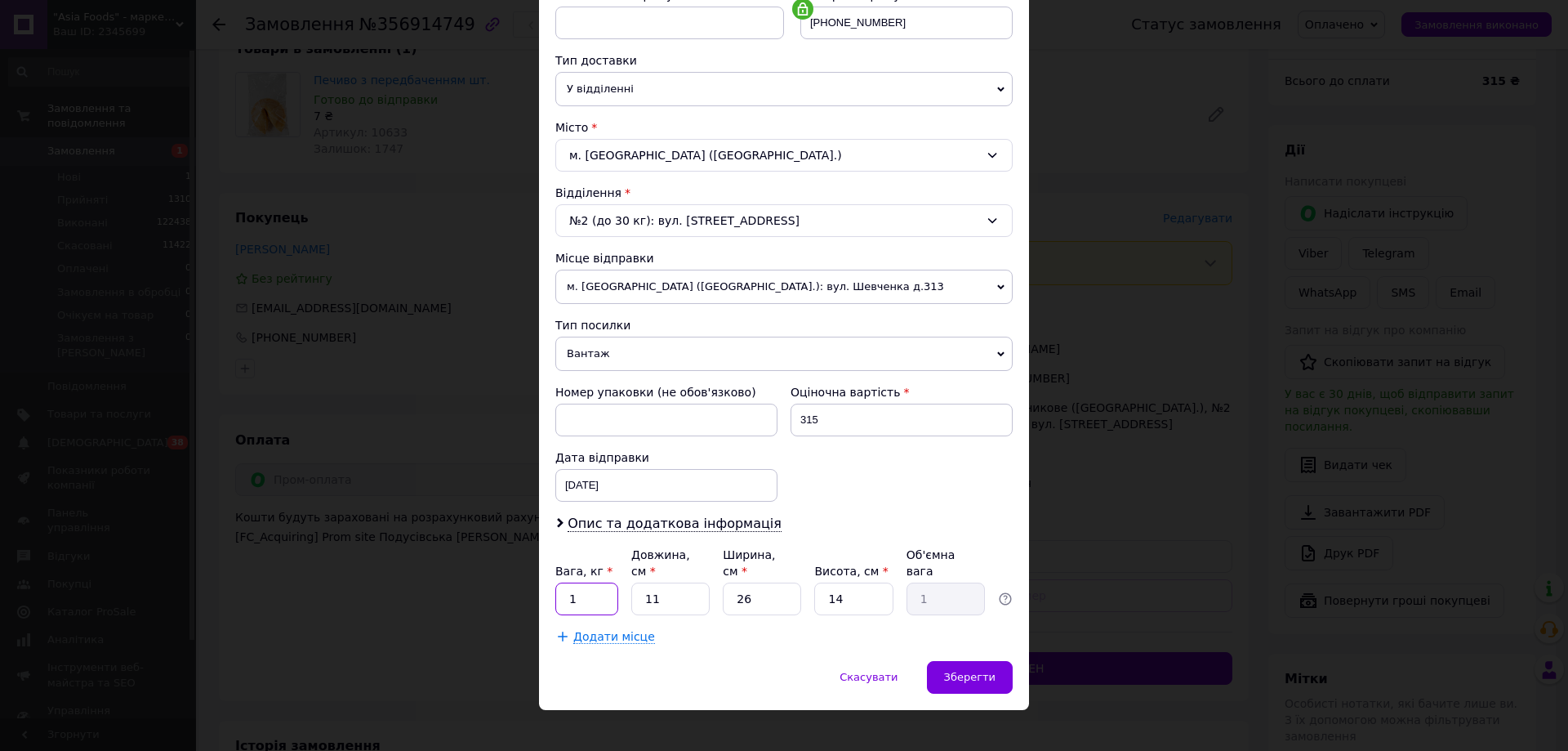
click at [592, 583] on input "1" at bounding box center [587, 599] width 63 height 33
type input "0.5"
click at [969, 670] on span "Зберегти" at bounding box center [969, 677] width 52 height 13
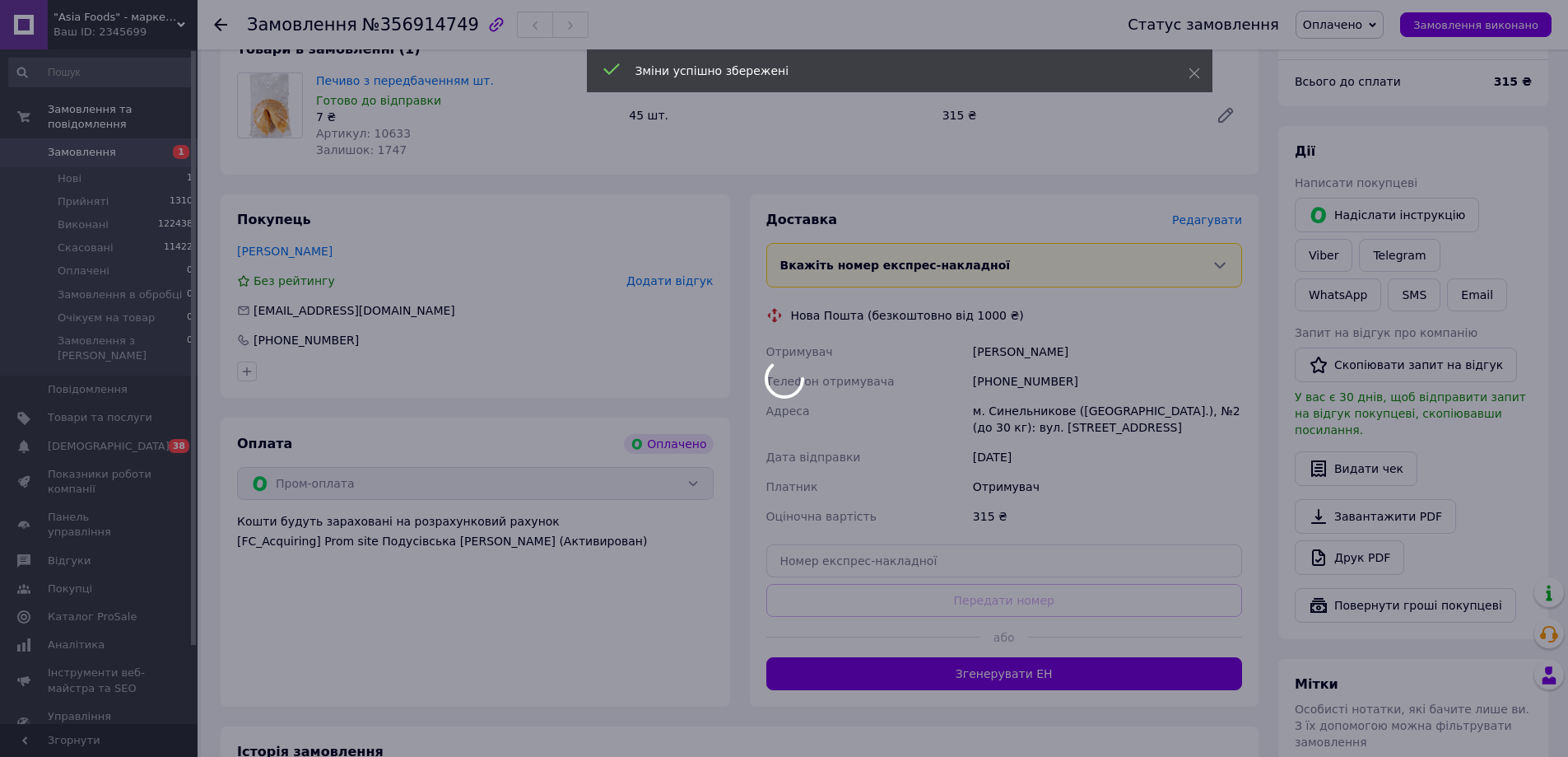
click at [1009, 660] on div at bounding box center [784, 378] width 1568 height 757
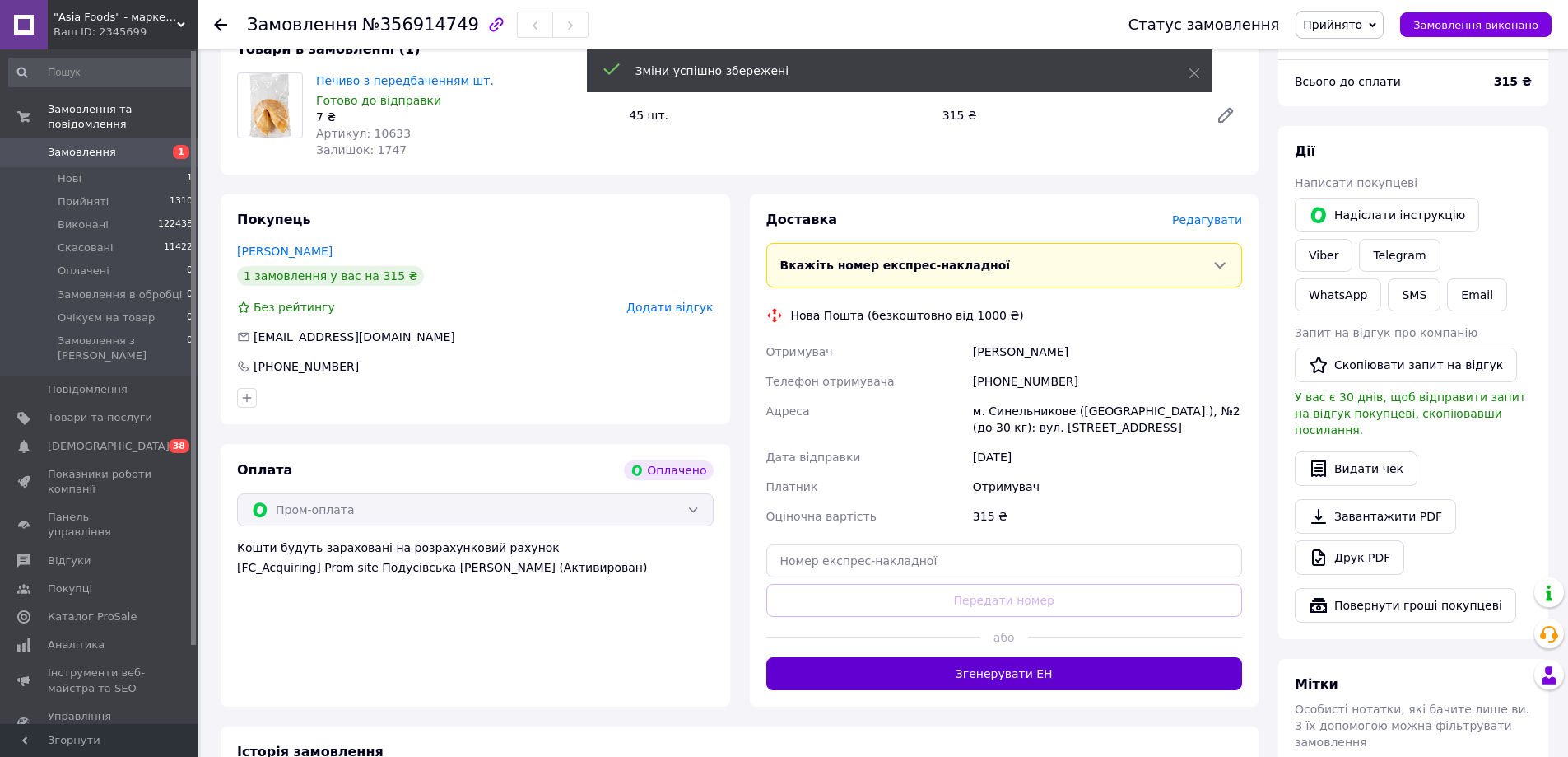
click at [1006, 659] on button "Згенерувати ЕН" at bounding box center [1004, 673] width 477 height 33
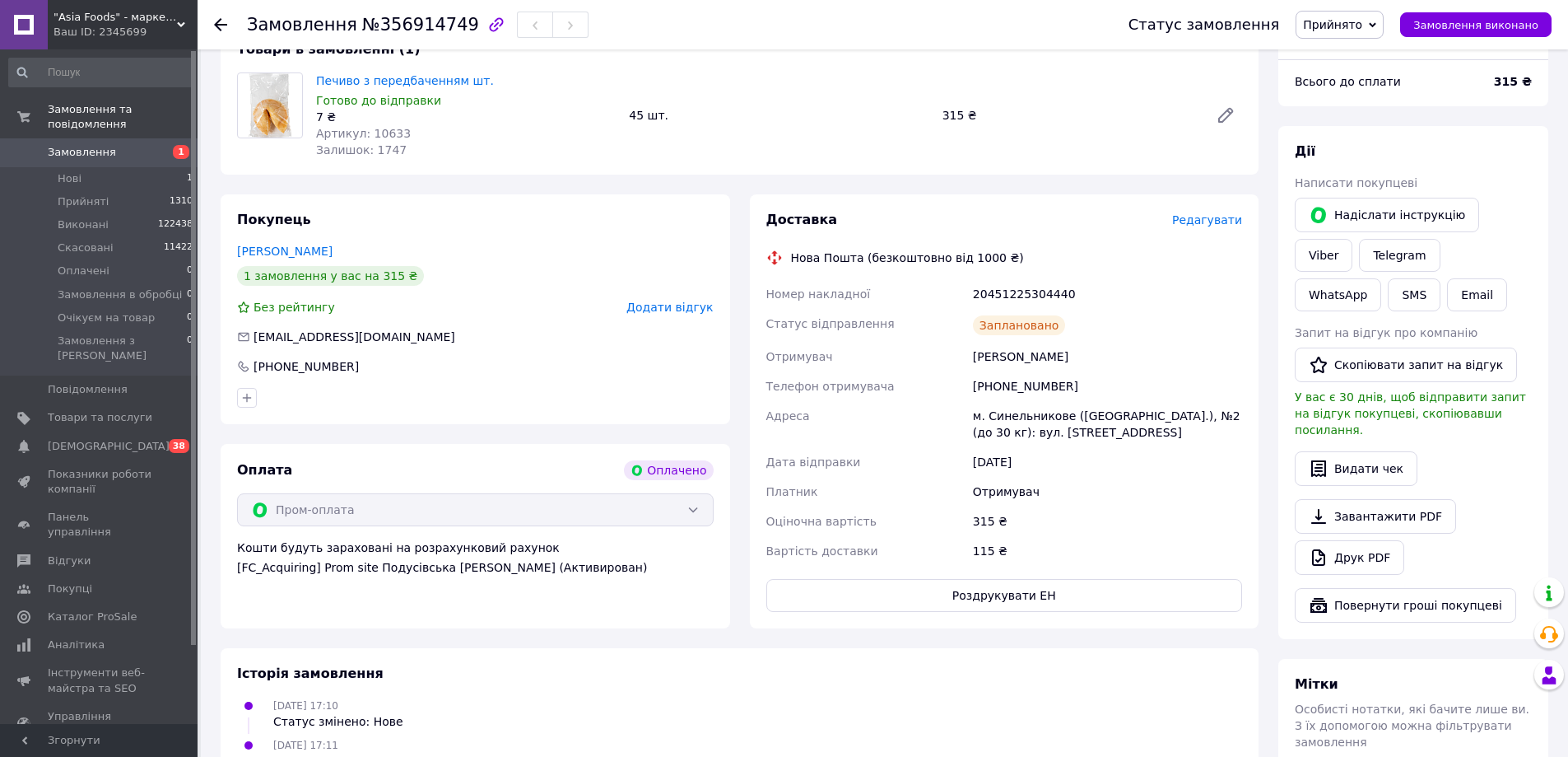
click at [1019, 279] on div "20451225304440" at bounding box center [1107, 294] width 275 height 29
copy div "20451225304440"
click at [221, 19] on use at bounding box center [221, 25] width 13 height 13
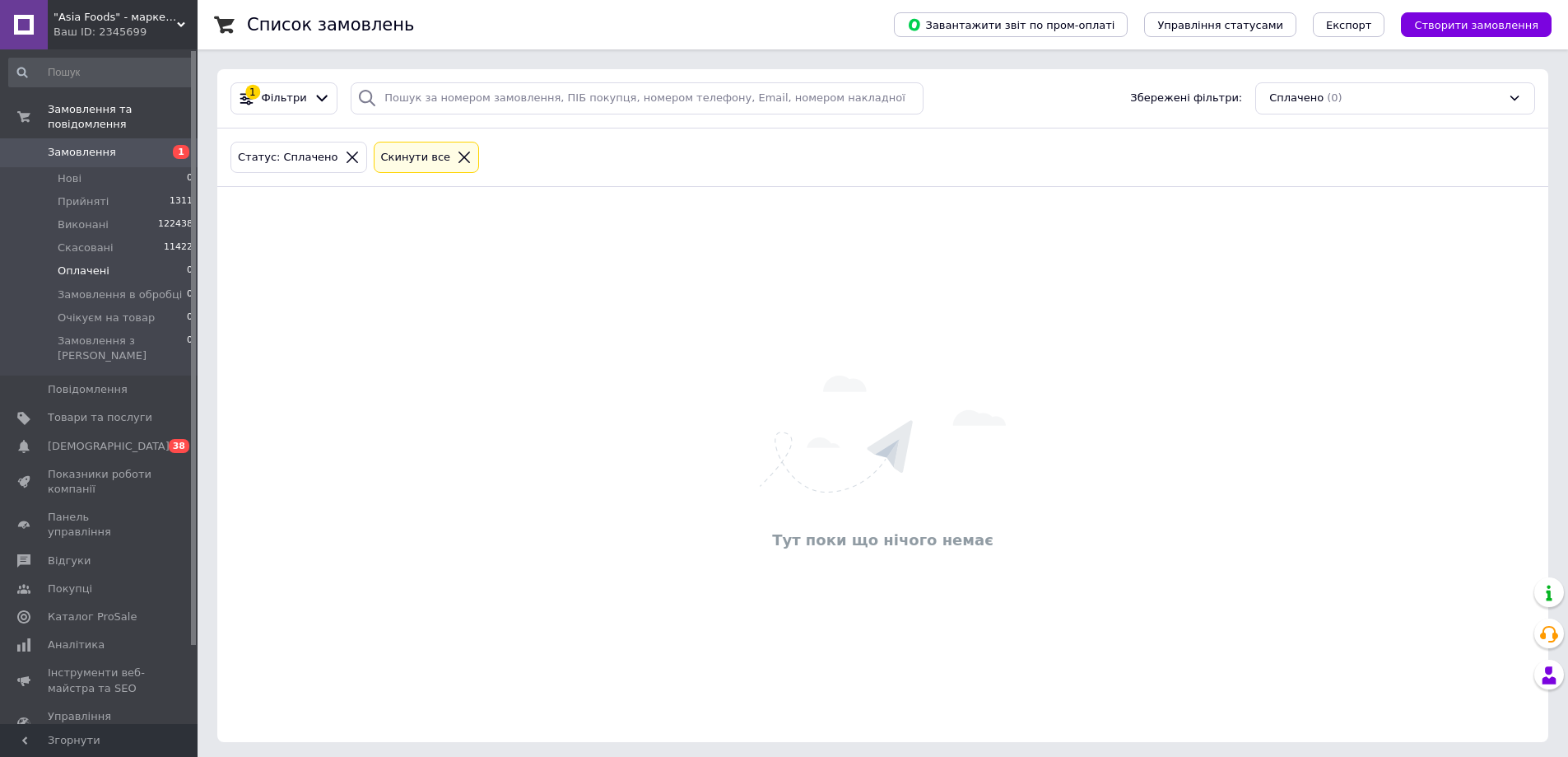
click at [459, 155] on icon at bounding box center [464, 157] width 12 height 12
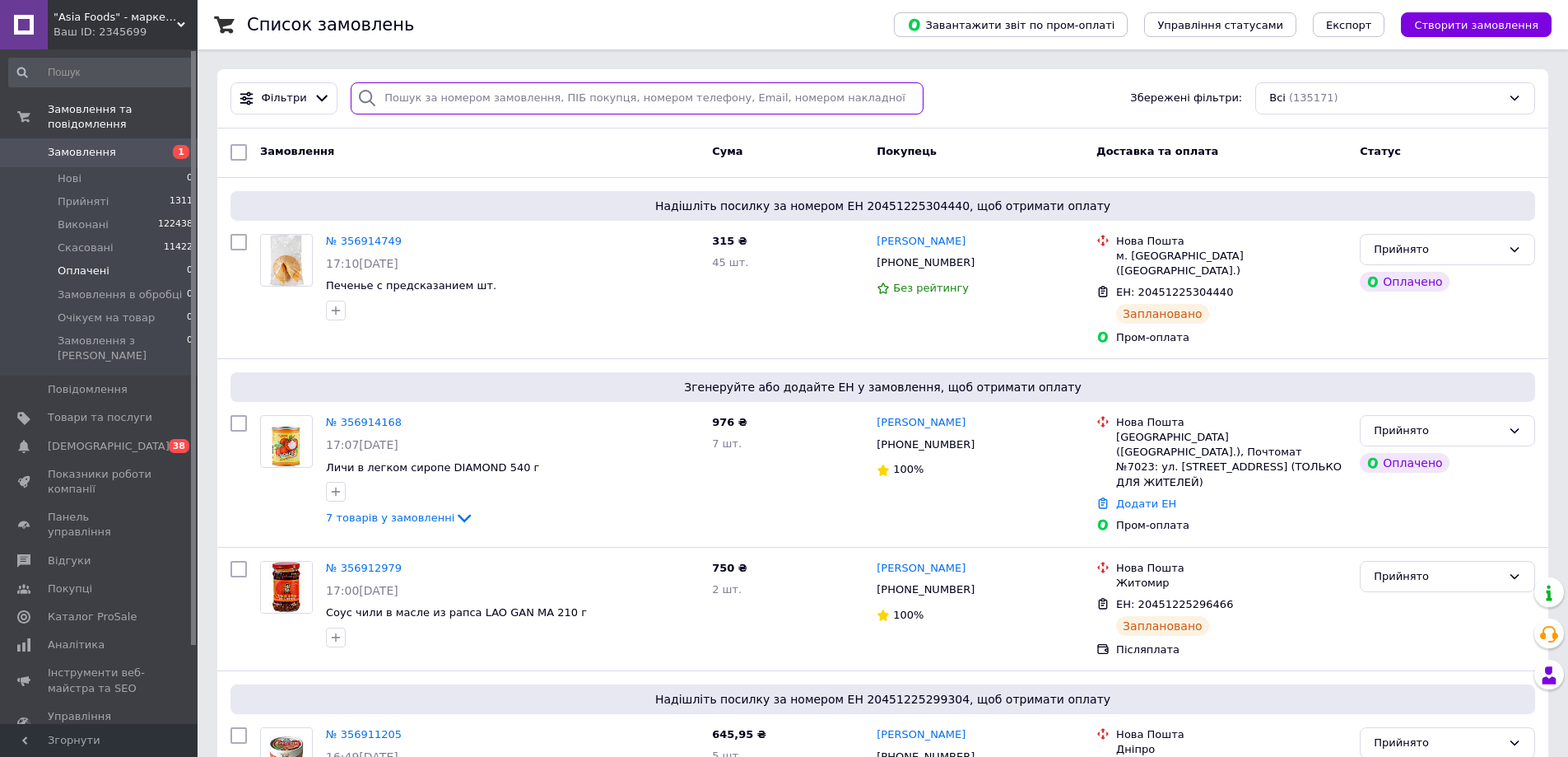
click at [429, 93] on input "search" at bounding box center [637, 98] width 573 height 32
paste input "356914168"
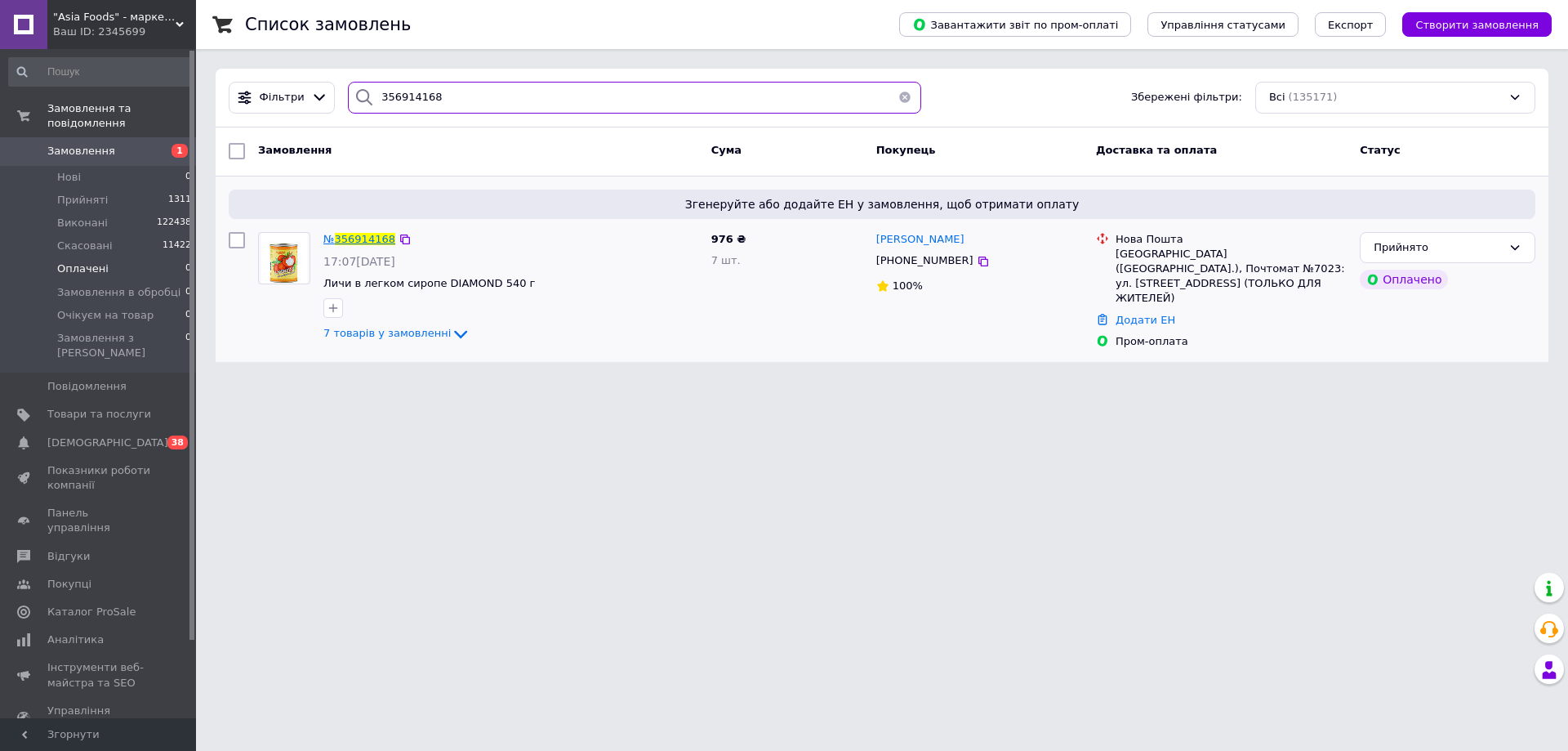
type input "356914168"
click at [365, 239] on span "356914168" at bounding box center [365, 239] width 61 height 13
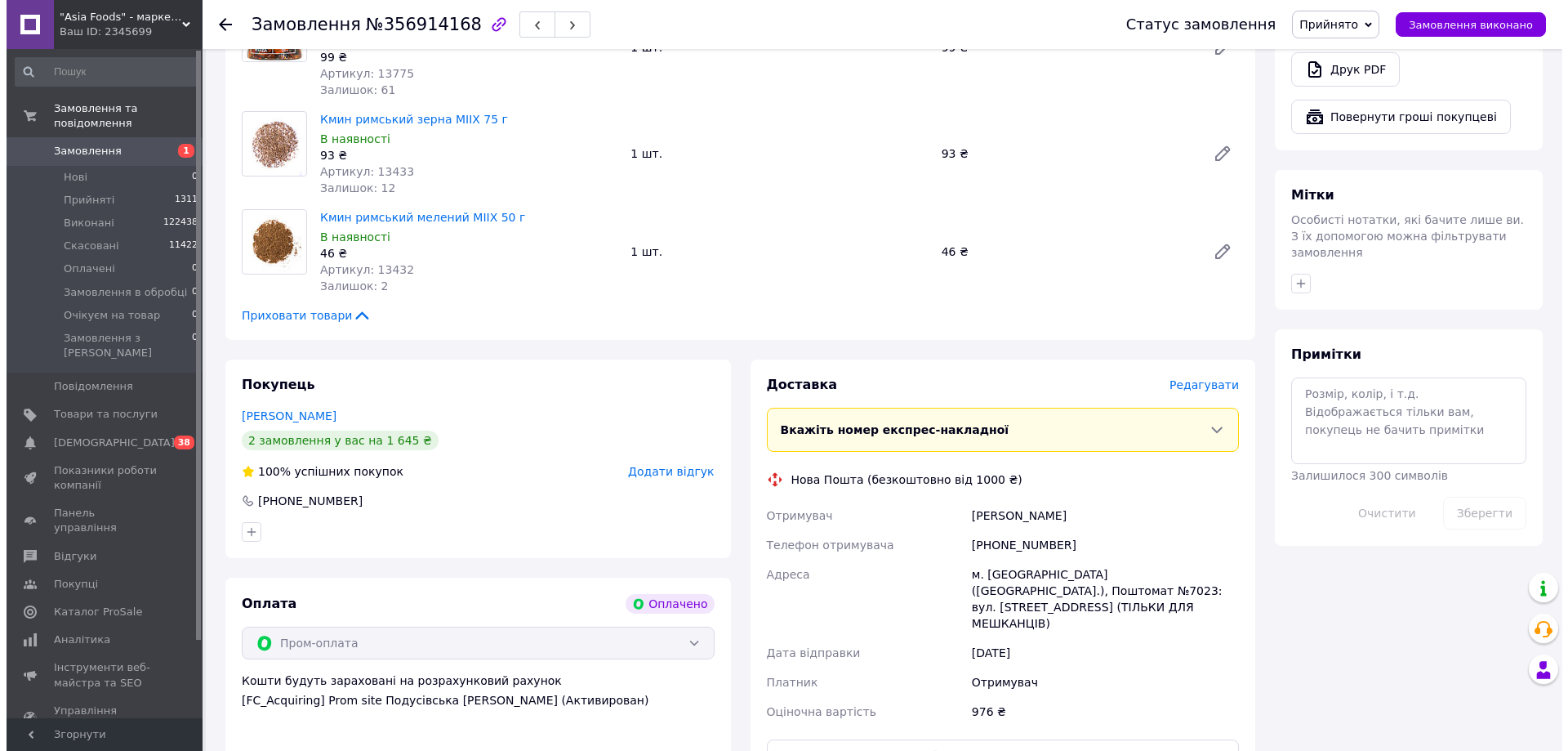
scroll to position [1061, 0]
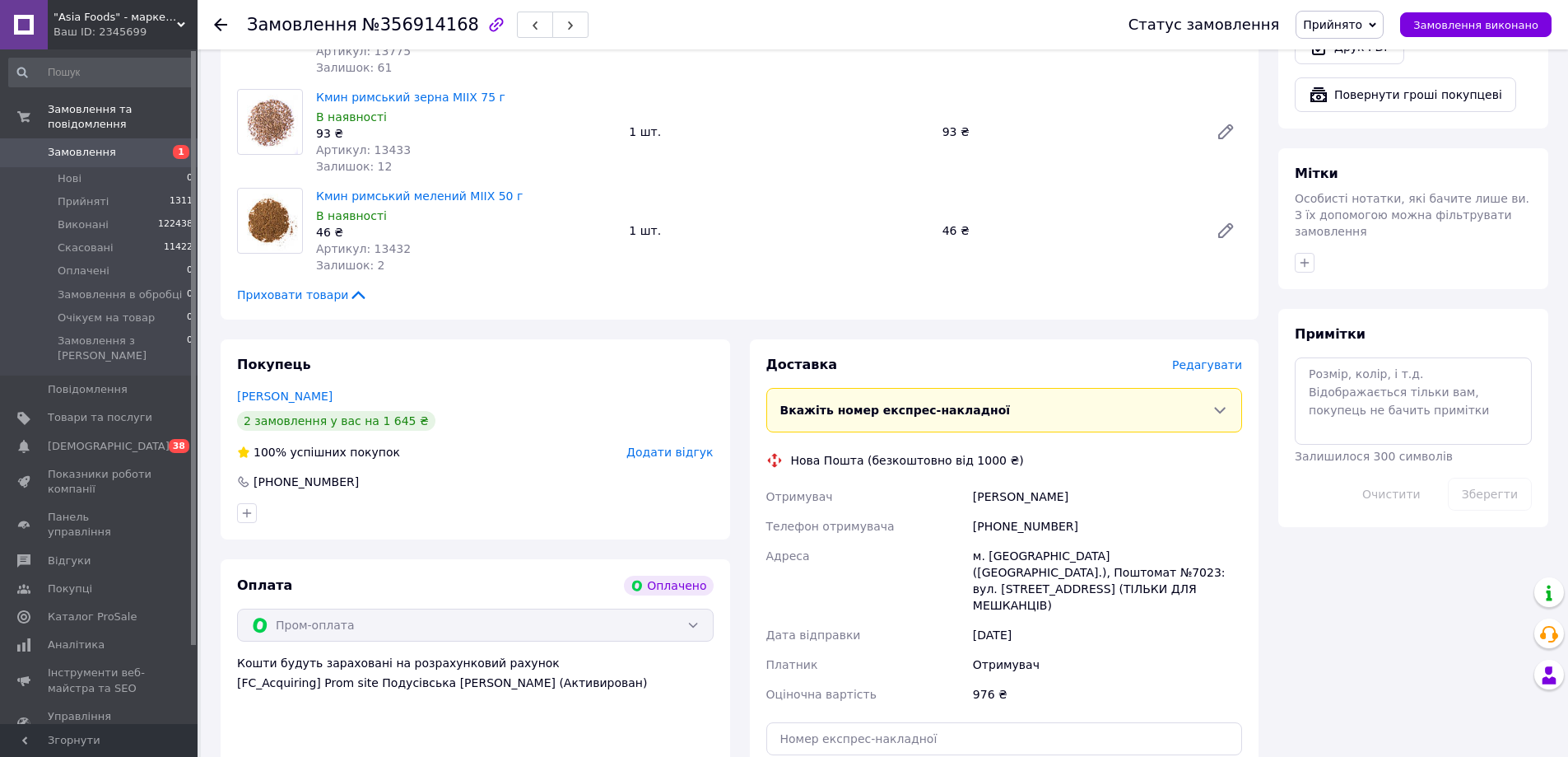
click at [1206, 358] on span "Редагувати" at bounding box center [1206, 365] width 70 height 13
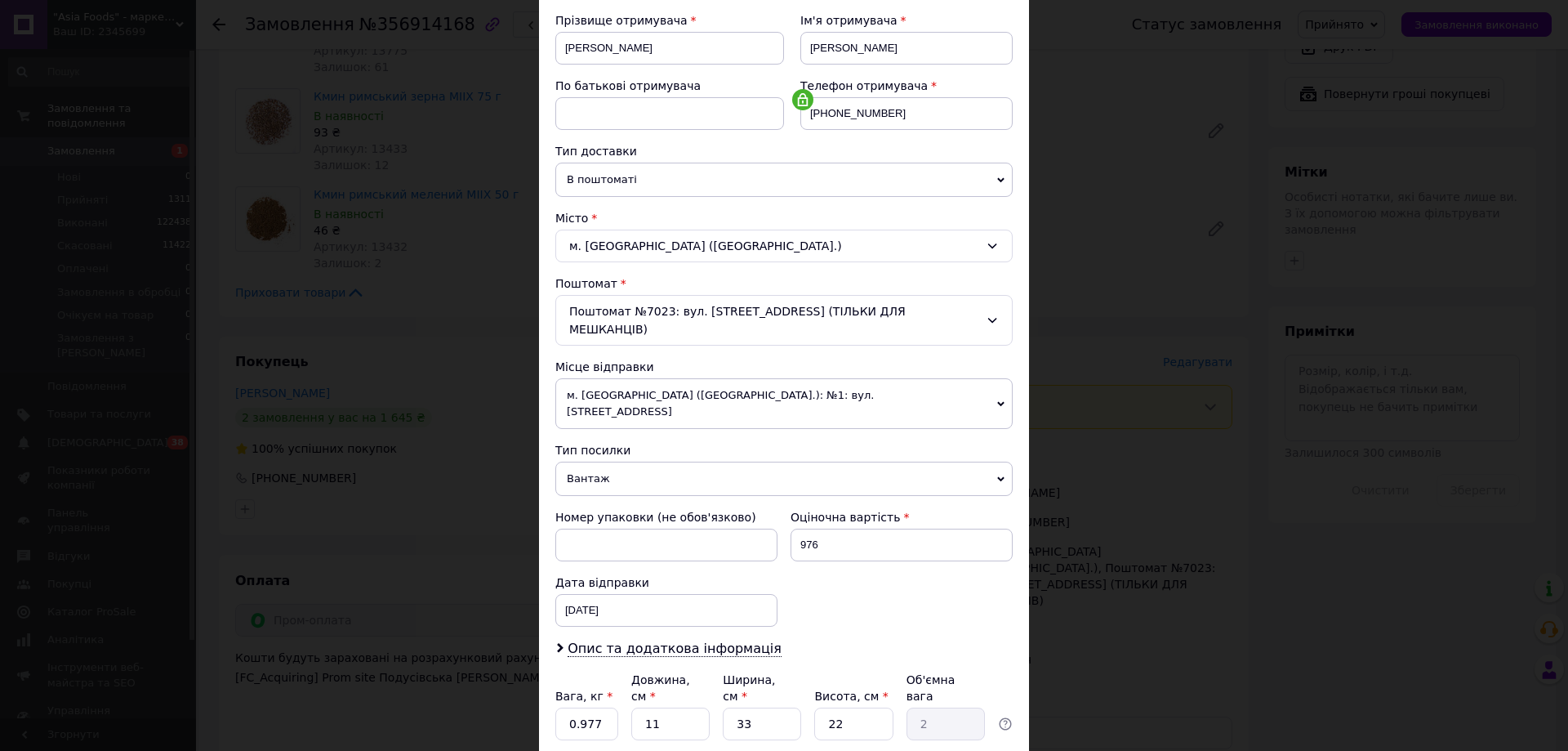
scroll to position [245, 0]
click at [789, 384] on span "м. [GEOGRAPHIC_DATA] ([GEOGRAPHIC_DATA].): №1: вул. [STREET_ADDRESS]" at bounding box center [784, 402] width 457 height 51
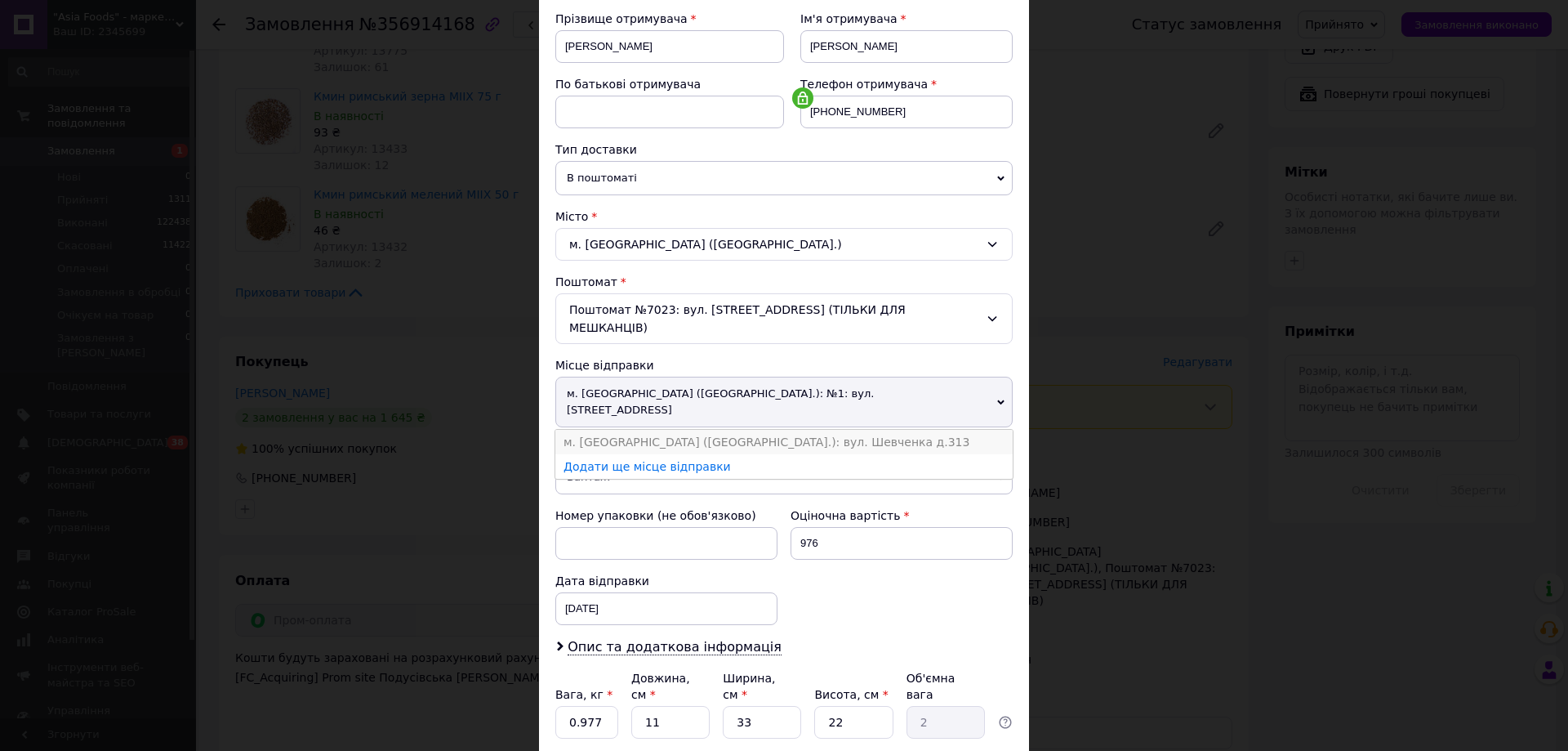
click at [784, 430] on li "м. [GEOGRAPHIC_DATA] ([GEOGRAPHIC_DATA].): вул. Шевченка д.313" at bounding box center [784, 442] width 457 height 24
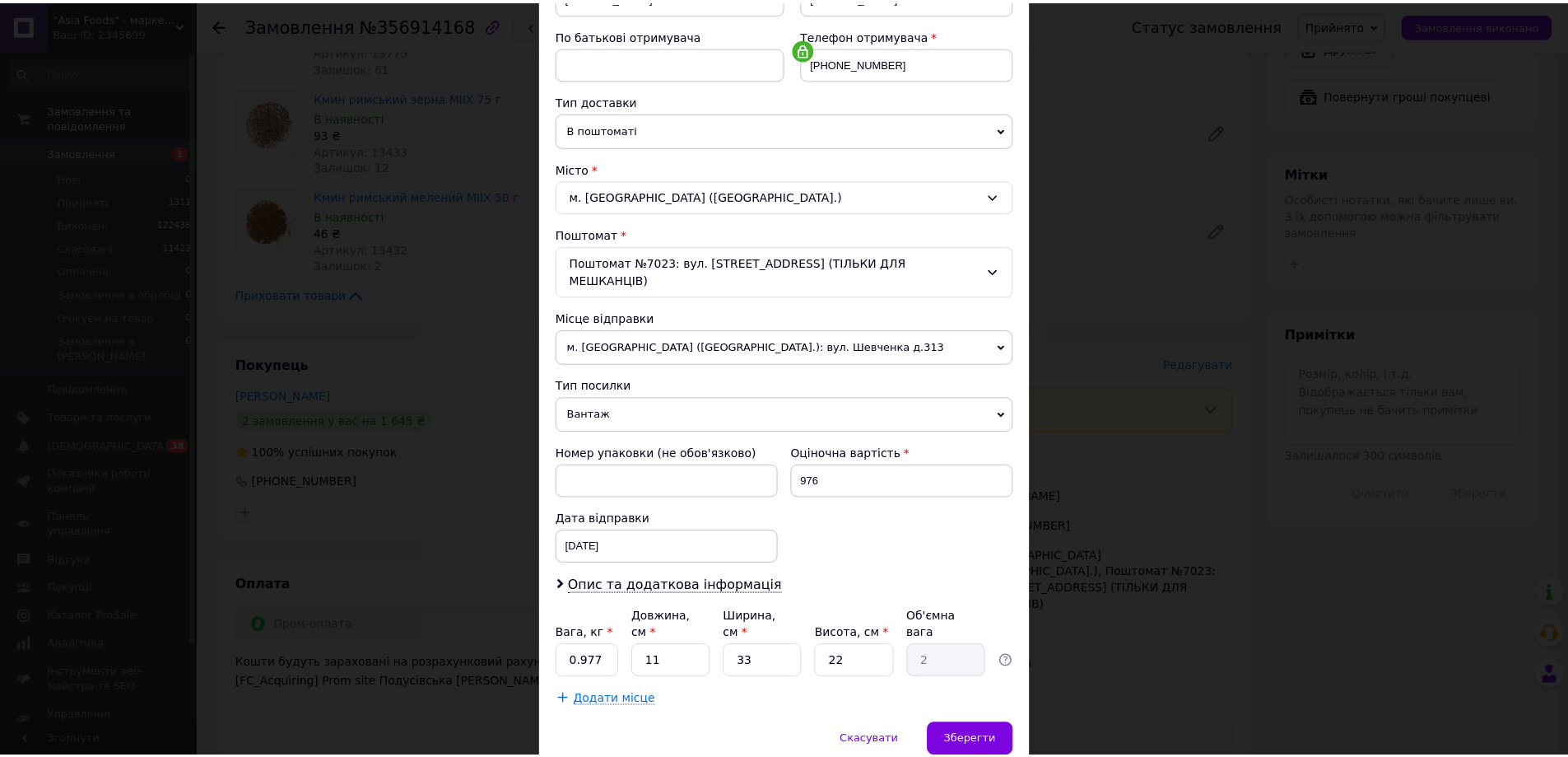
scroll to position [337, 0]
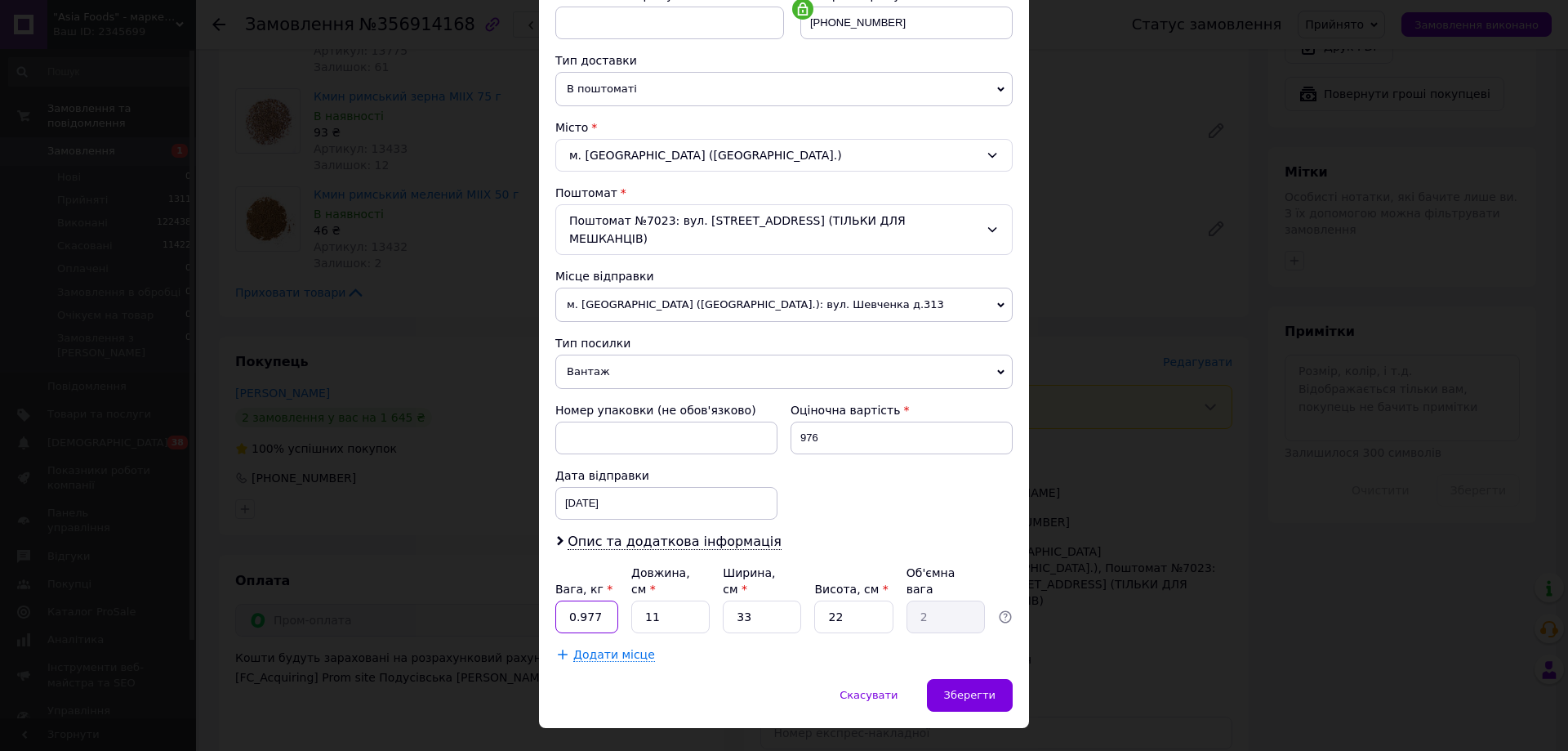
click at [598, 600] on input "0.977" at bounding box center [587, 616] width 63 height 33
type input "1.6"
click at [968, 689] on span "Зберегти" at bounding box center [969, 695] width 52 height 13
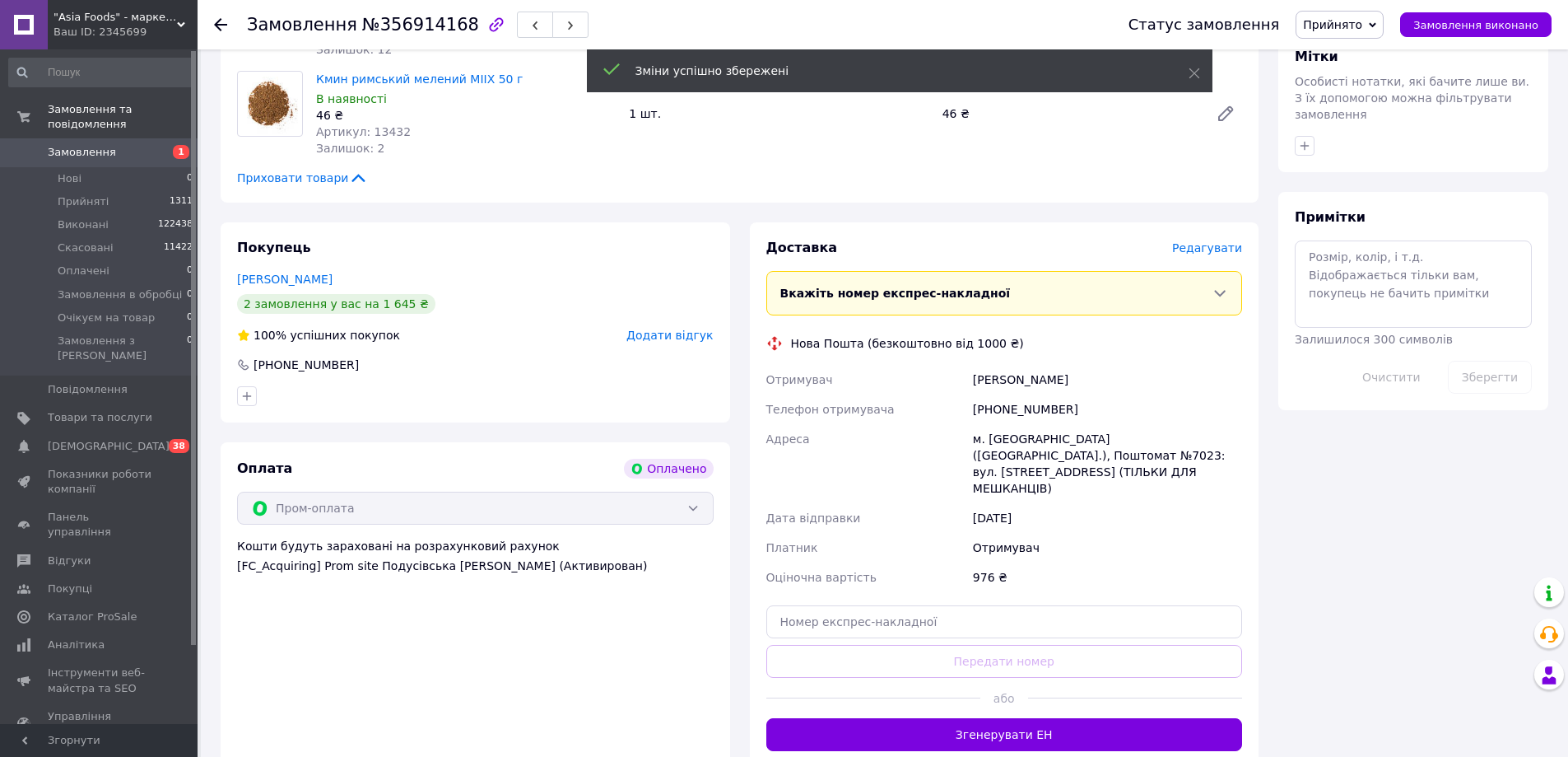
scroll to position [1235, 0]
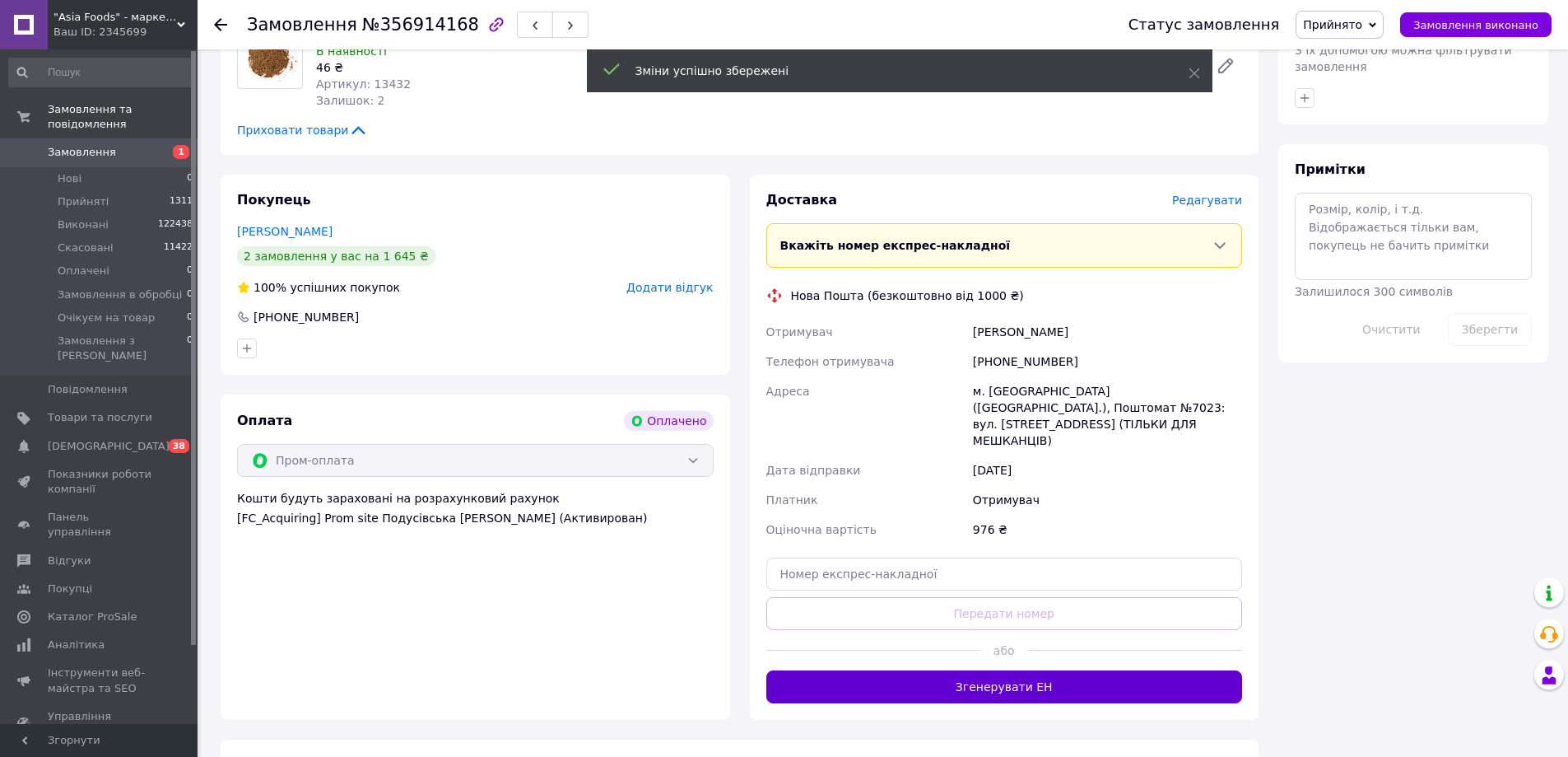
click at [966, 670] on button "Згенерувати ЕН" at bounding box center [1004, 687] width 477 height 33
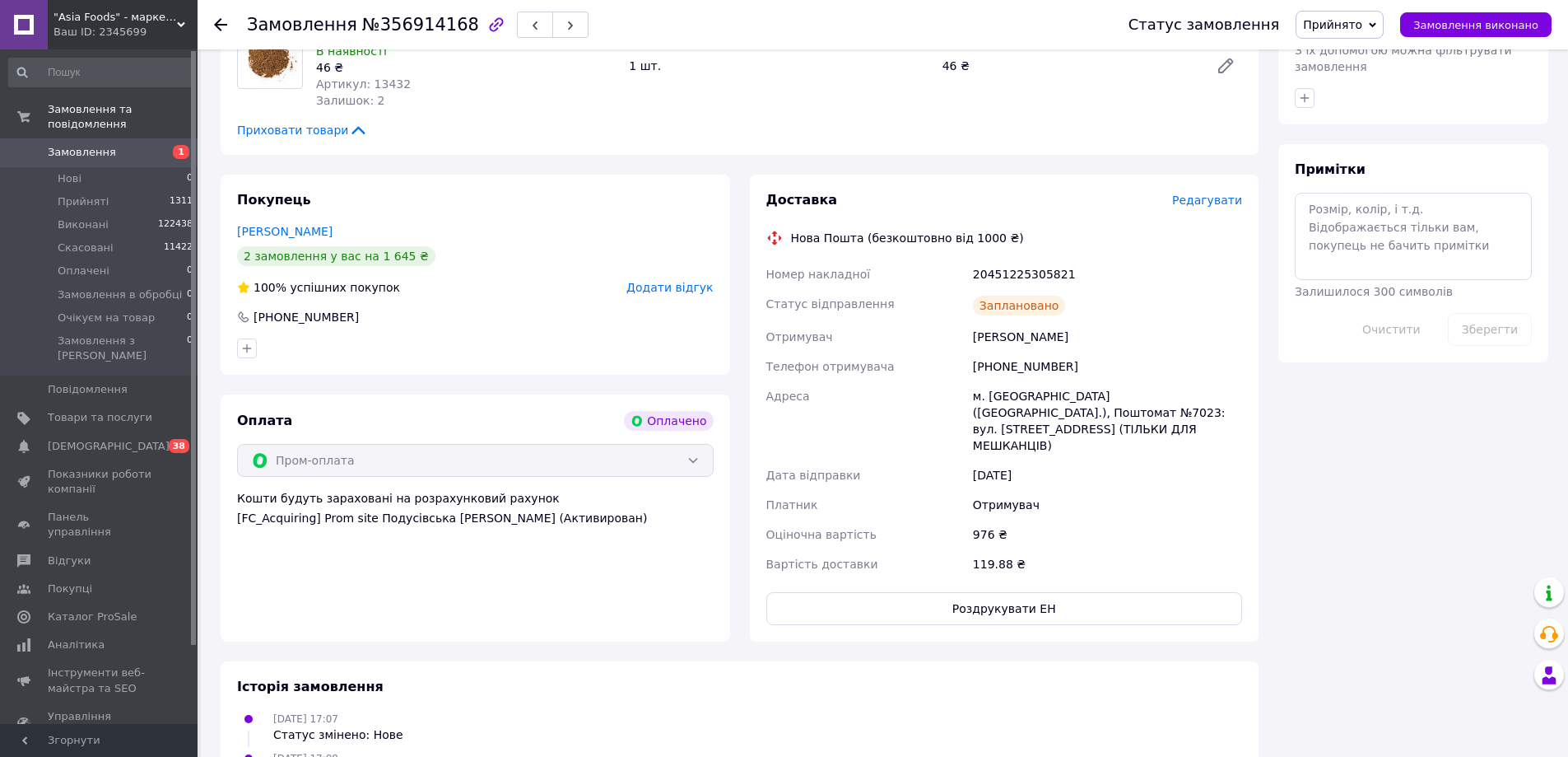
click at [1046, 259] on div "20451225305821" at bounding box center [1107, 274] width 275 height 29
copy div "20451225305821"
click at [217, 30] on icon at bounding box center [221, 25] width 13 height 13
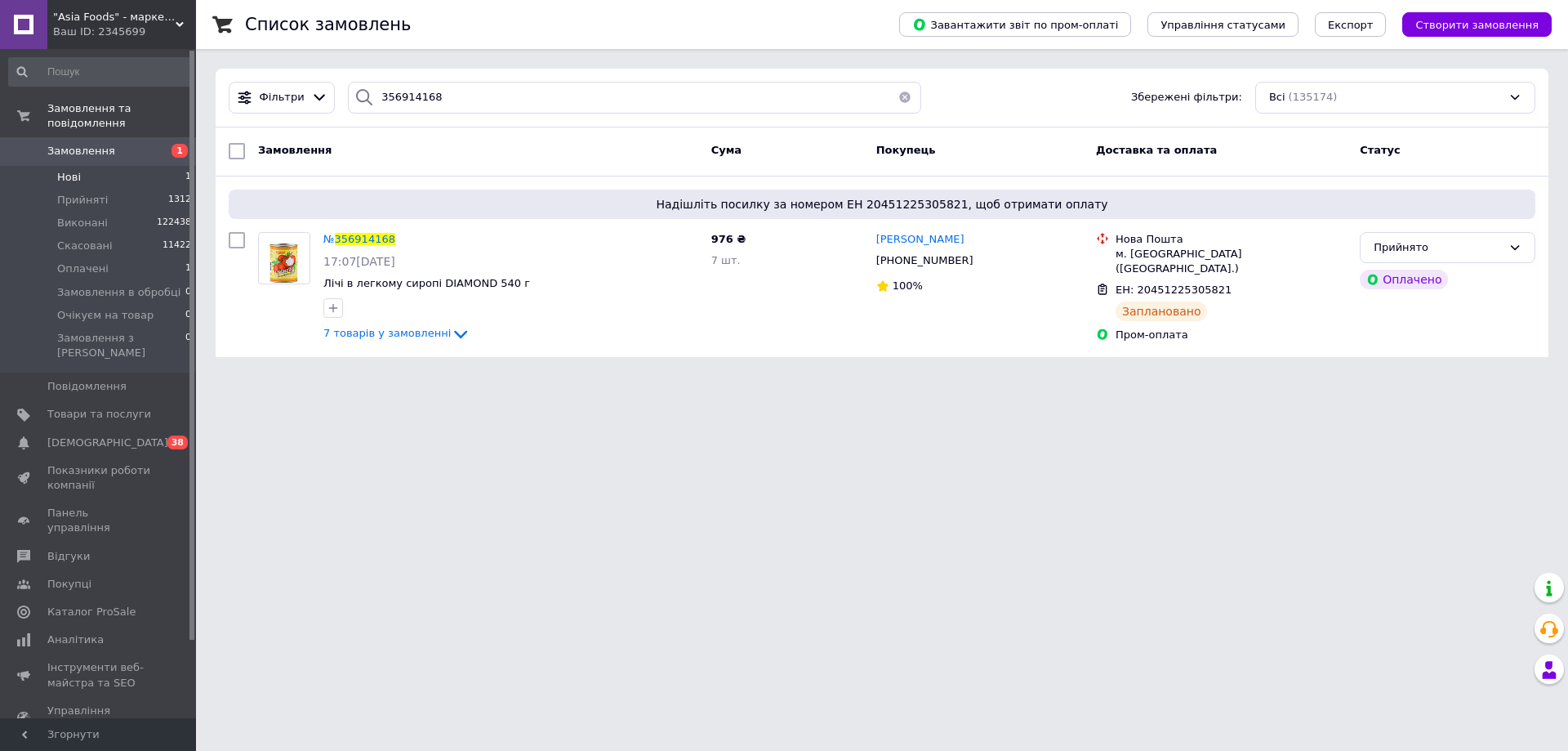
click at [107, 166] on li "Нові 1" at bounding box center [100, 176] width 201 height 23
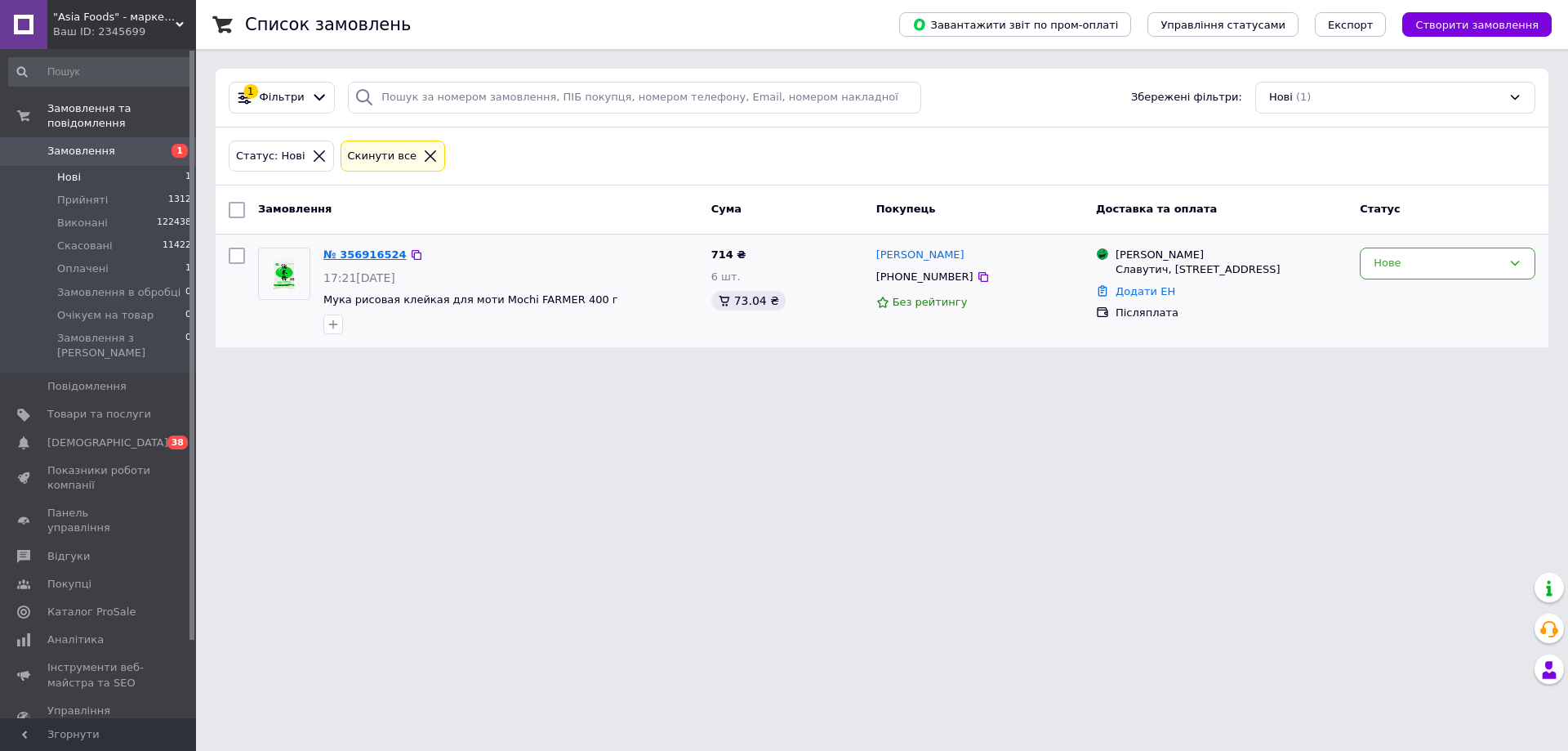
click at [371, 253] on link "№ 356916524" at bounding box center [365, 254] width 83 height 13
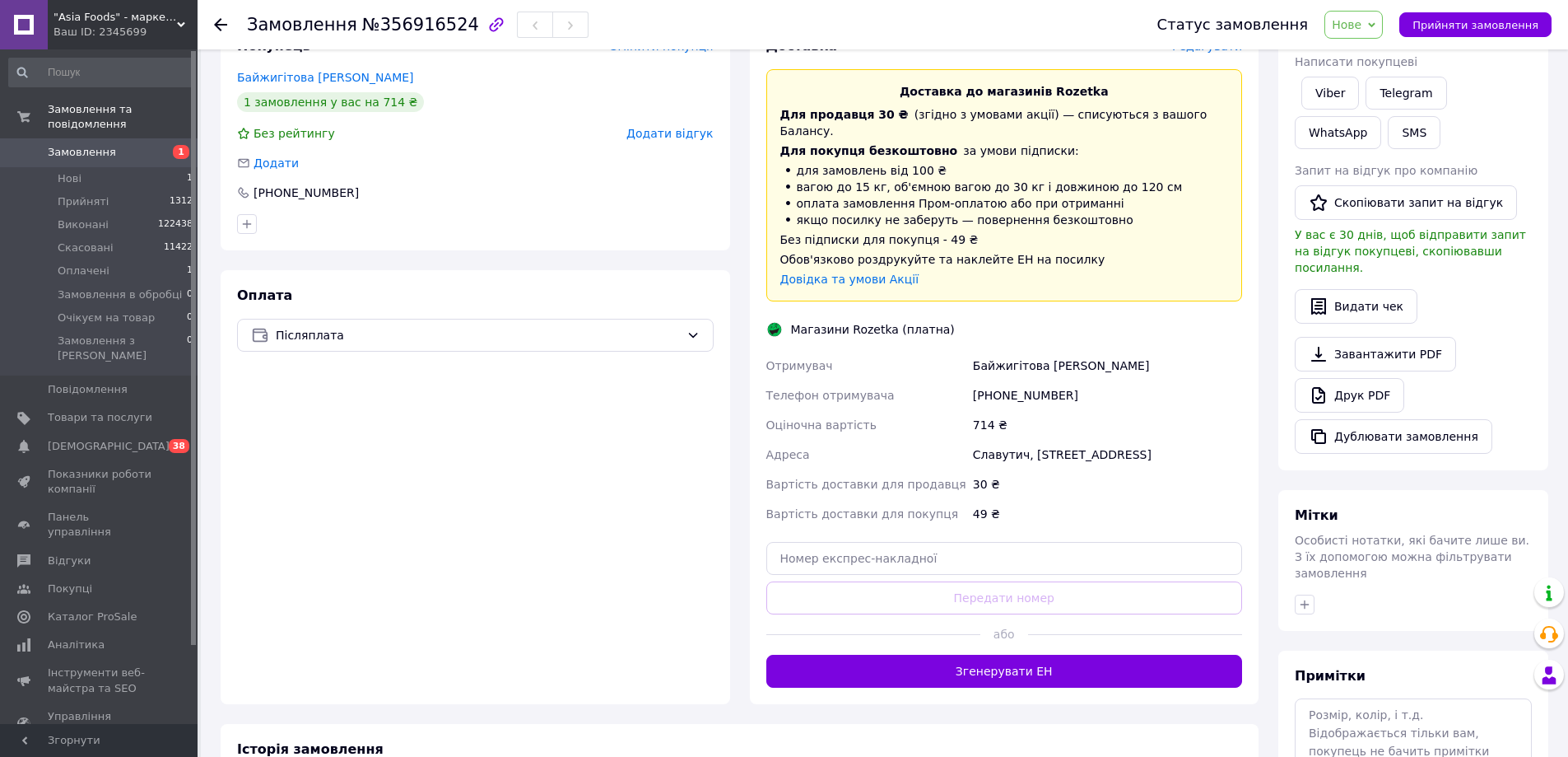
scroll to position [327, 0]
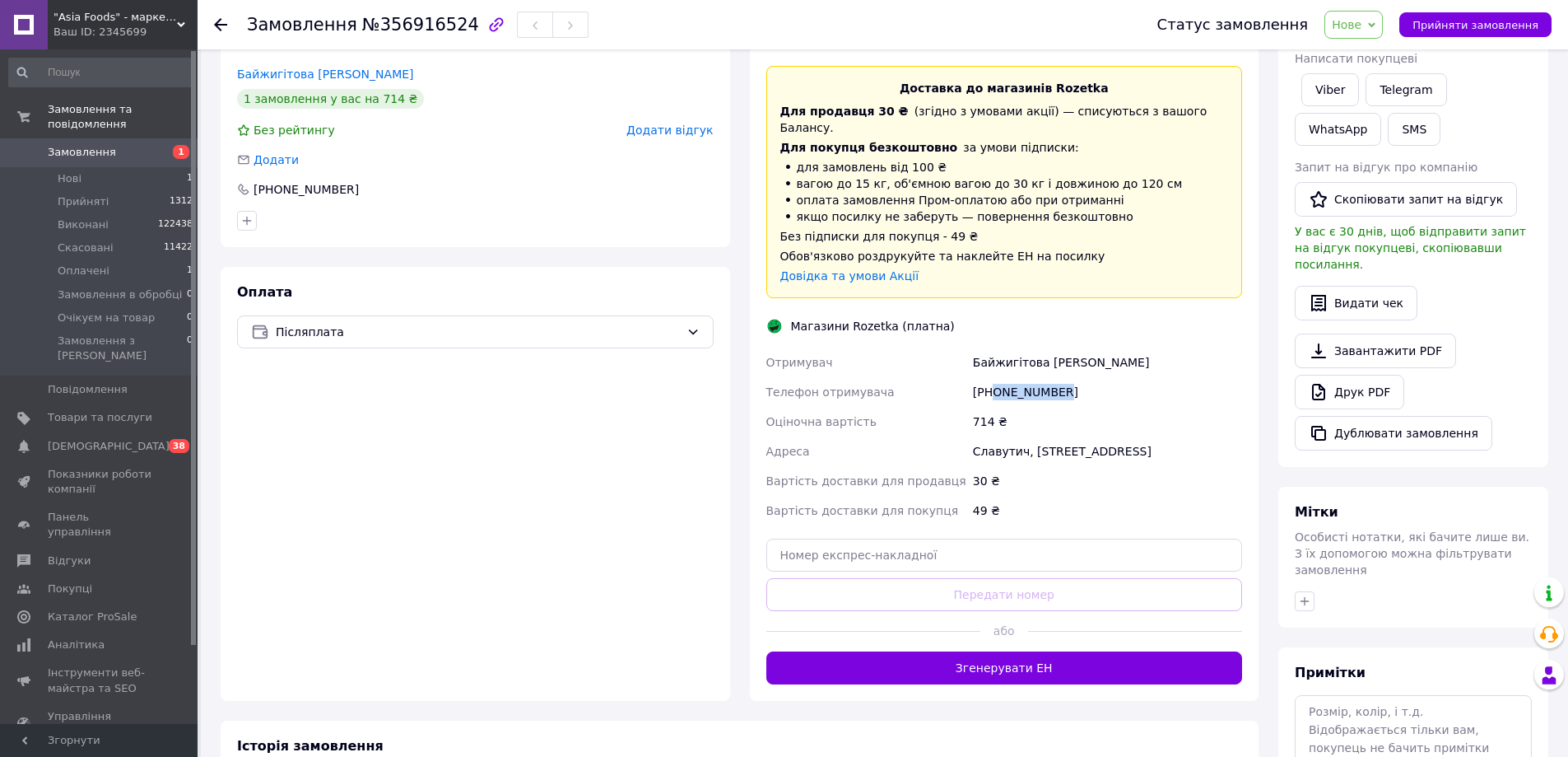
drag, startPoint x: 991, startPoint y: 373, endPoint x: 1094, endPoint y: 373, distance: 103.0
click at [1092, 377] on div "[PHONE_NUMBER]" at bounding box center [1107, 391] width 275 height 29
copy div "0995255060"
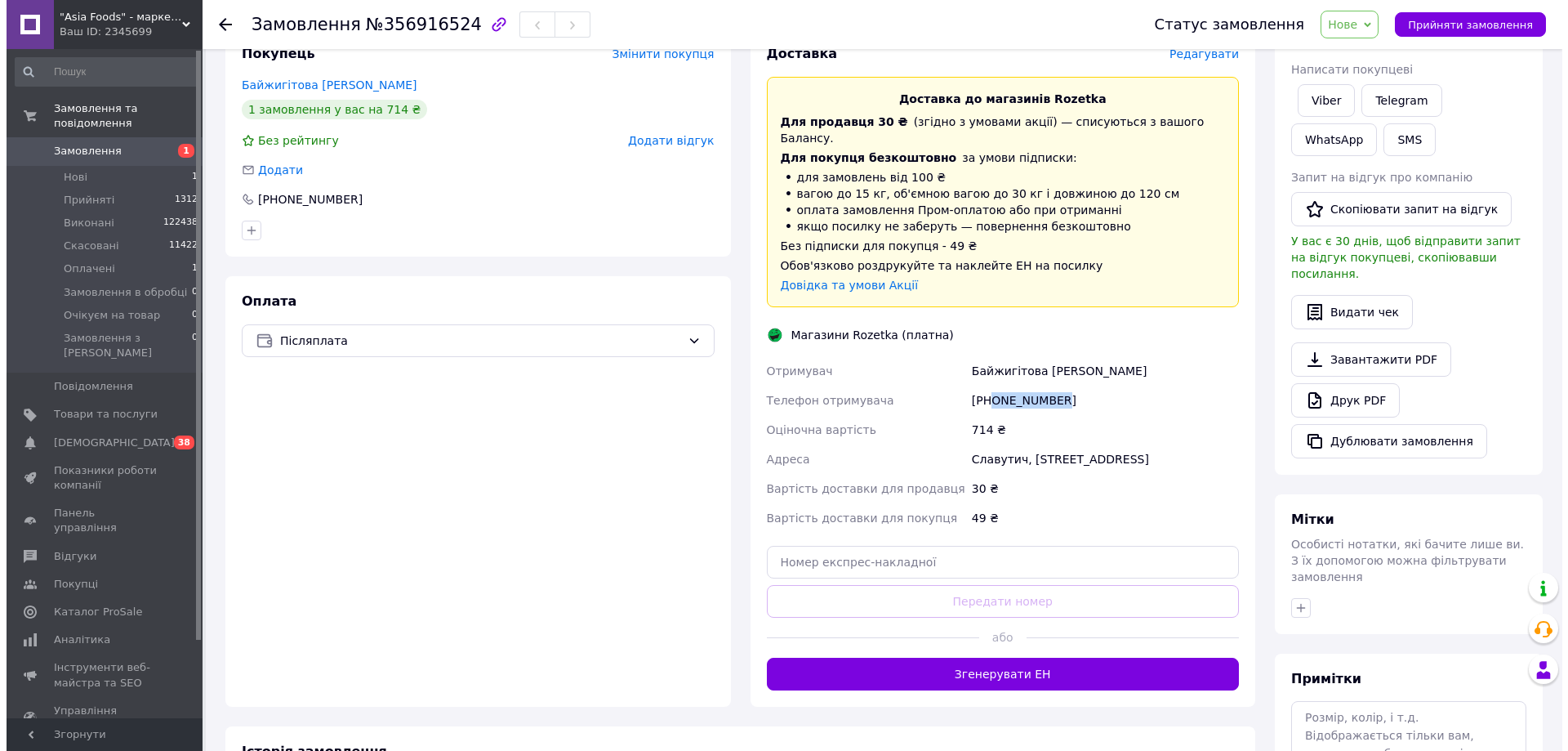
scroll to position [80, 0]
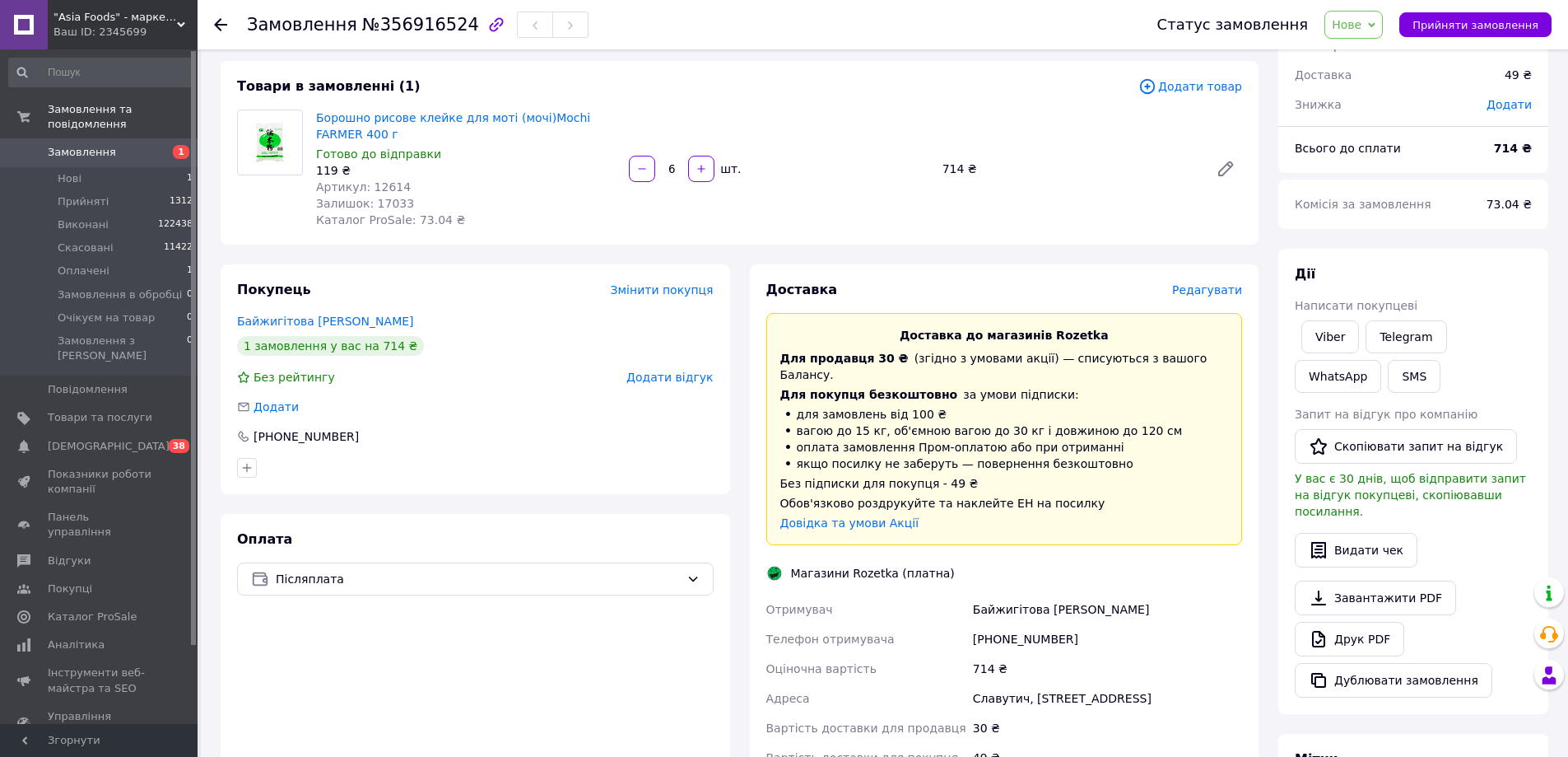
click at [1206, 296] on span "Редагувати" at bounding box center [1206, 290] width 70 height 13
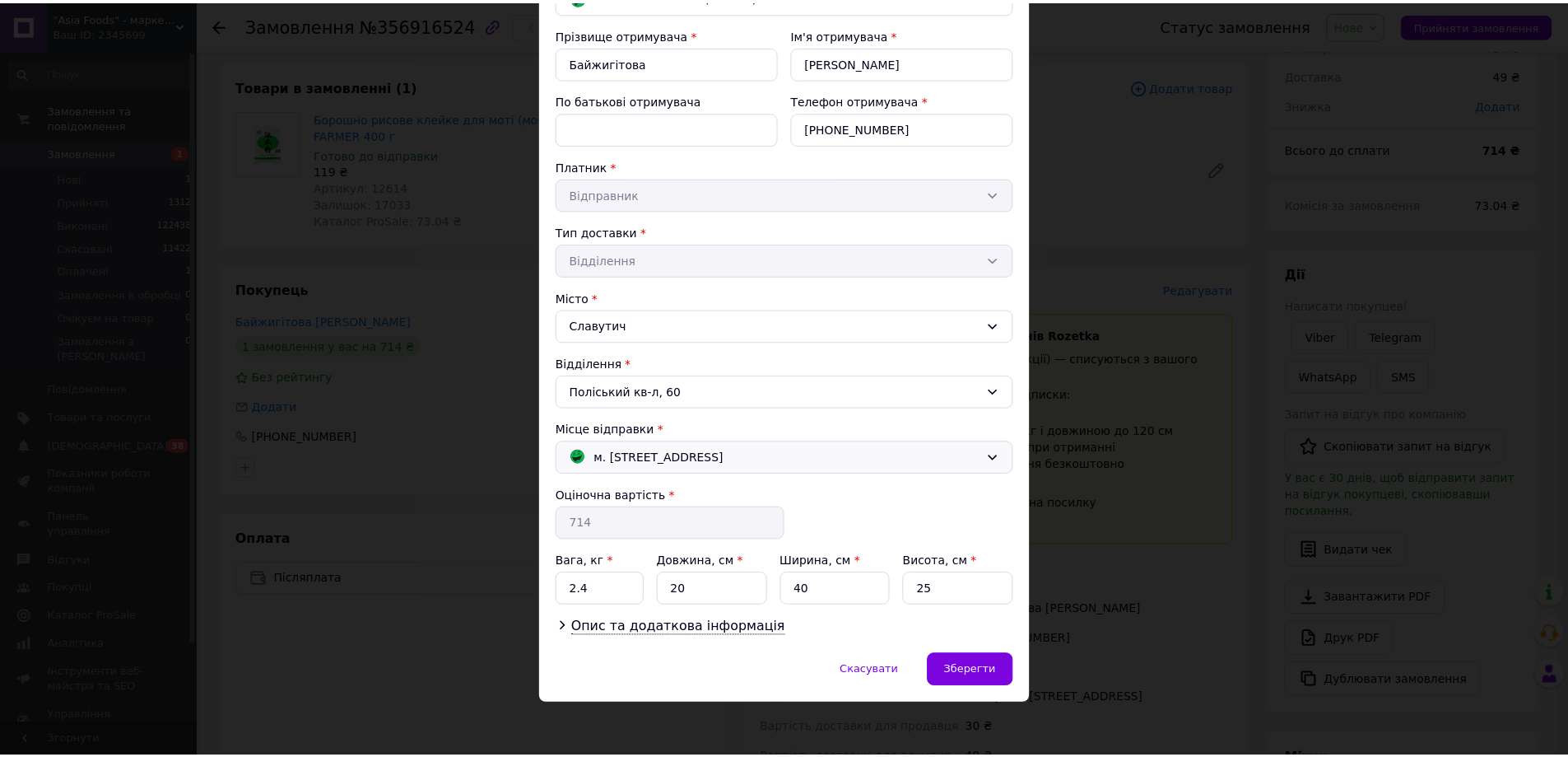
scroll to position [169, 0]
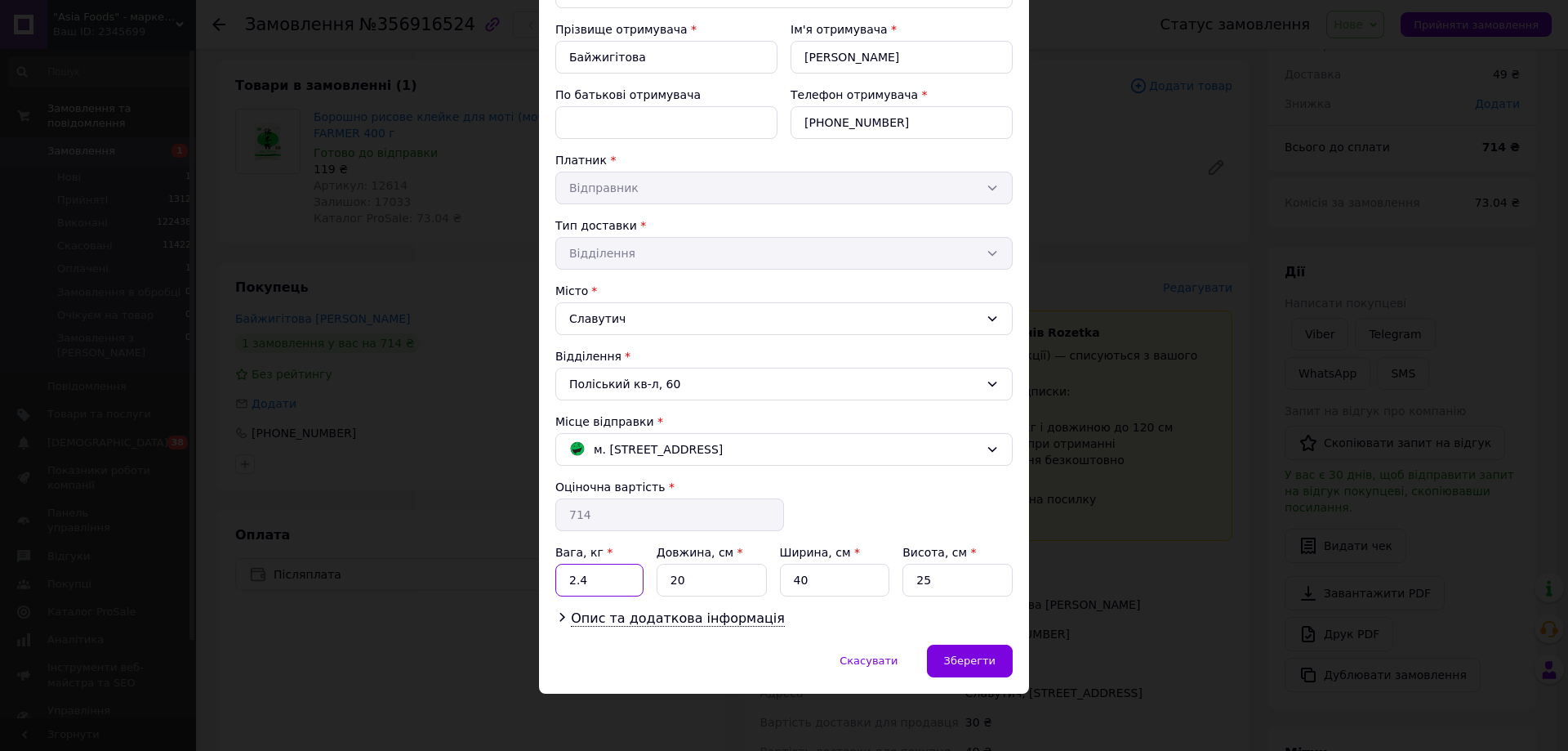
click at [617, 578] on input "2.4" at bounding box center [599, 580] width 88 height 33
type input "1"
click at [964, 658] on span "Зберегти" at bounding box center [969, 661] width 52 height 13
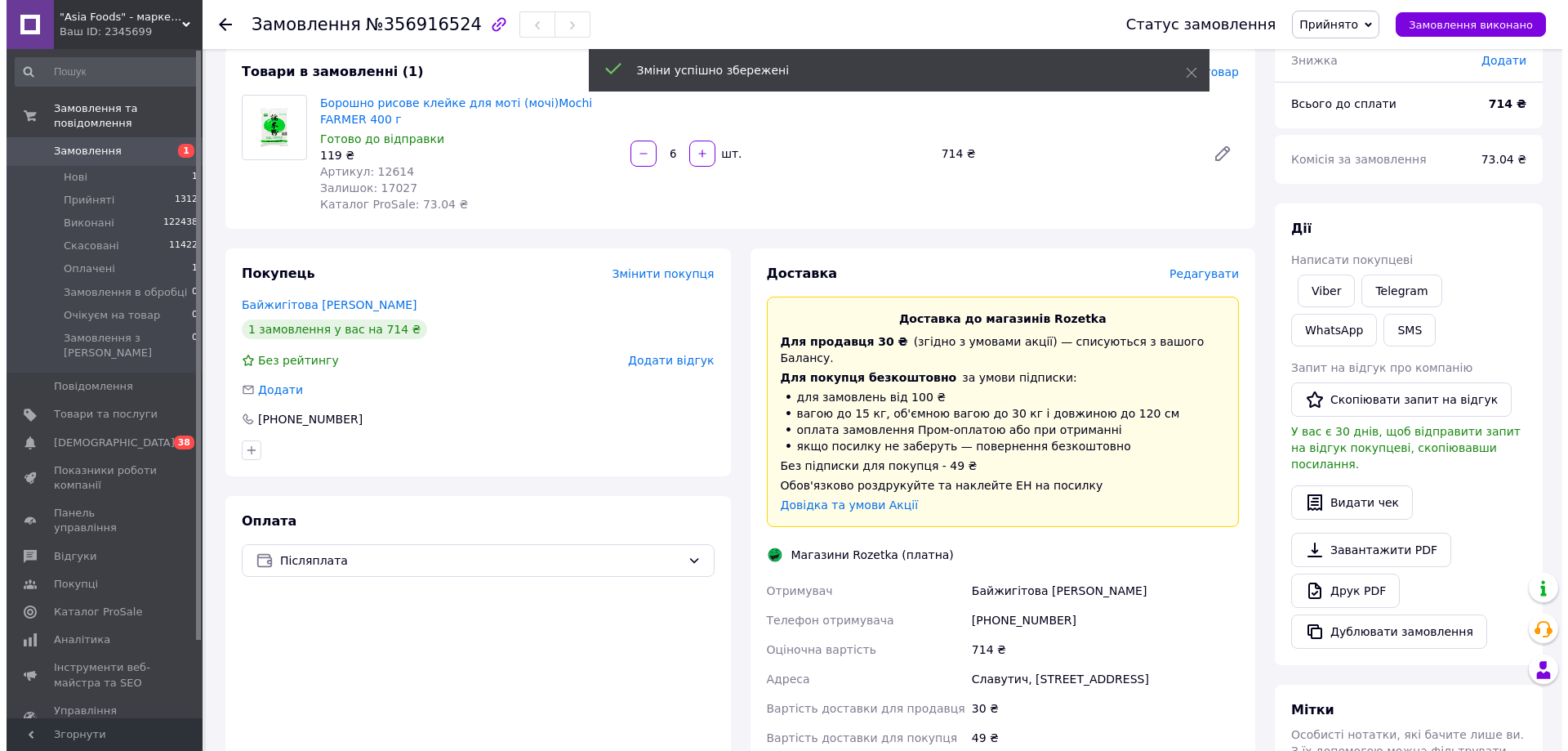
scroll to position [0, 0]
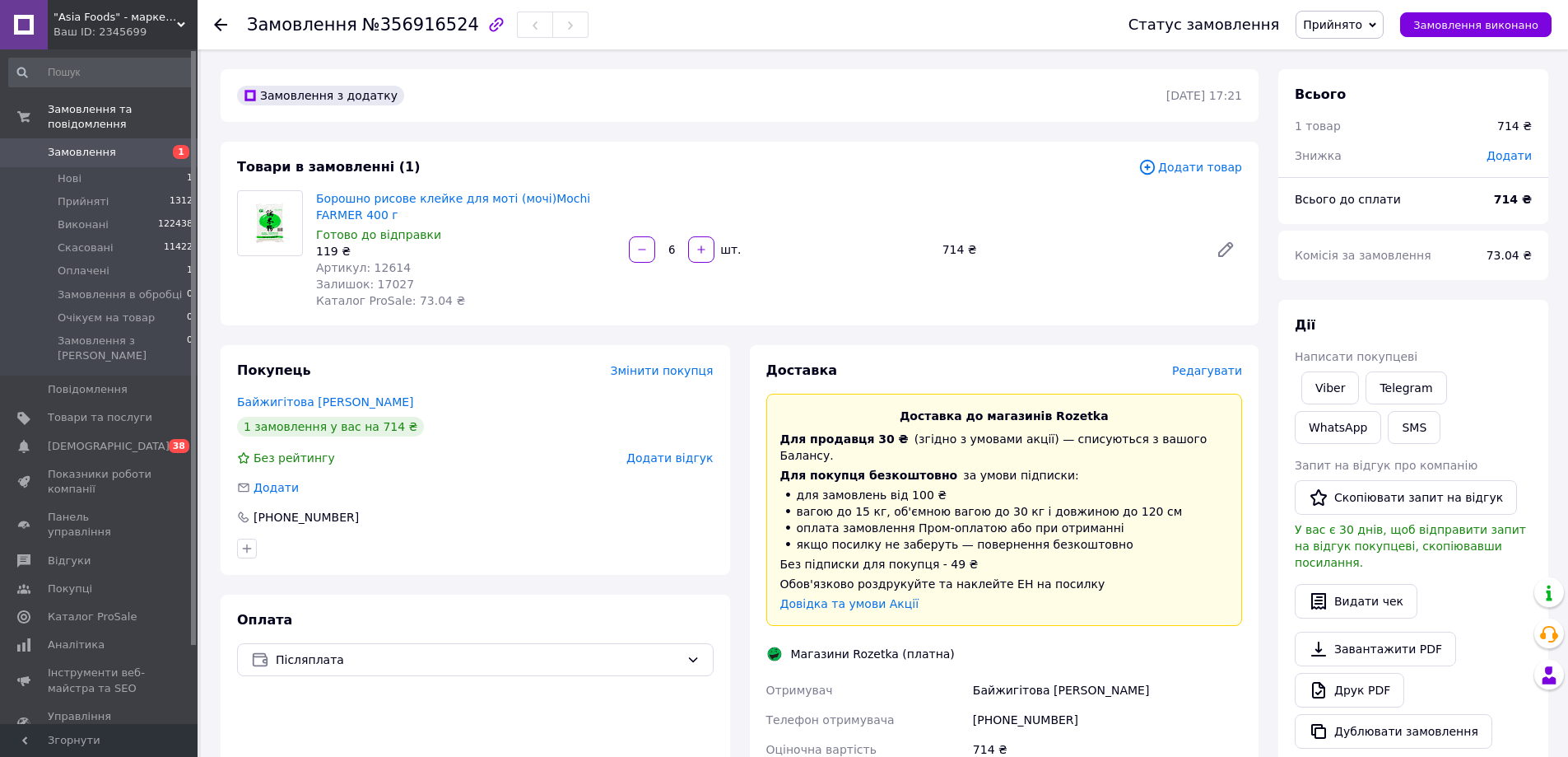
click at [1205, 375] on span "Редагувати" at bounding box center [1206, 370] width 70 height 13
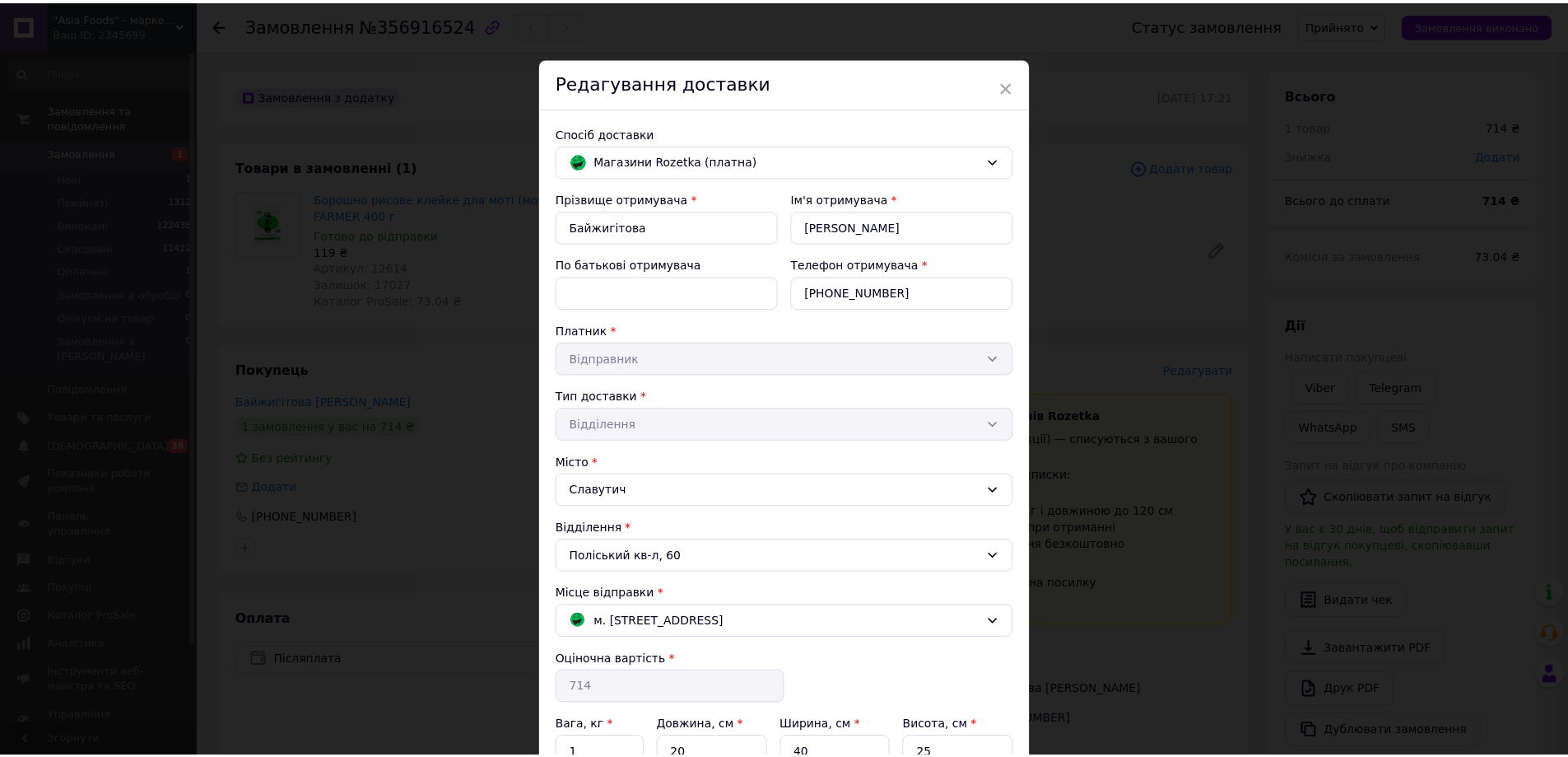
scroll to position [169, 0]
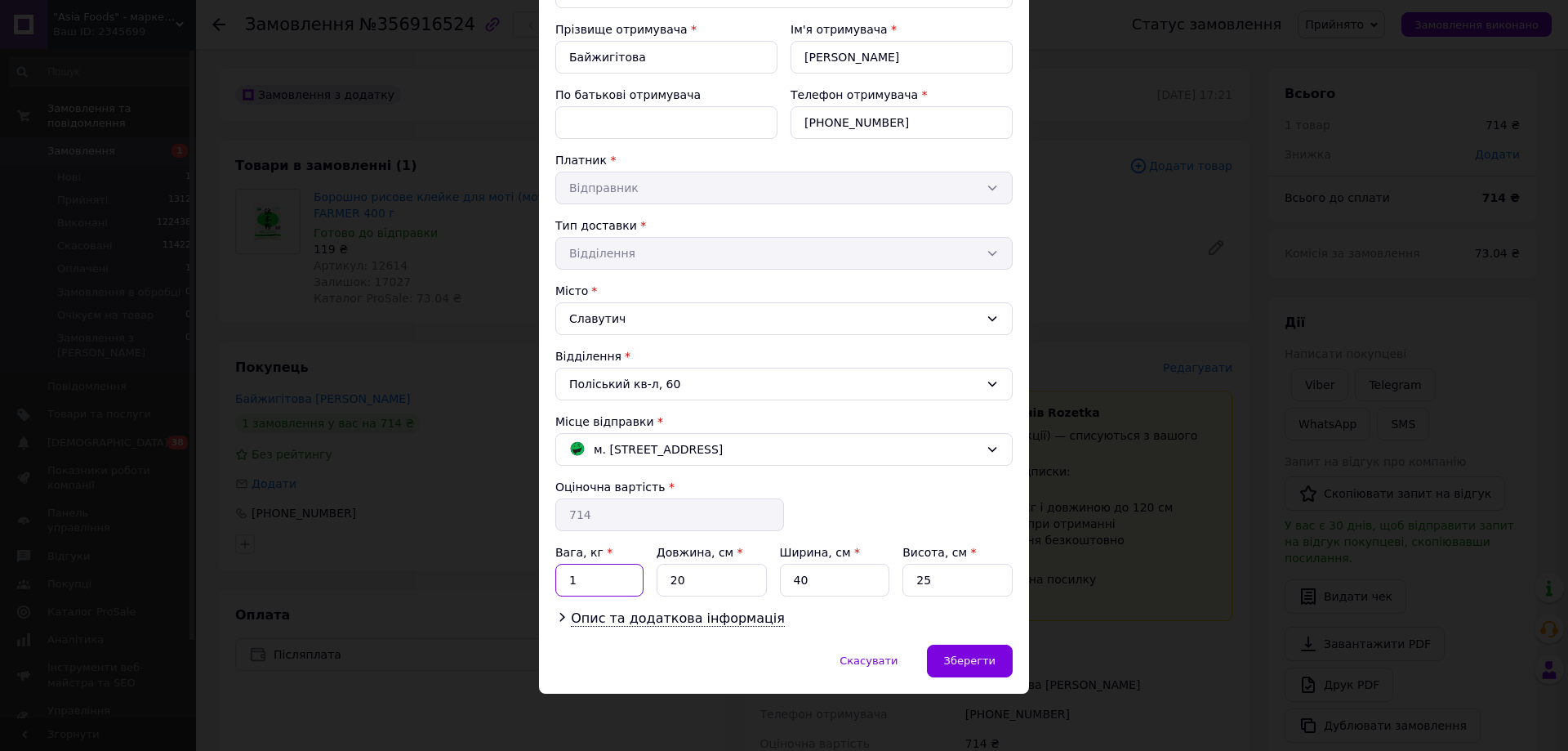
click at [593, 584] on input "1" at bounding box center [599, 580] width 88 height 33
type input "2"
type input "5"
click at [936, 651] on div "Зберегти" at bounding box center [970, 661] width 86 height 33
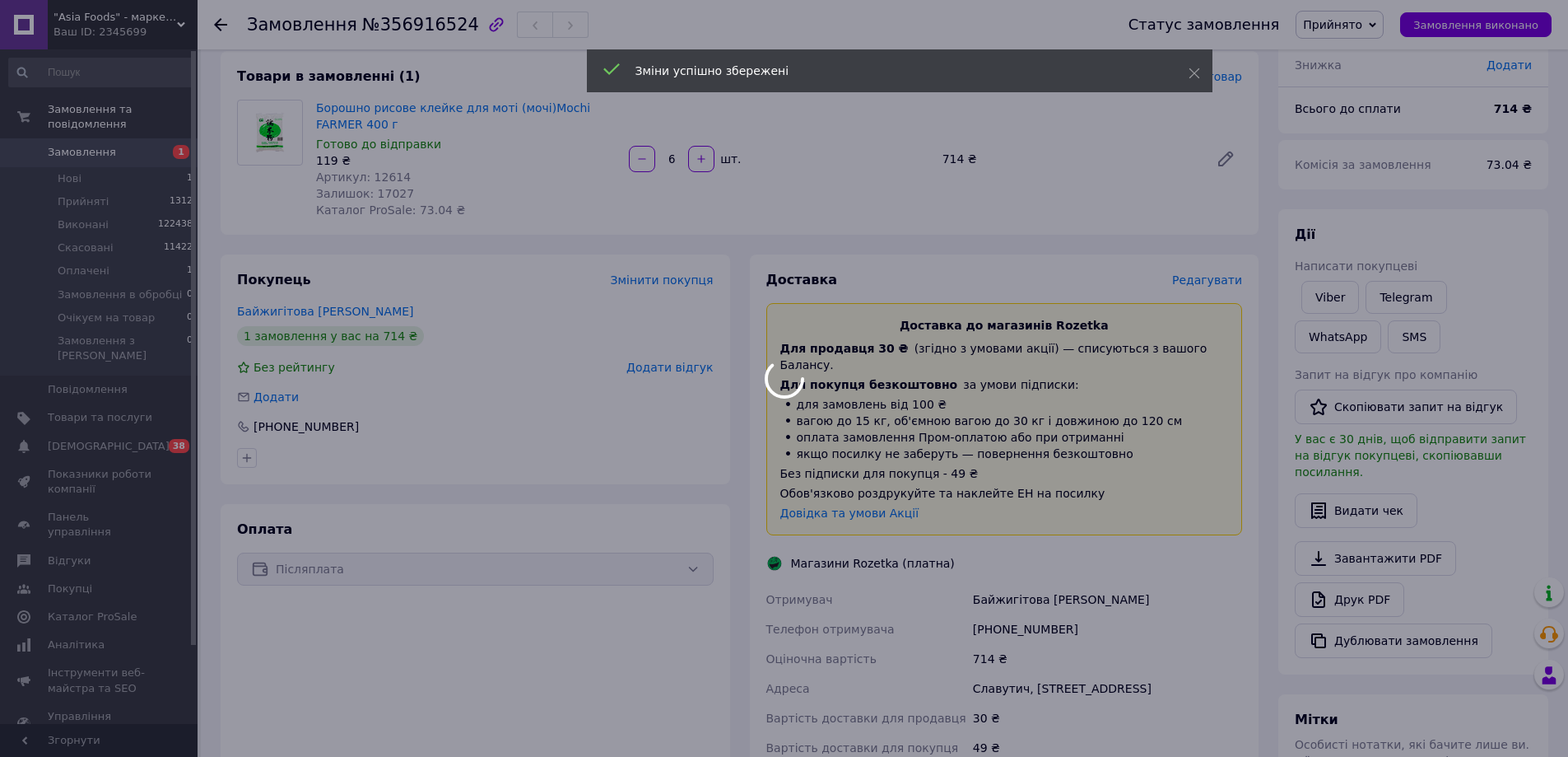
scroll to position [247, 0]
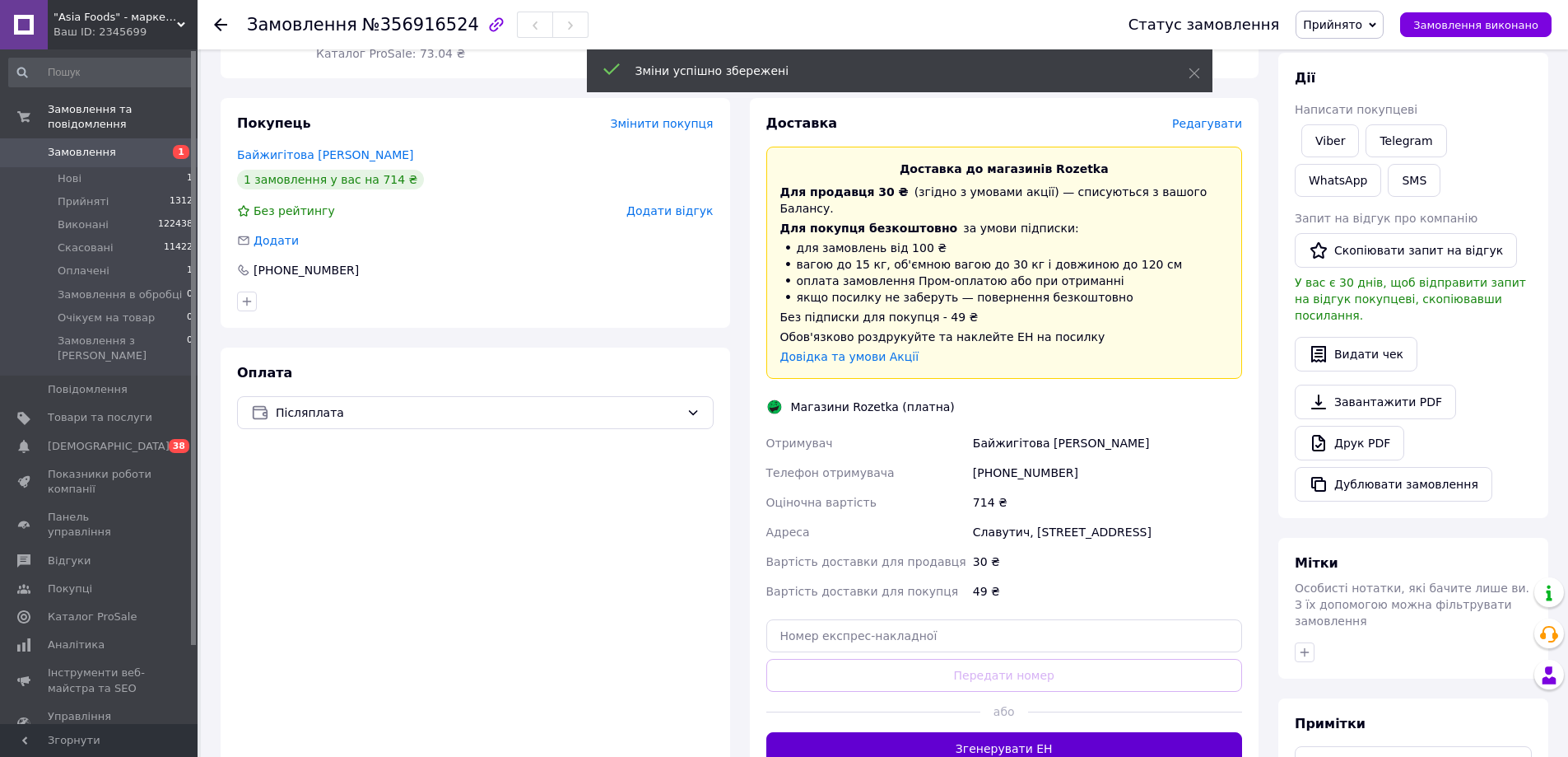
click at [1026, 731] on button "Згенерувати ЕН" at bounding box center [1004, 748] width 477 height 33
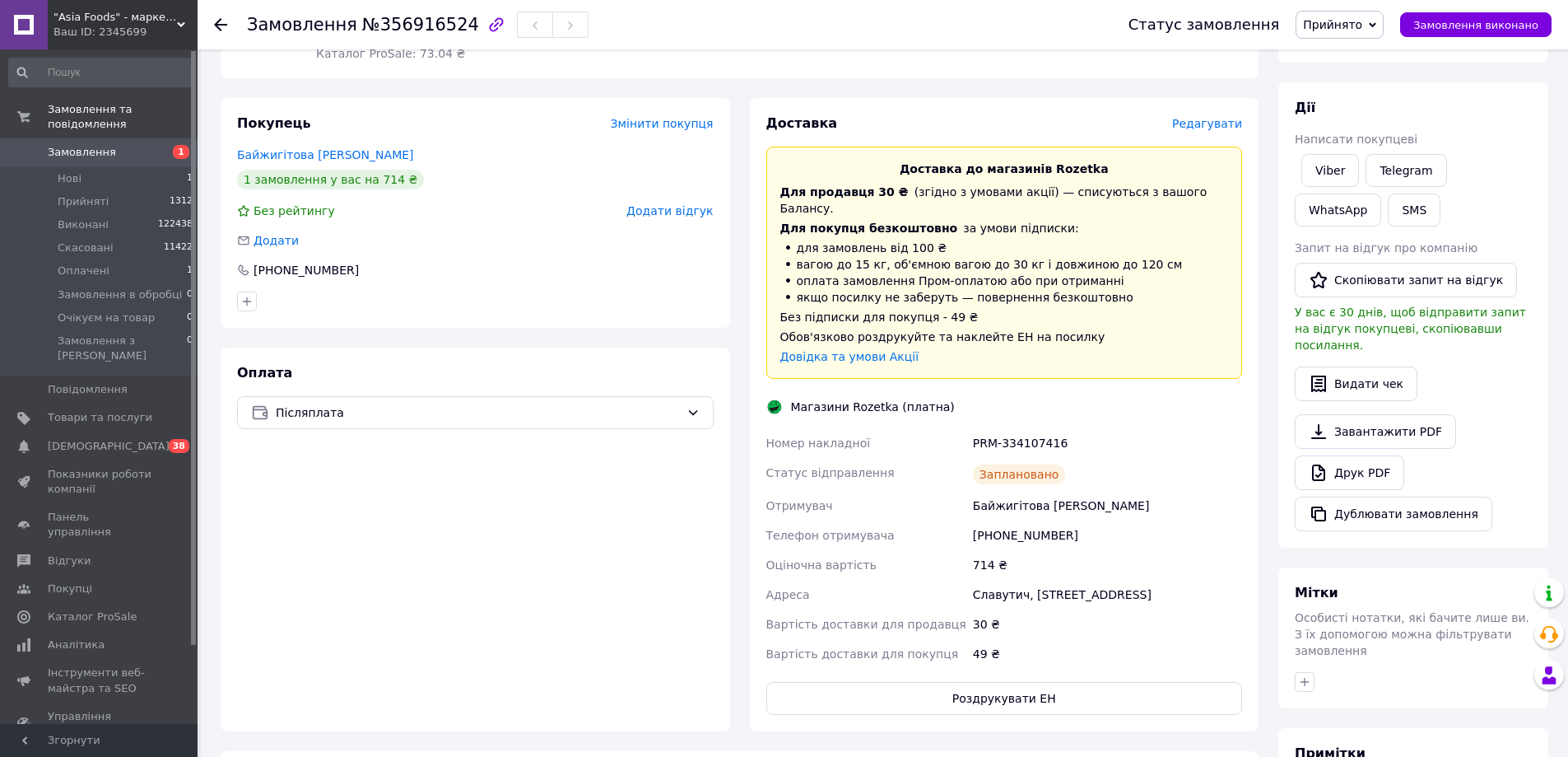
click at [1016, 428] on div "PRM-334107416" at bounding box center [1107, 442] width 275 height 29
copy div "PRM-334107416"
click at [224, 30] on icon at bounding box center [221, 25] width 13 height 13
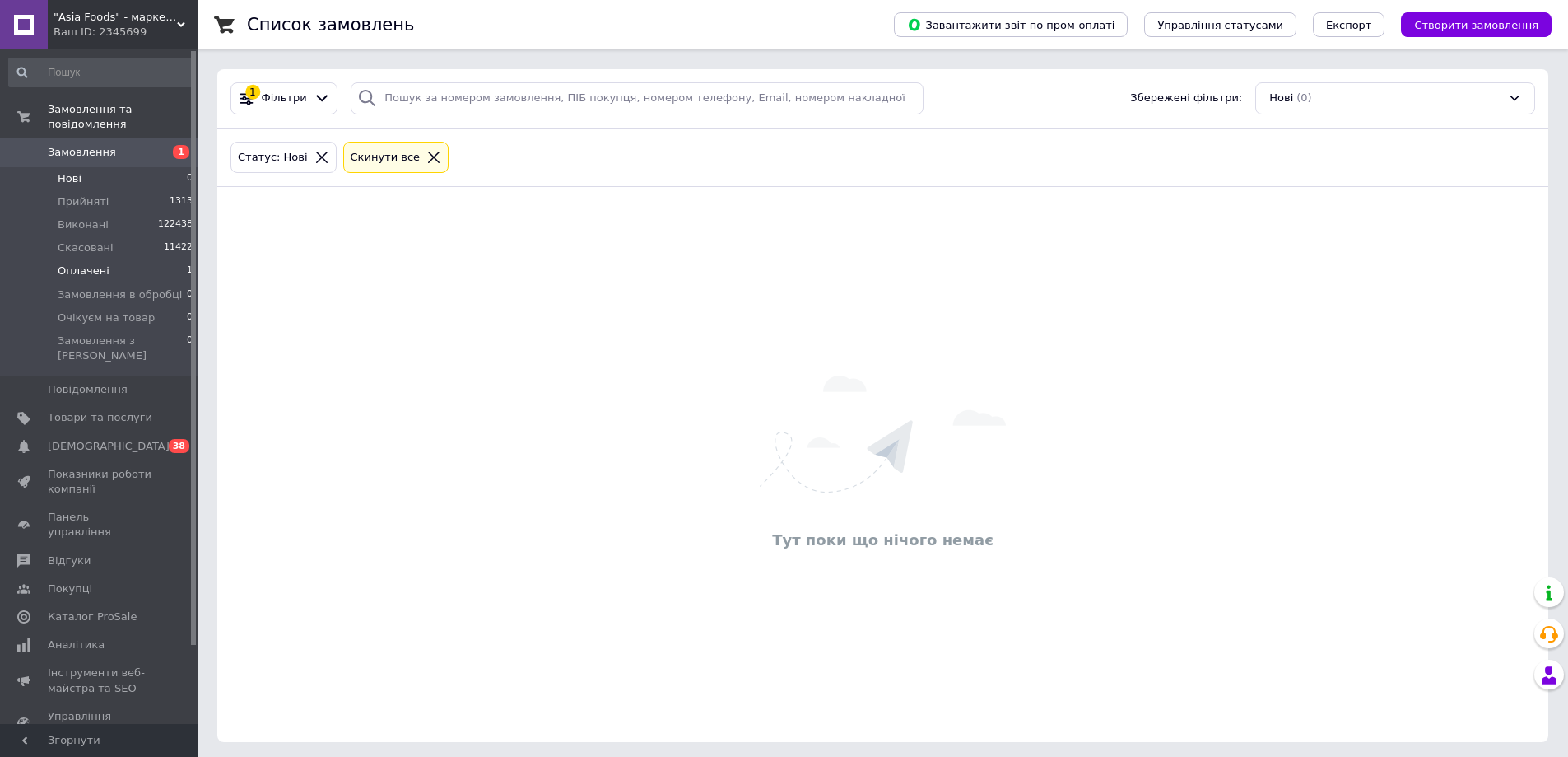
click at [88, 264] on span "Оплачені" at bounding box center [83, 271] width 52 height 15
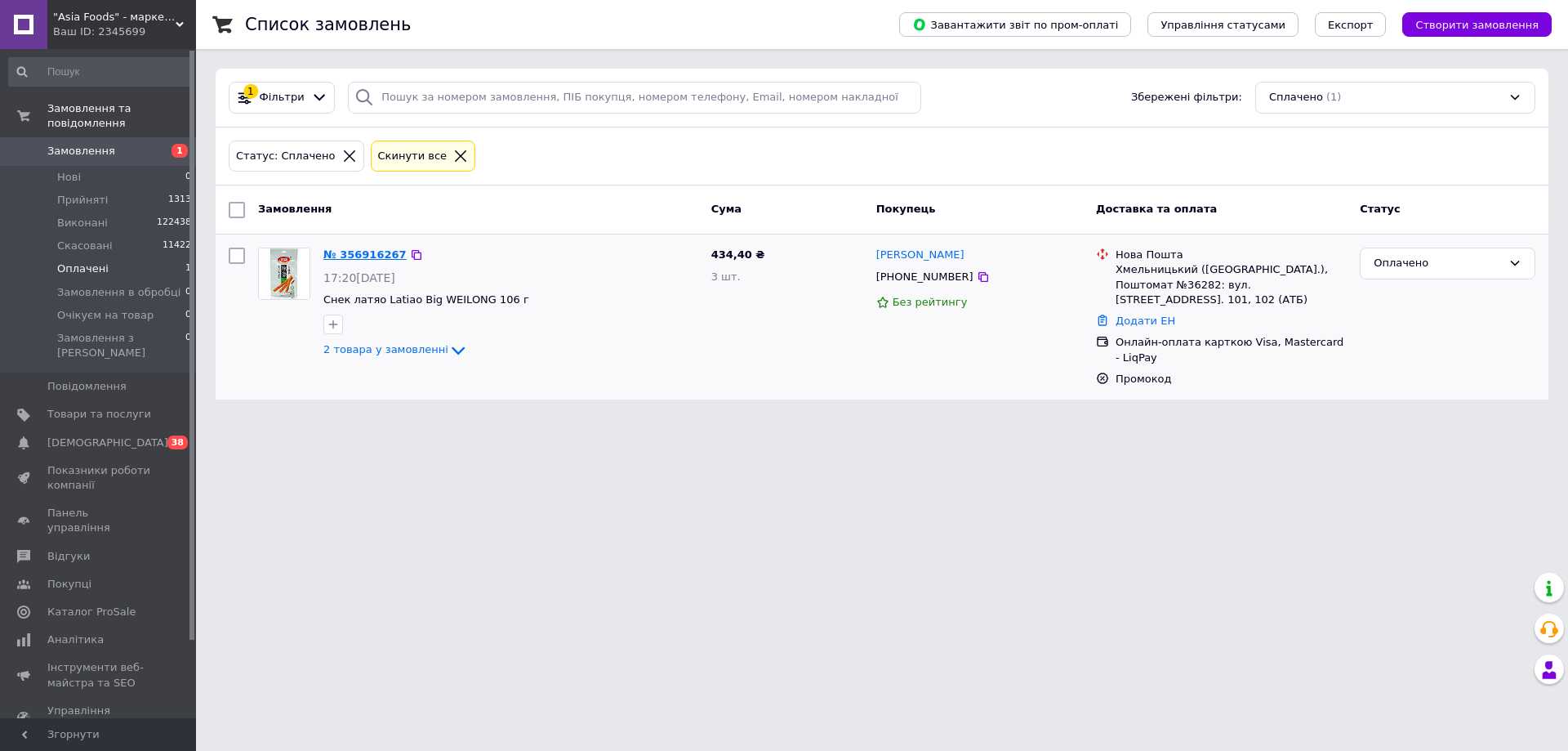
click at [367, 253] on link "№ 356916267" at bounding box center [365, 254] width 83 height 13
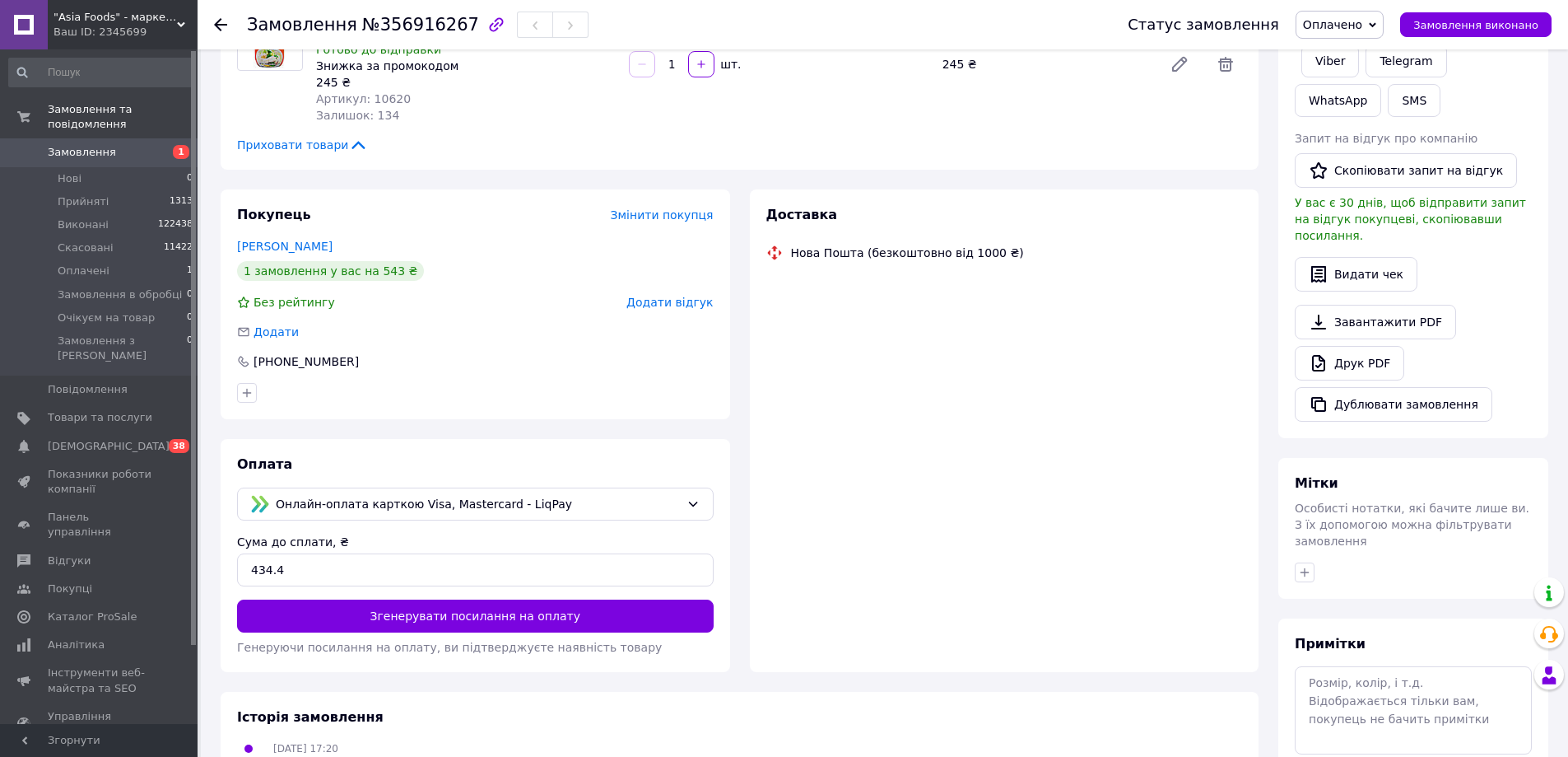
scroll to position [325, 0]
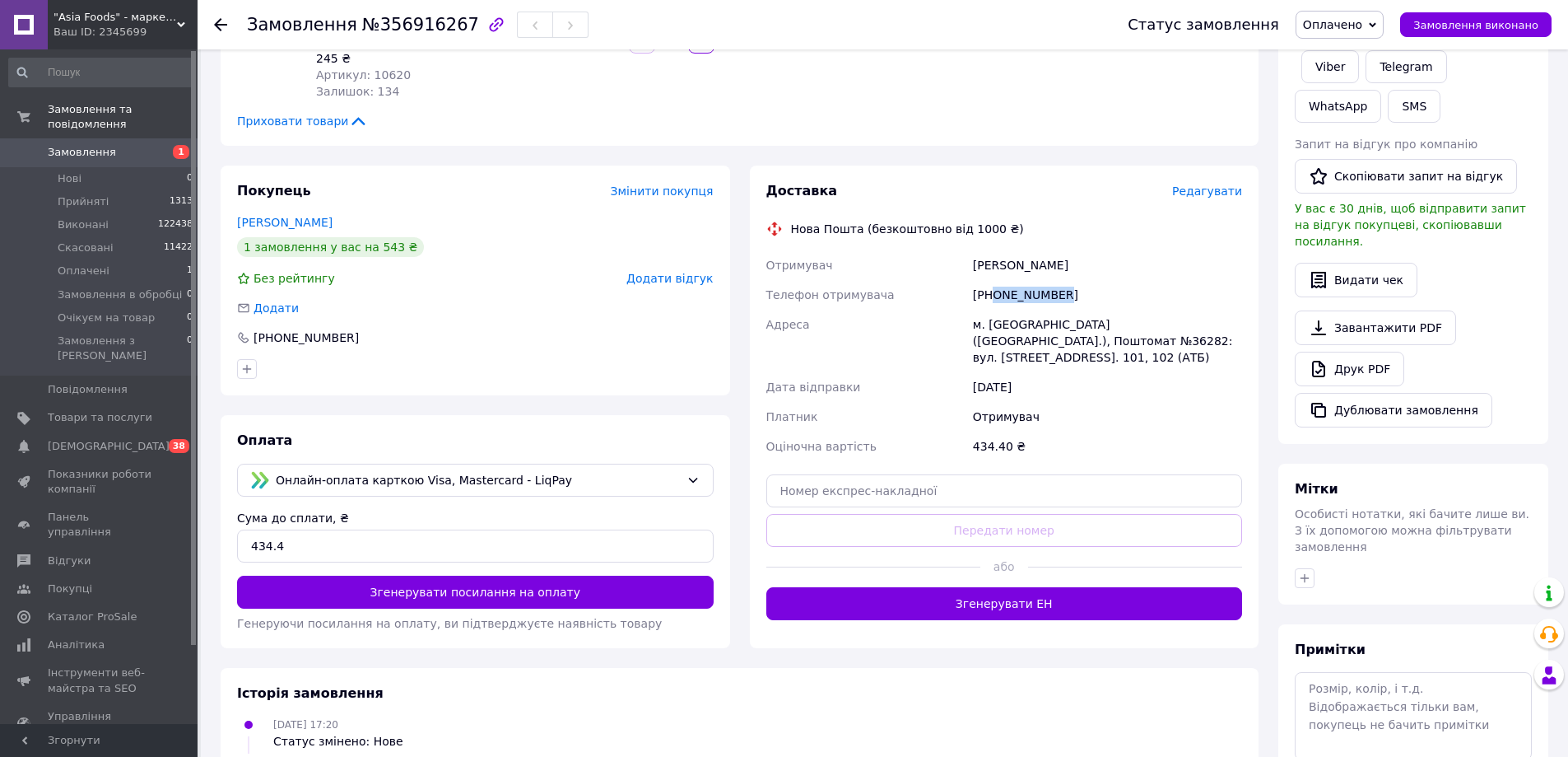
drag, startPoint x: 991, startPoint y: 276, endPoint x: 1090, endPoint y: 275, distance: 99.0
click at [1090, 280] on div "[PHONE_NUMBER]" at bounding box center [1107, 295] width 275 height 29
copy div "0972290585"
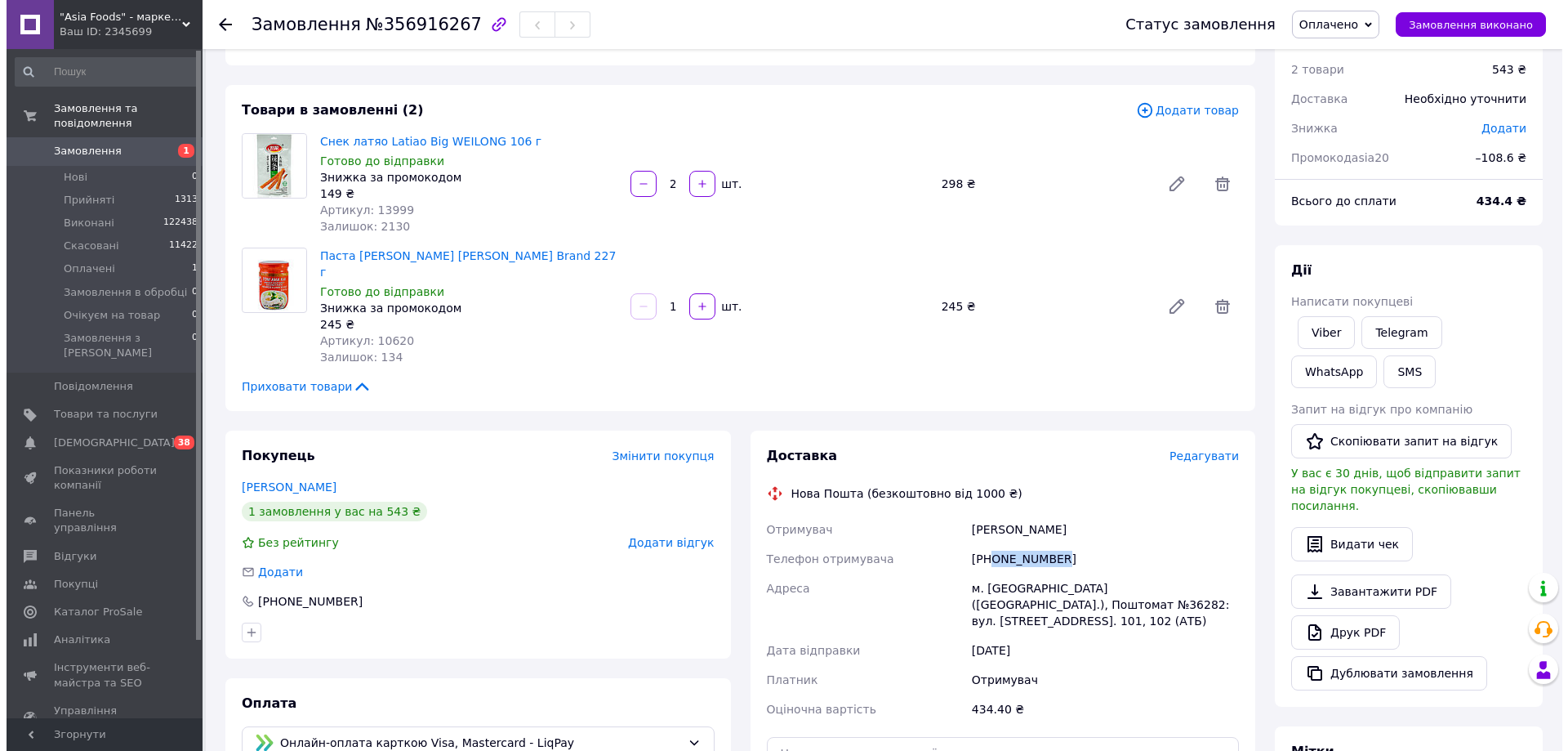
scroll to position [81, 0]
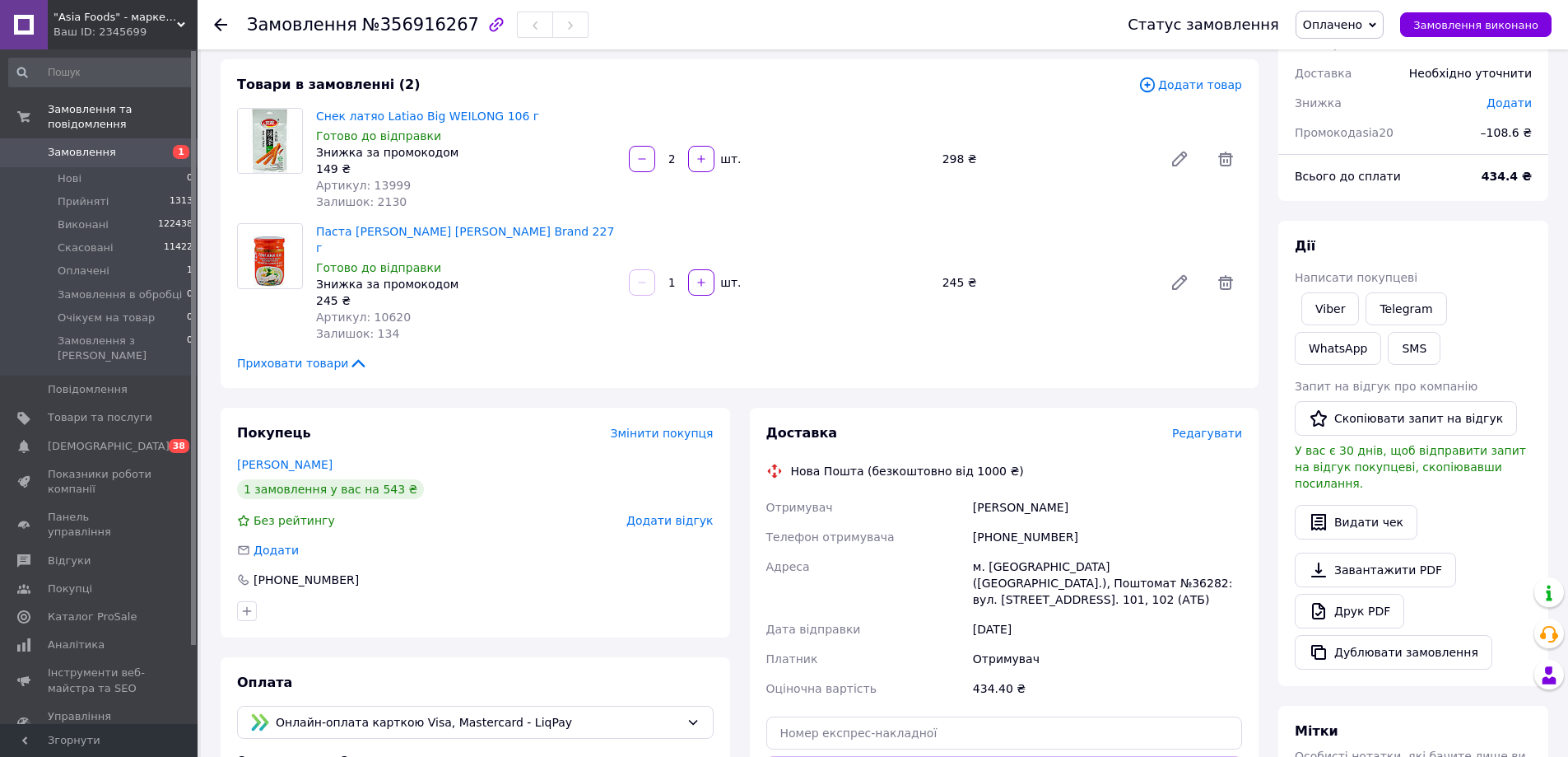
click at [1217, 427] on span "Редагувати" at bounding box center [1206, 433] width 70 height 13
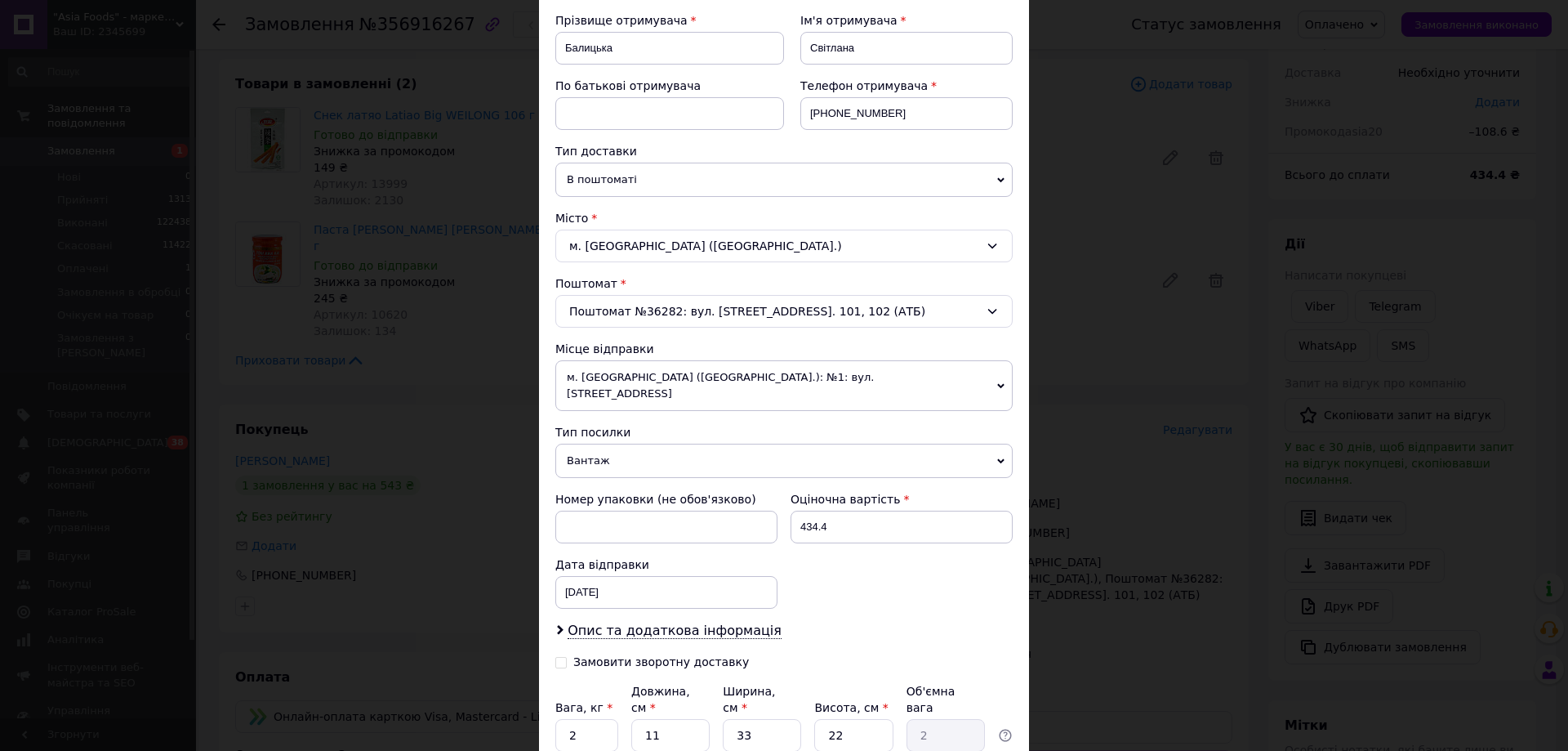
scroll to position [245, 0]
click at [784, 374] on span "м. [GEOGRAPHIC_DATA] ([GEOGRAPHIC_DATA].): №1: вул. [STREET_ADDRESS]" at bounding box center [784, 384] width 457 height 51
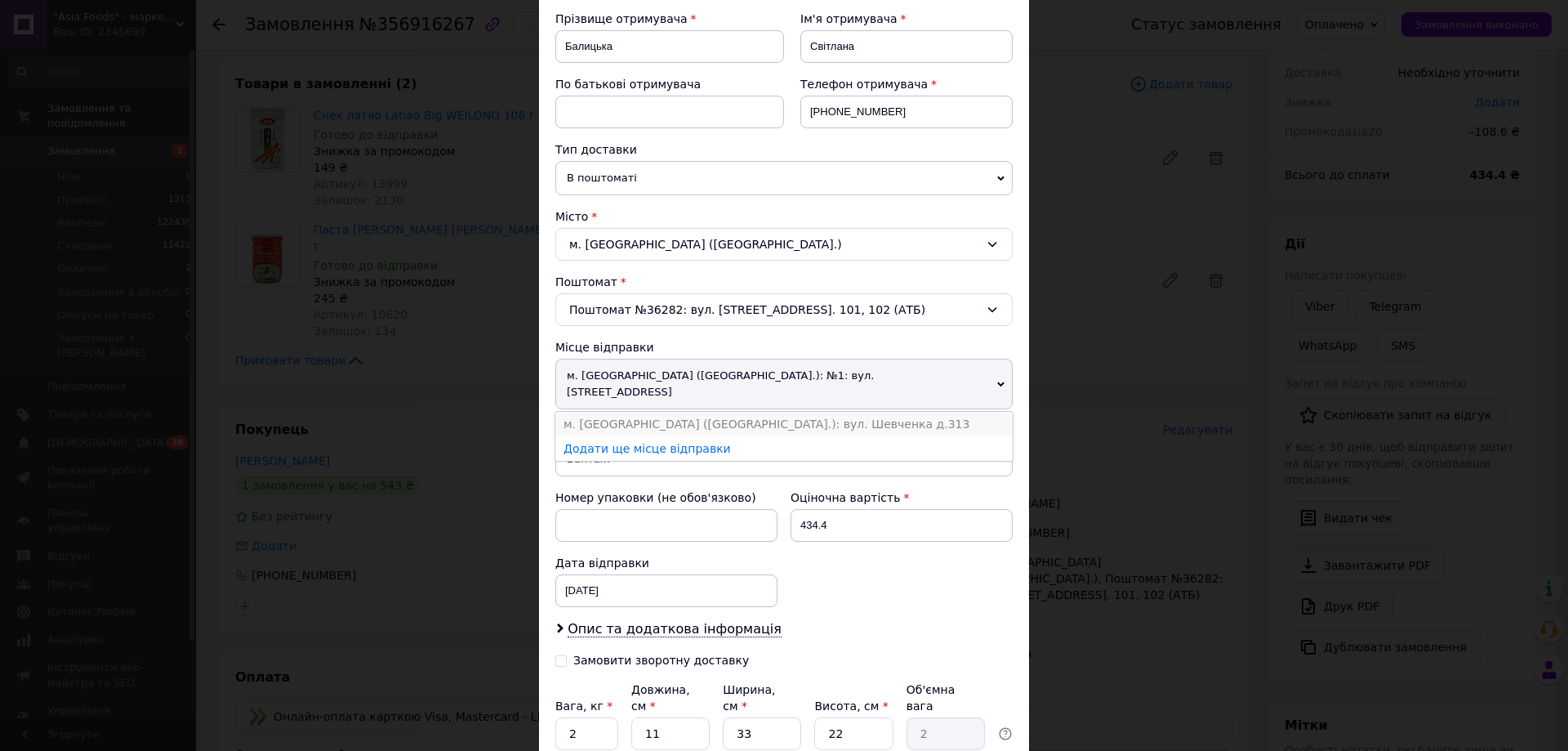
click at [765, 412] on li "м. [GEOGRAPHIC_DATA] ([GEOGRAPHIC_DATA].): вул. Шевченка д.313" at bounding box center [784, 423] width 457 height 24
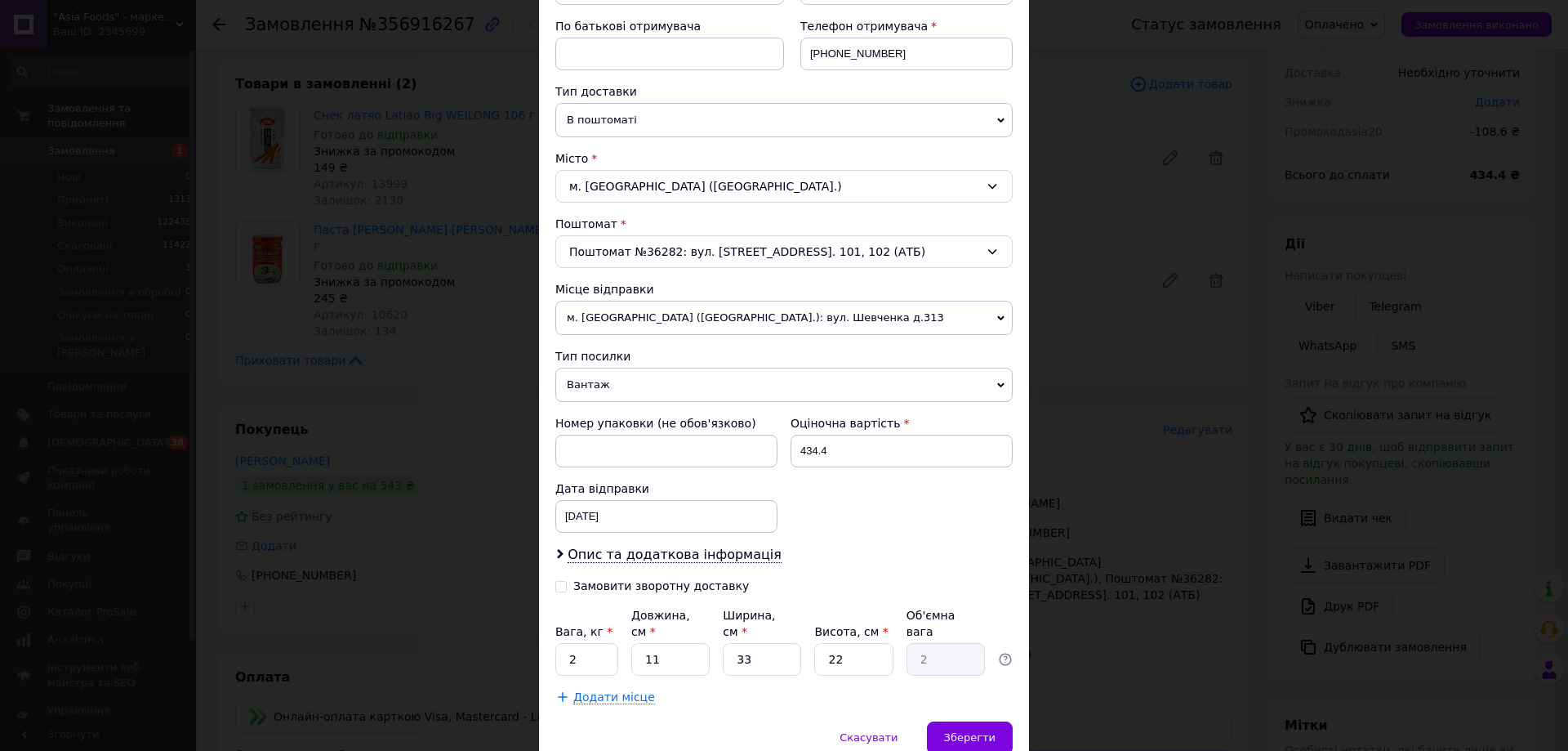
scroll to position [364, 0]
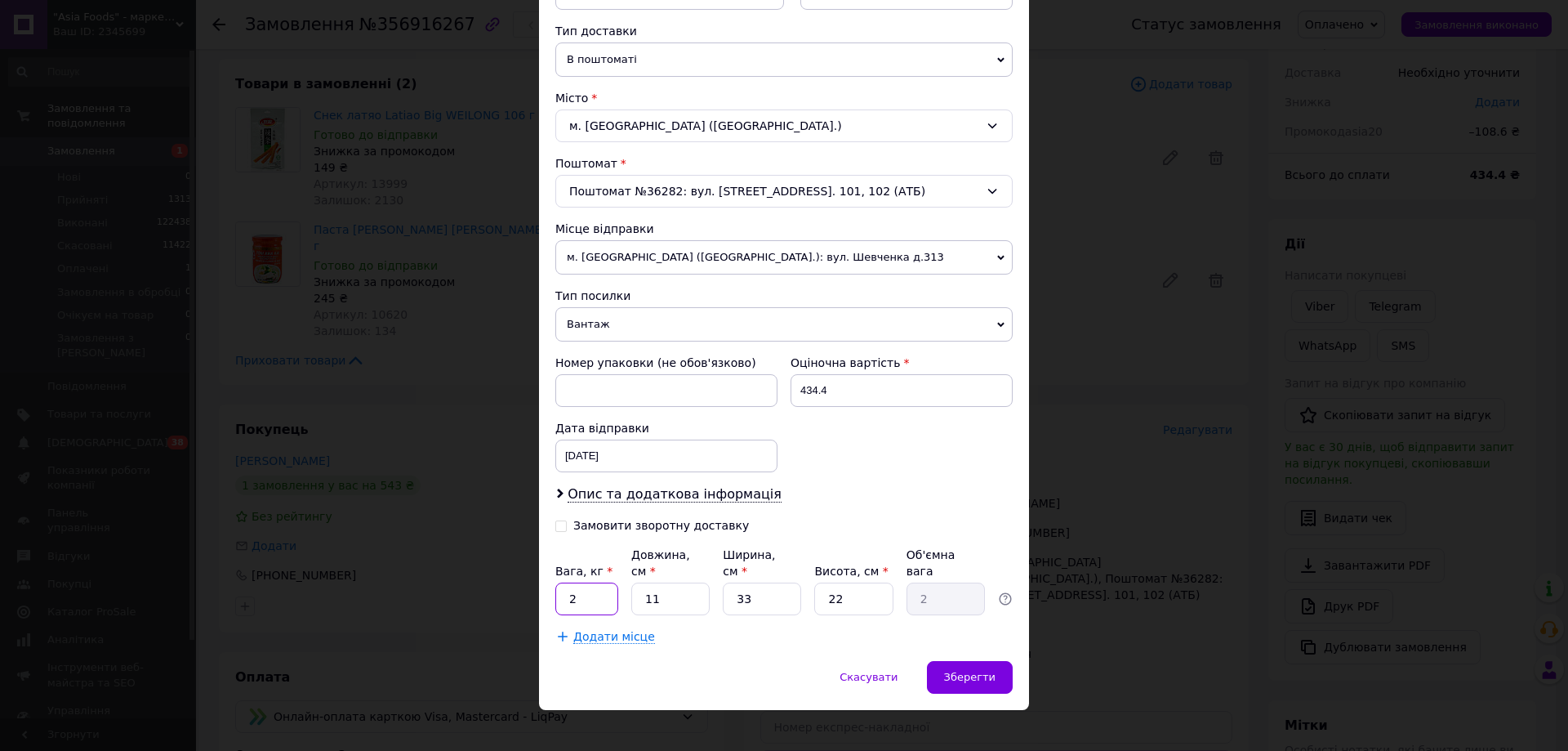
click at [592, 592] on input "2" at bounding box center [587, 599] width 63 height 33
type input "0.5"
click at [983, 670] on span "Зберегти" at bounding box center [969, 677] width 52 height 13
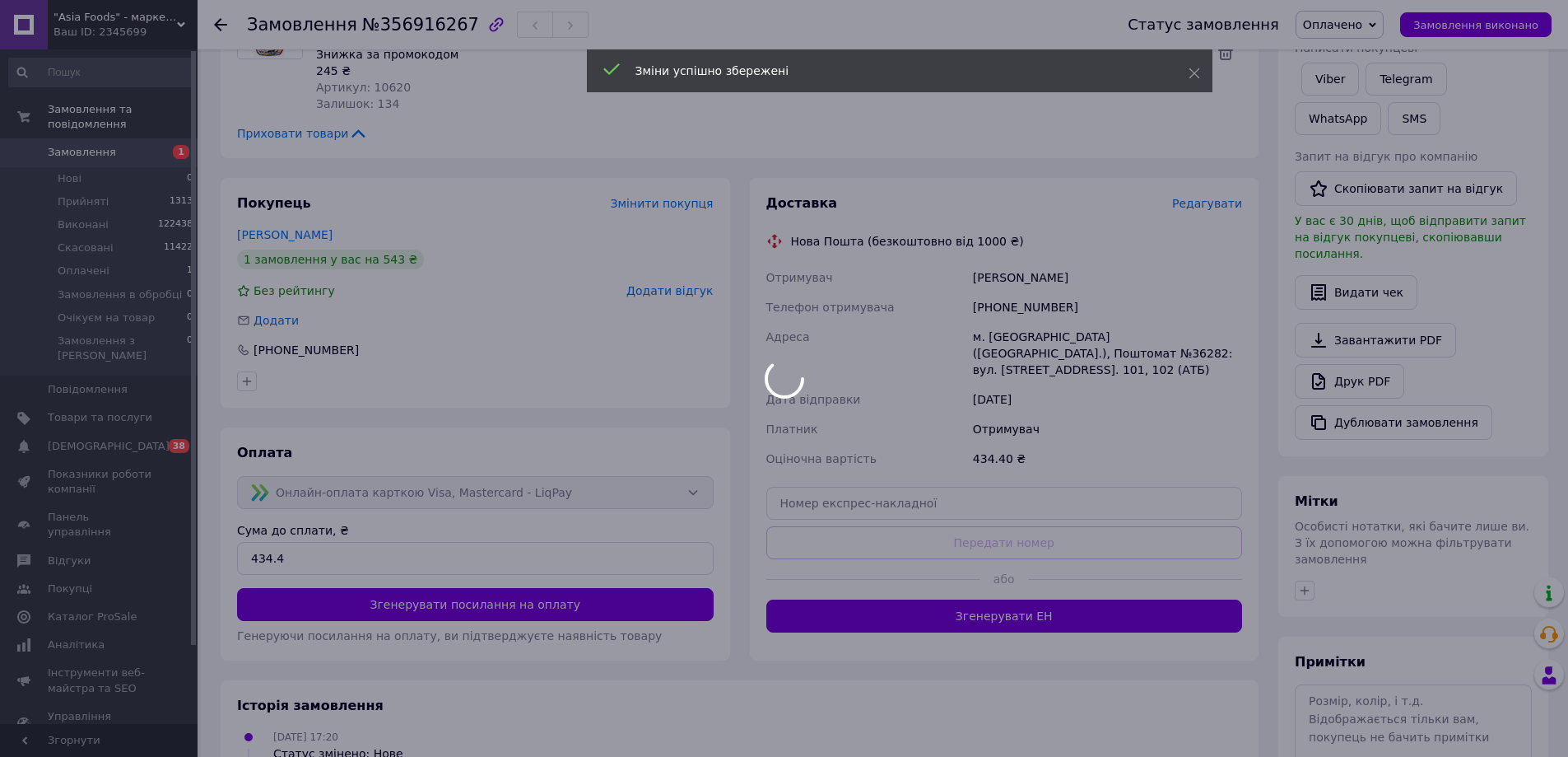
scroll to position [329, 0]
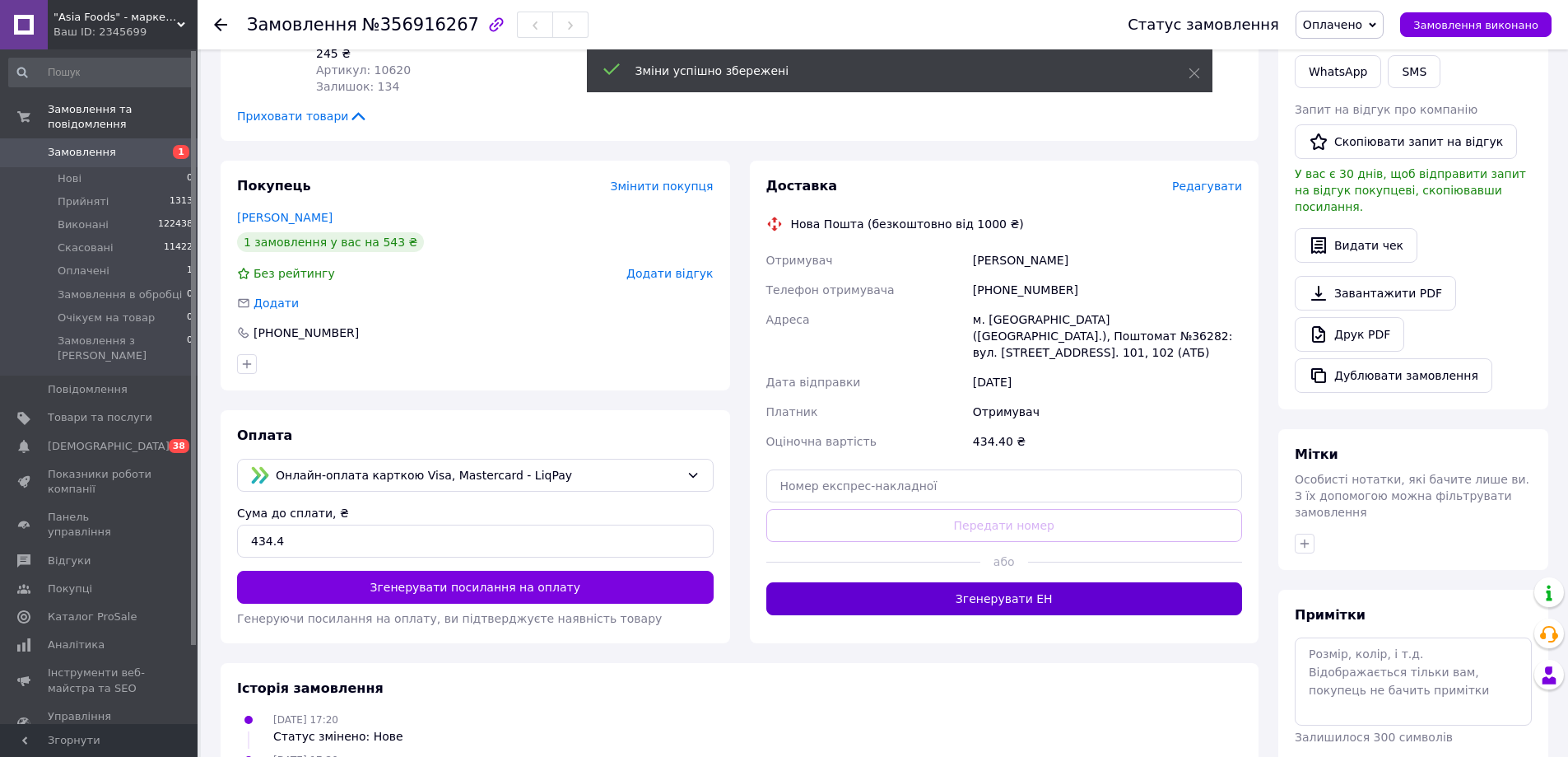
click at [1061, 582] on button "Згенерувати ЕН" at bounding box center [1004, 598] width 477 height 33
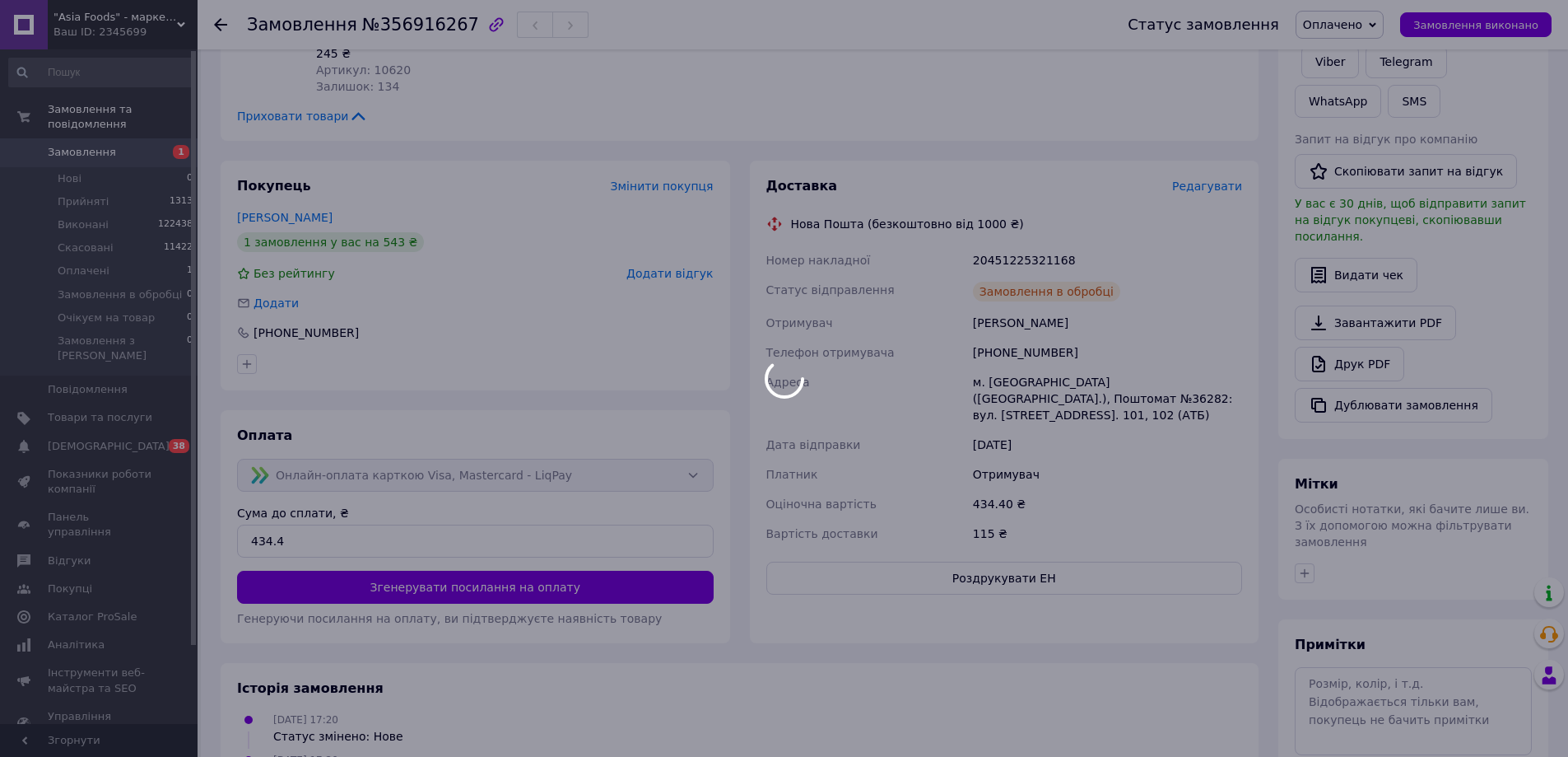
click at [1034, 245] on div "20451225321168" at bounding box center [1107, 260] width 275 height 29
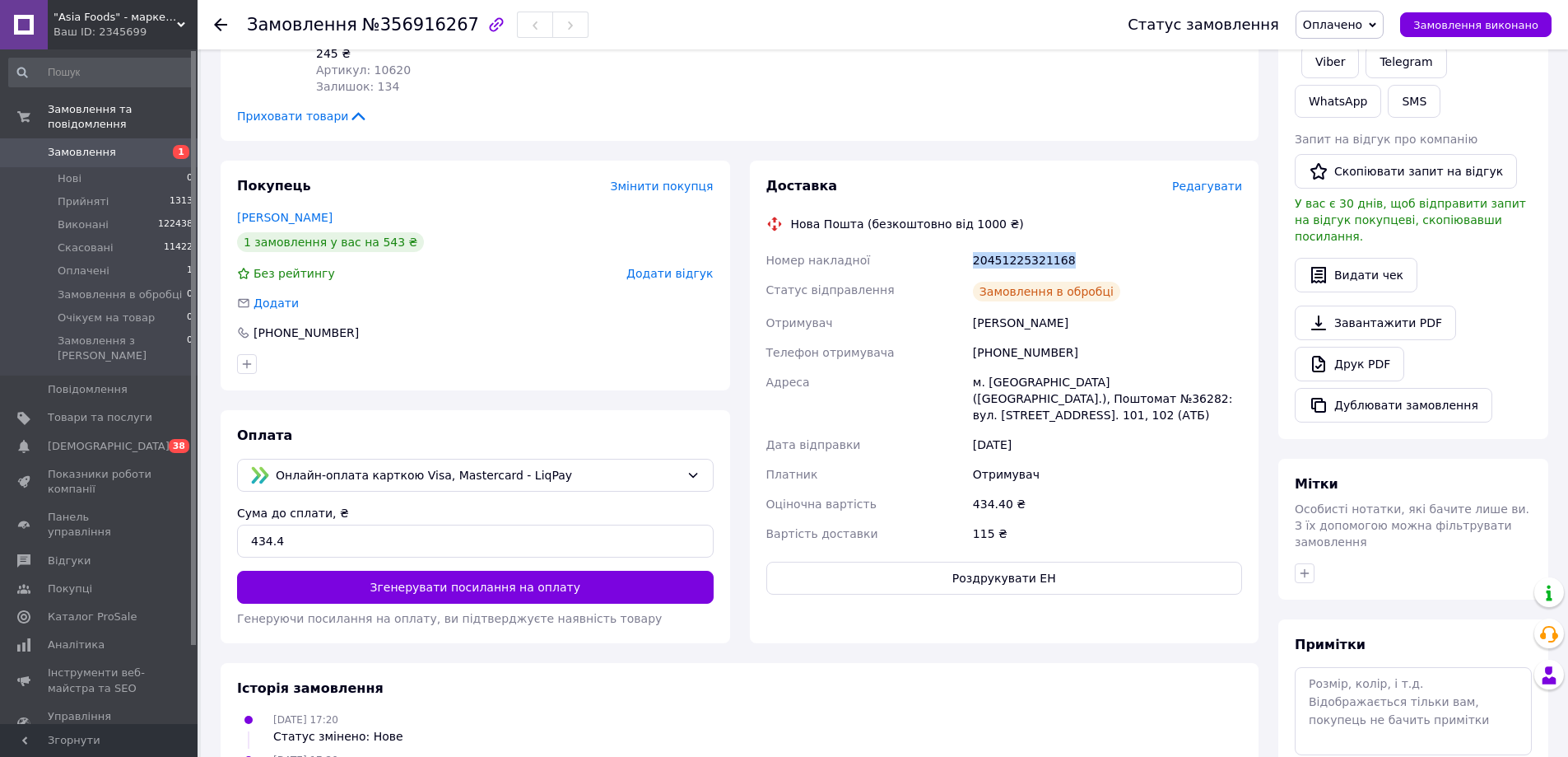
click at [1034, 245] on div "20451225321168" at bounding box center [1107, 260] width 275 height 29
copy div "20451225321168"
